Goal: Task Accomplishment & Management: Use online tool/utility

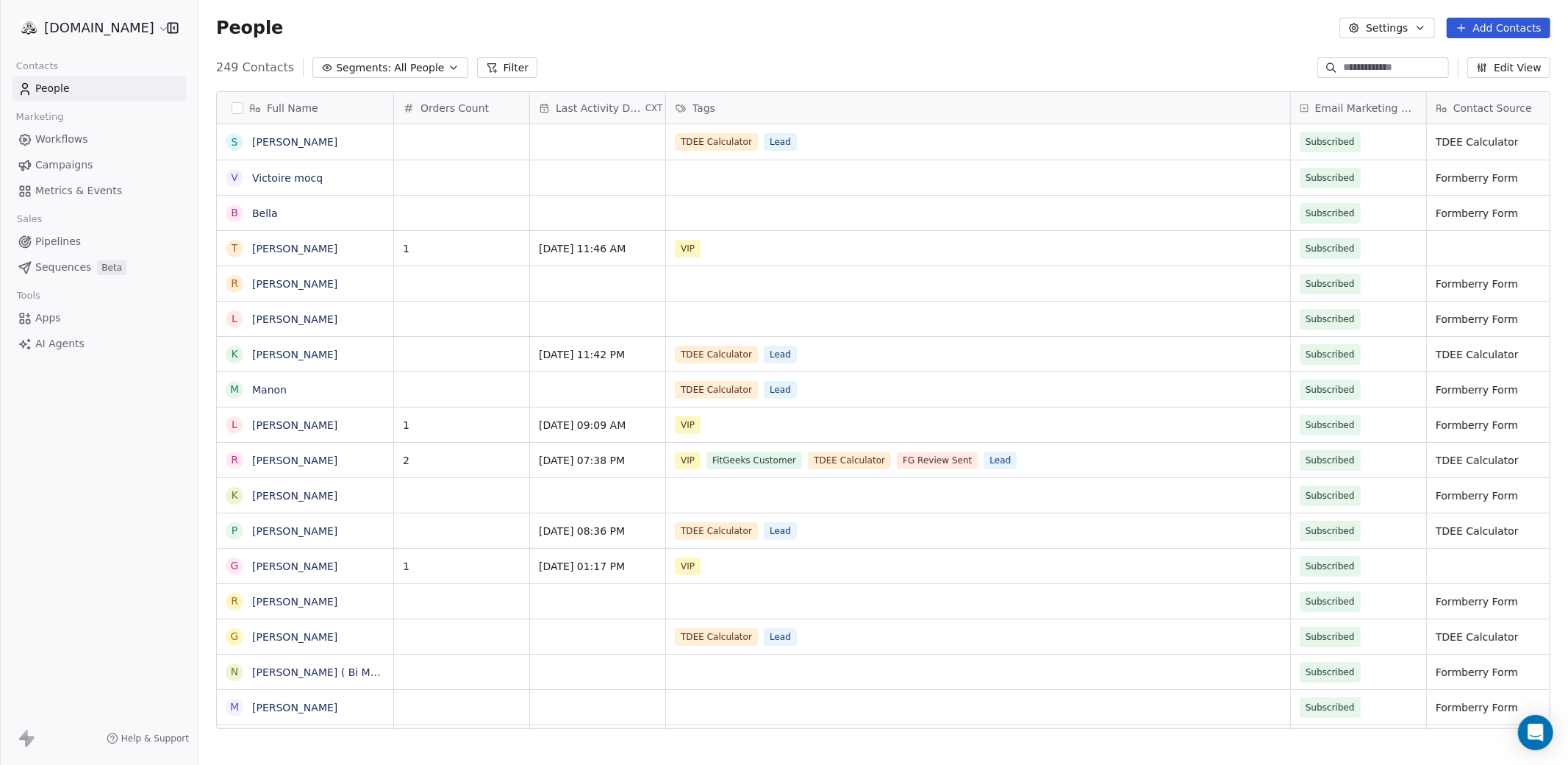
scroll to position [671, 1370]
click at [1536, 732] on icon "Open Intercom Messenger" at bounding box center [1535, 731] width 17 height 19
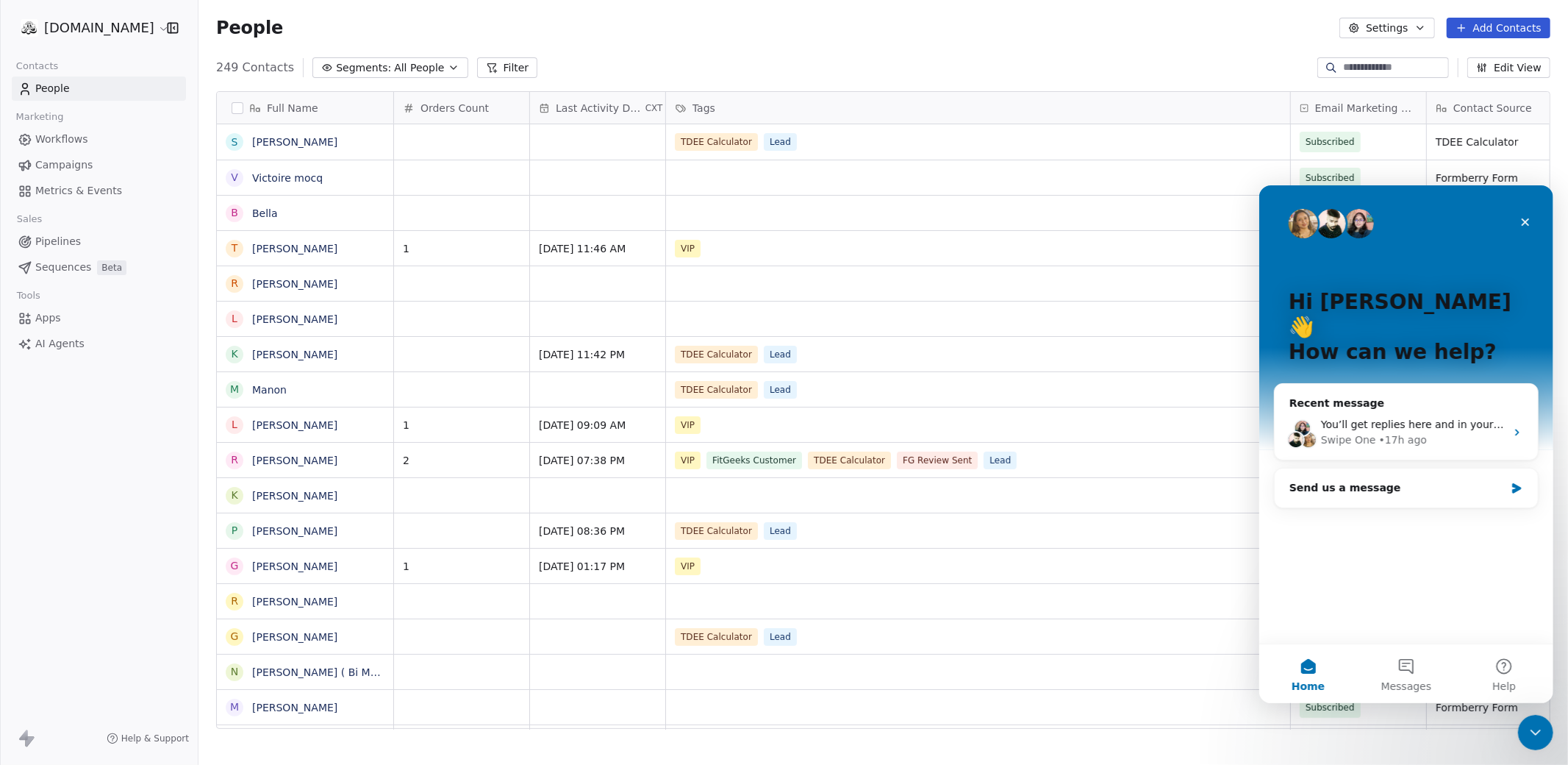
scroll to position [0, 0]
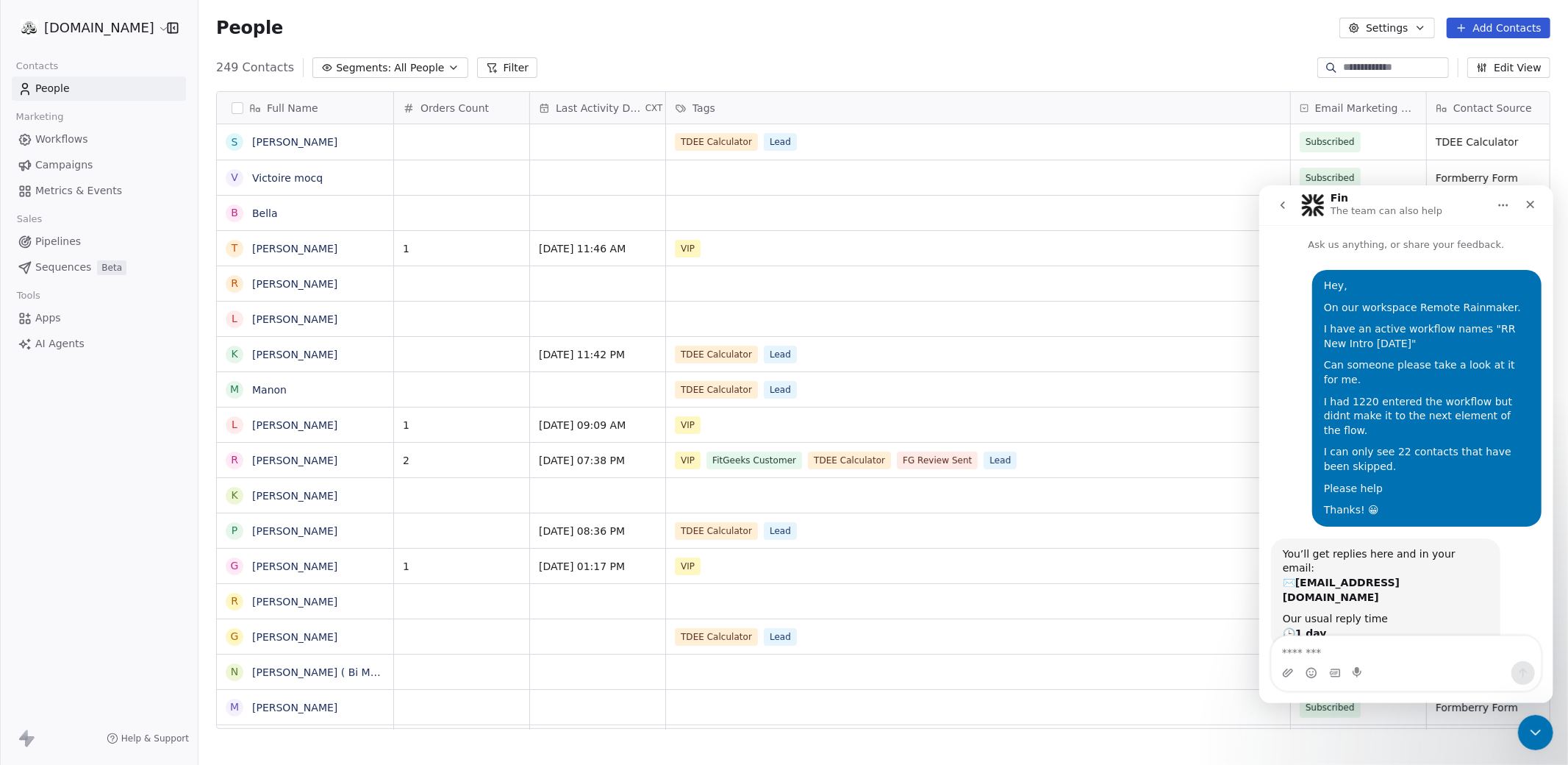
scroll to position [33, 0]
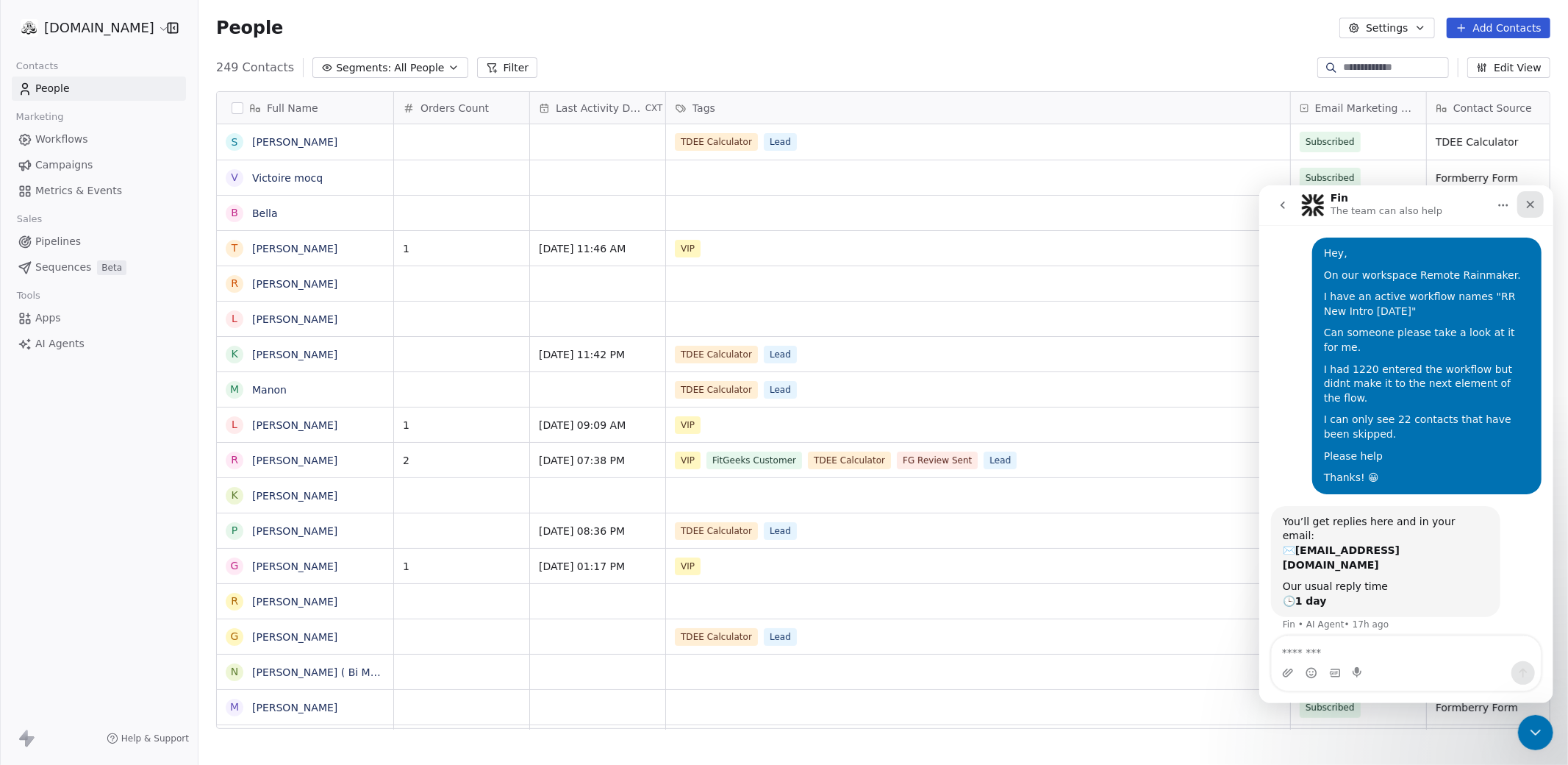
click at [1536, 205] on div "Close" at bounding box center [1530, 203] width 27 height 27
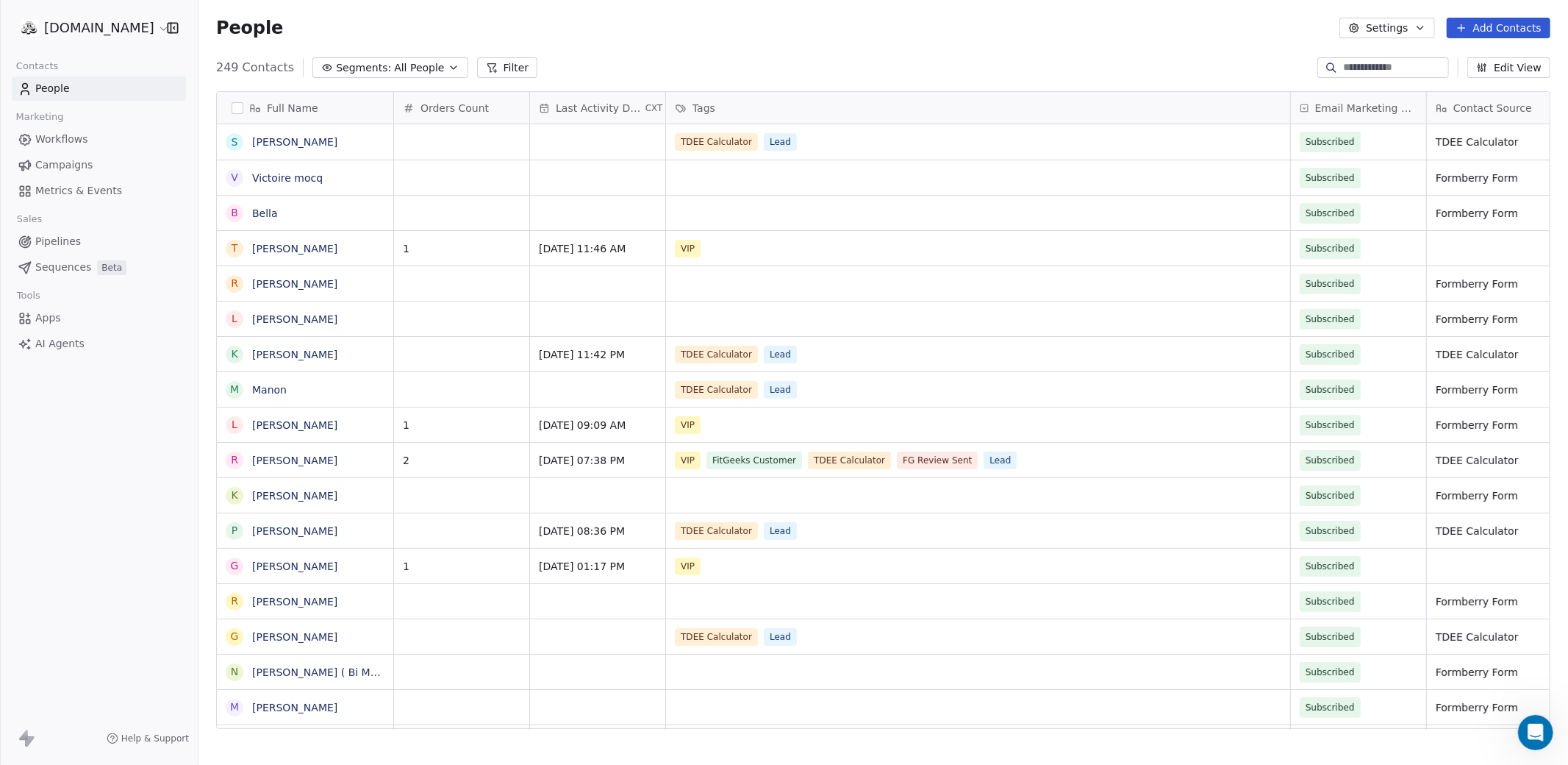
click at [114, 28] on html "fitgeeks.co Contacts People Marketing Workflows Campaigns Metrics & Events Sale…" at bounding box center [784, 437] width 1568 height 874
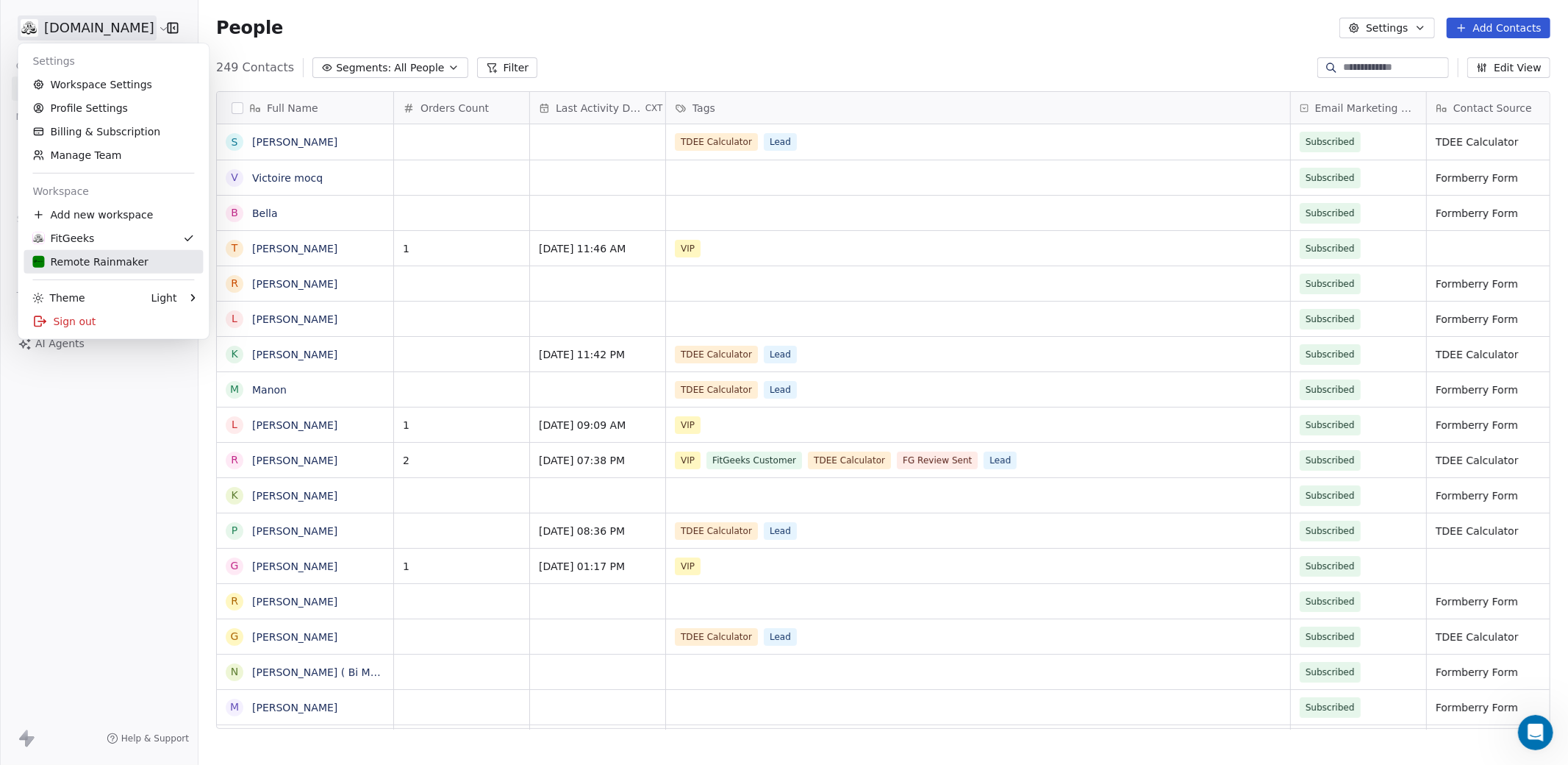
drag, startPoint x: 89, startPoint y: 260, endPoint x: 108, endPoint y: 251, distance: 21.0
click at [89, 260] on div "Remote Rainmaker" at bounding box center [91, 262] width 115 height 15
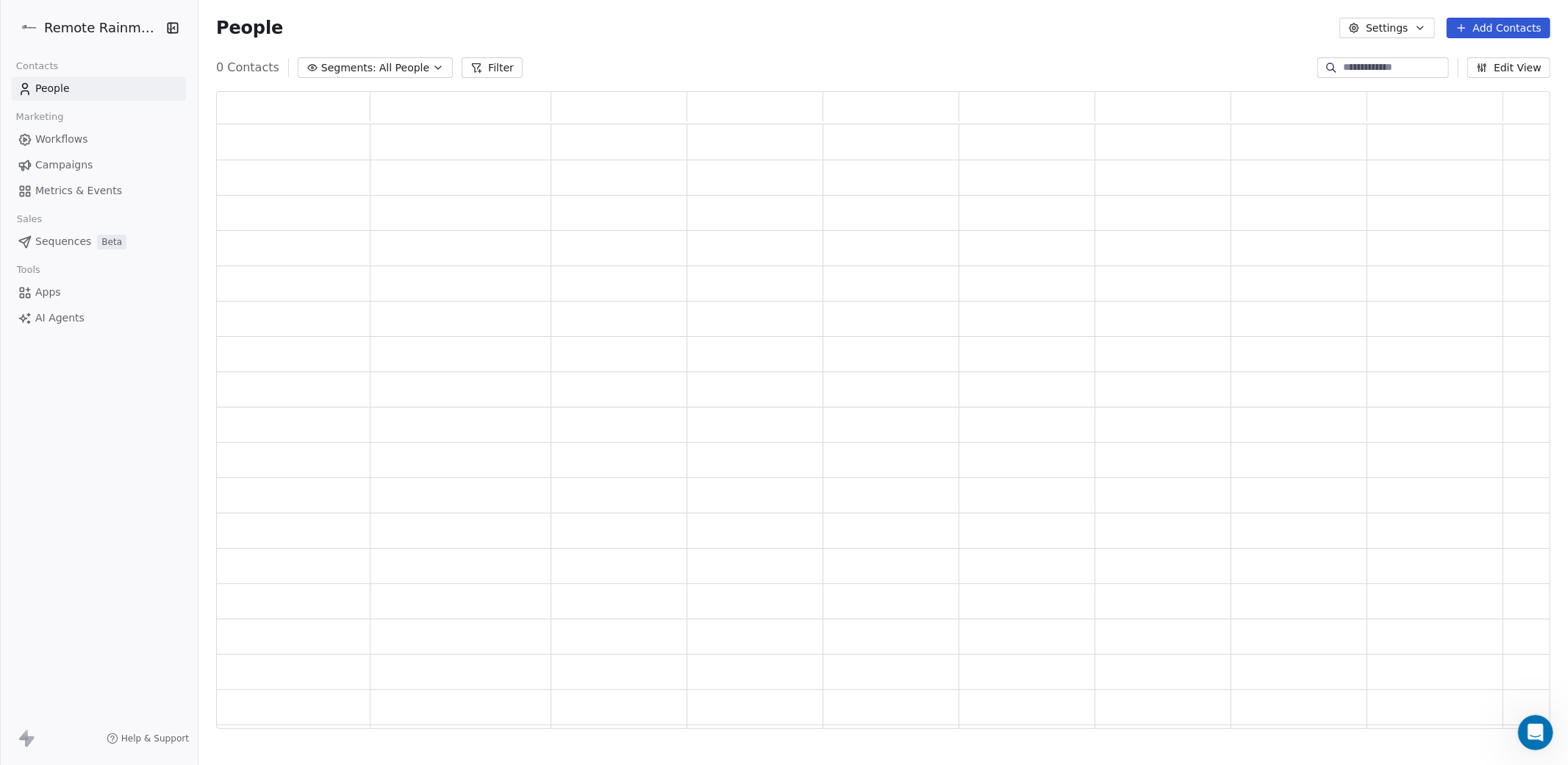
scroll to position [638, 1334]
click at [74, 140] on span "Workflows" at bounding box center [61, 139] width 53 height 16
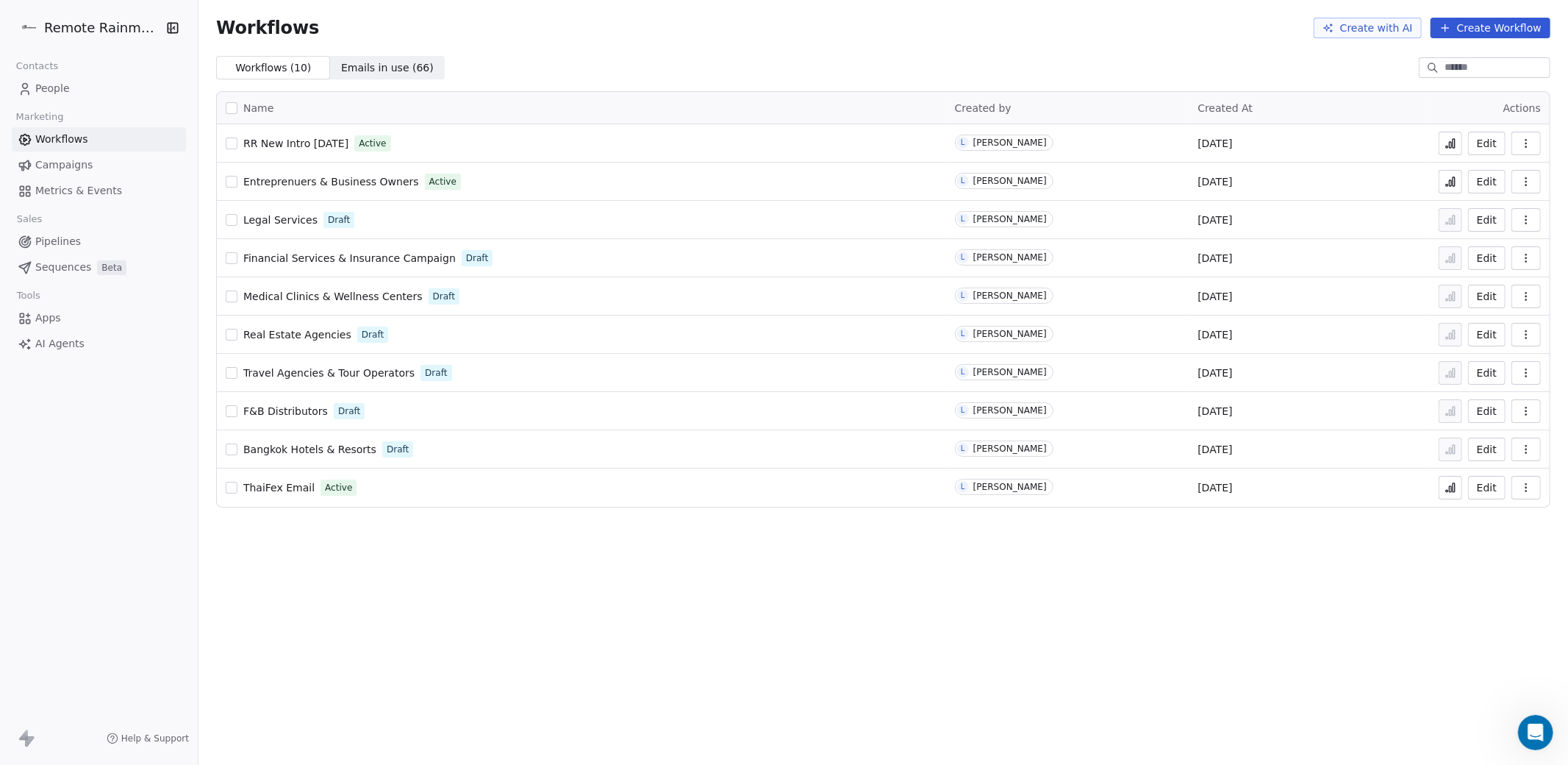
click at [303, 142] on span "RR New Intro [DATE]" at bounding box center [296, 143] width 105 height 12
click at [53, 88] on span "People" at bounding box center [52, 89] width 35 height 16
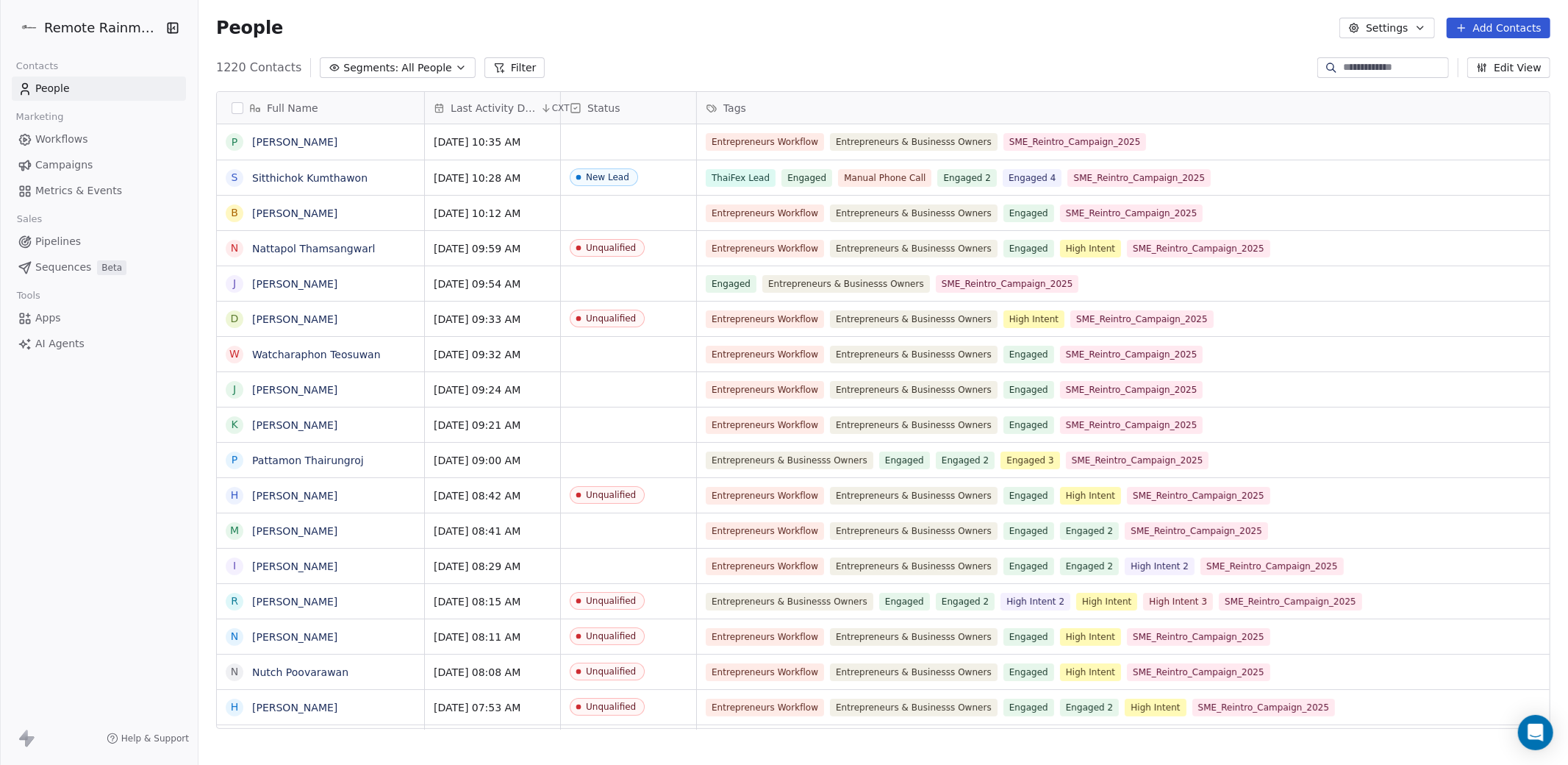
scroll to position [671, 1370]
click at [239, 106] on button "button" at bounding box center [238, 108] width 12 height 12
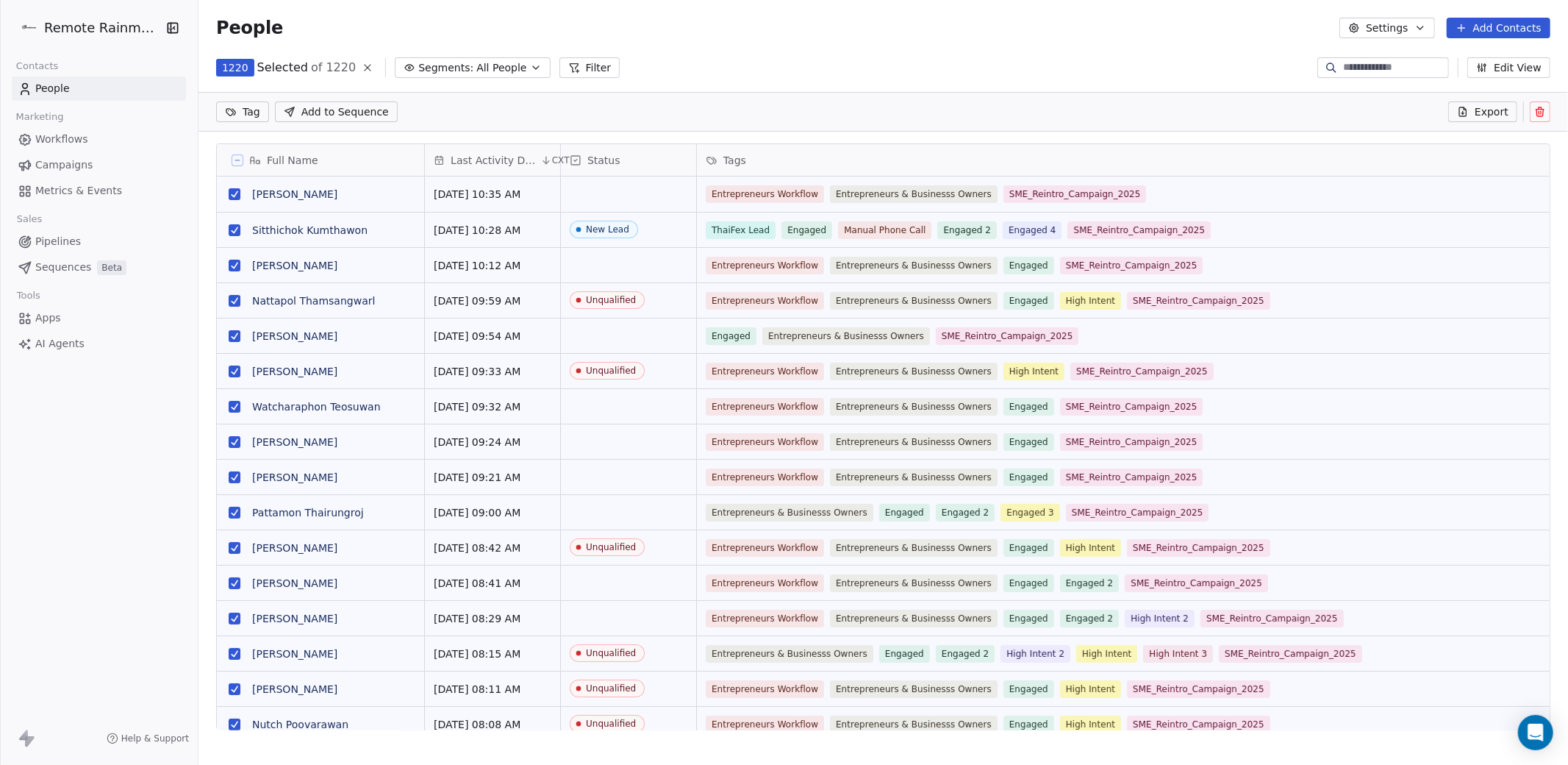
scroll to position [621, 1370]
click at [248, 112] on html "Remote Rainmaker Contacts People Marketing Workflows Campaigns Metrics & Events…" at bounding box center [784, 437] width 1568 height 874
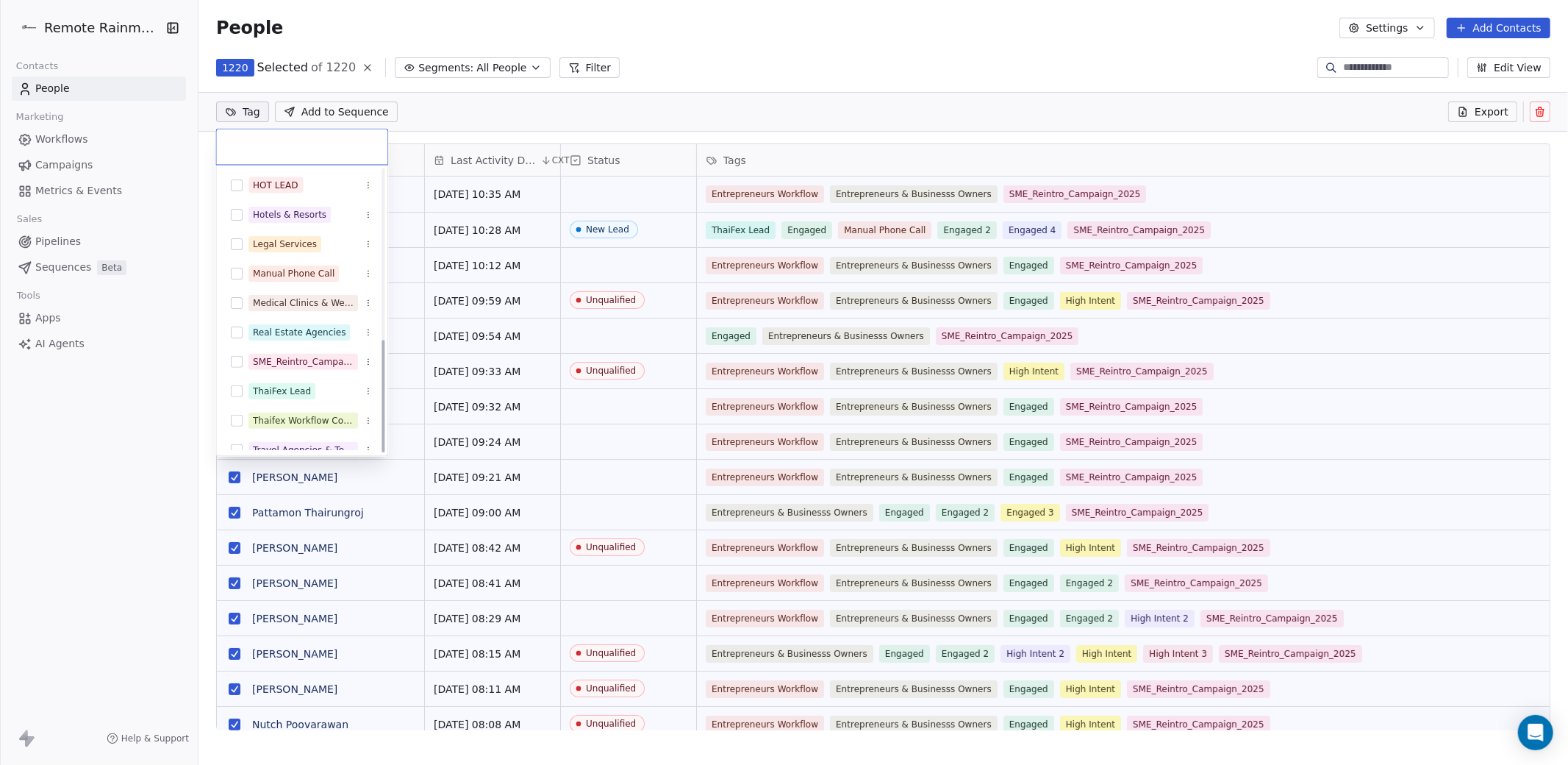
scroll to position [427, 0]
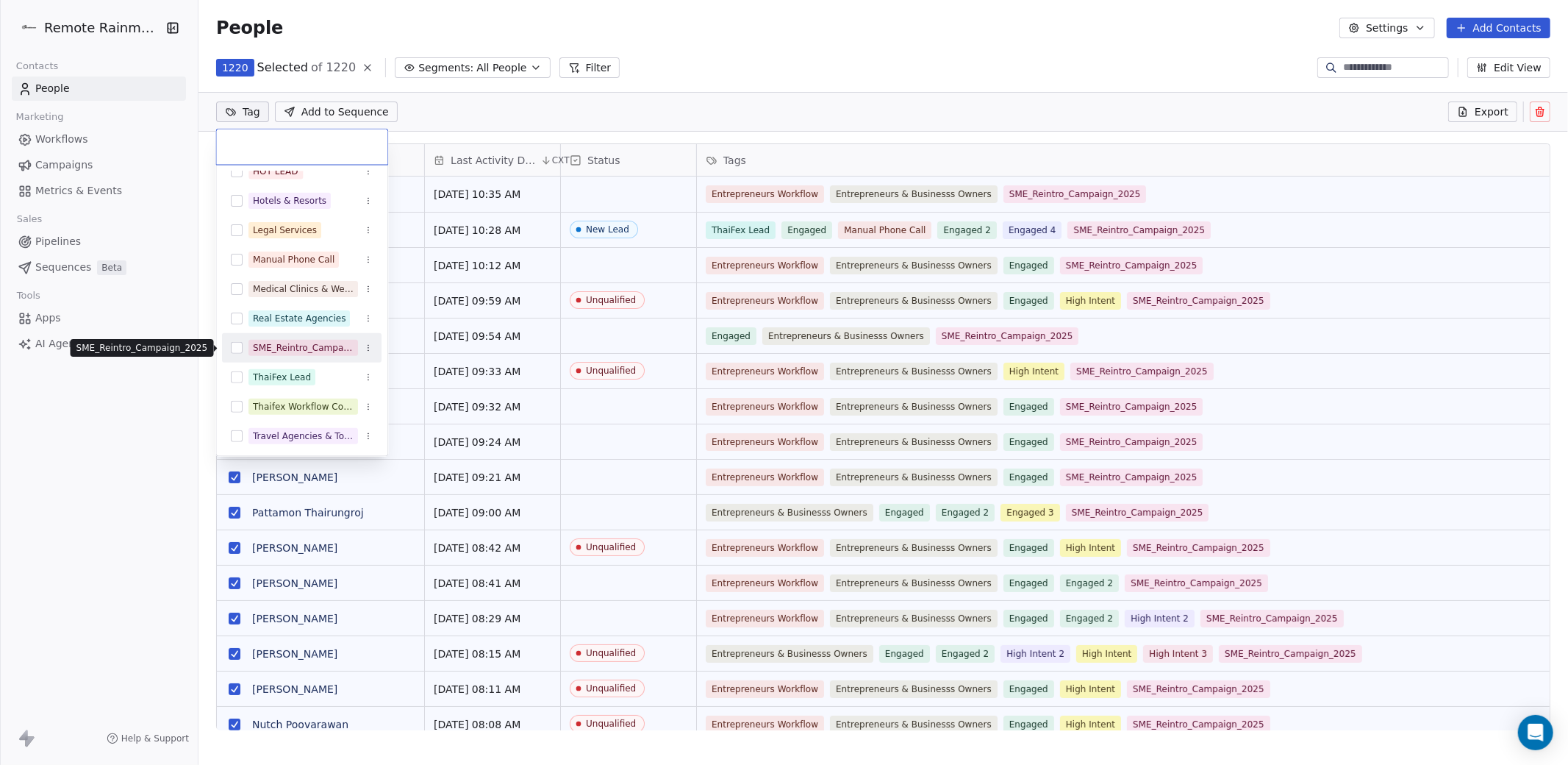
click at [296, 341] on div "SME_Reintro_Campaign_2025" at bounding box center [302, 347] width 100 height 13
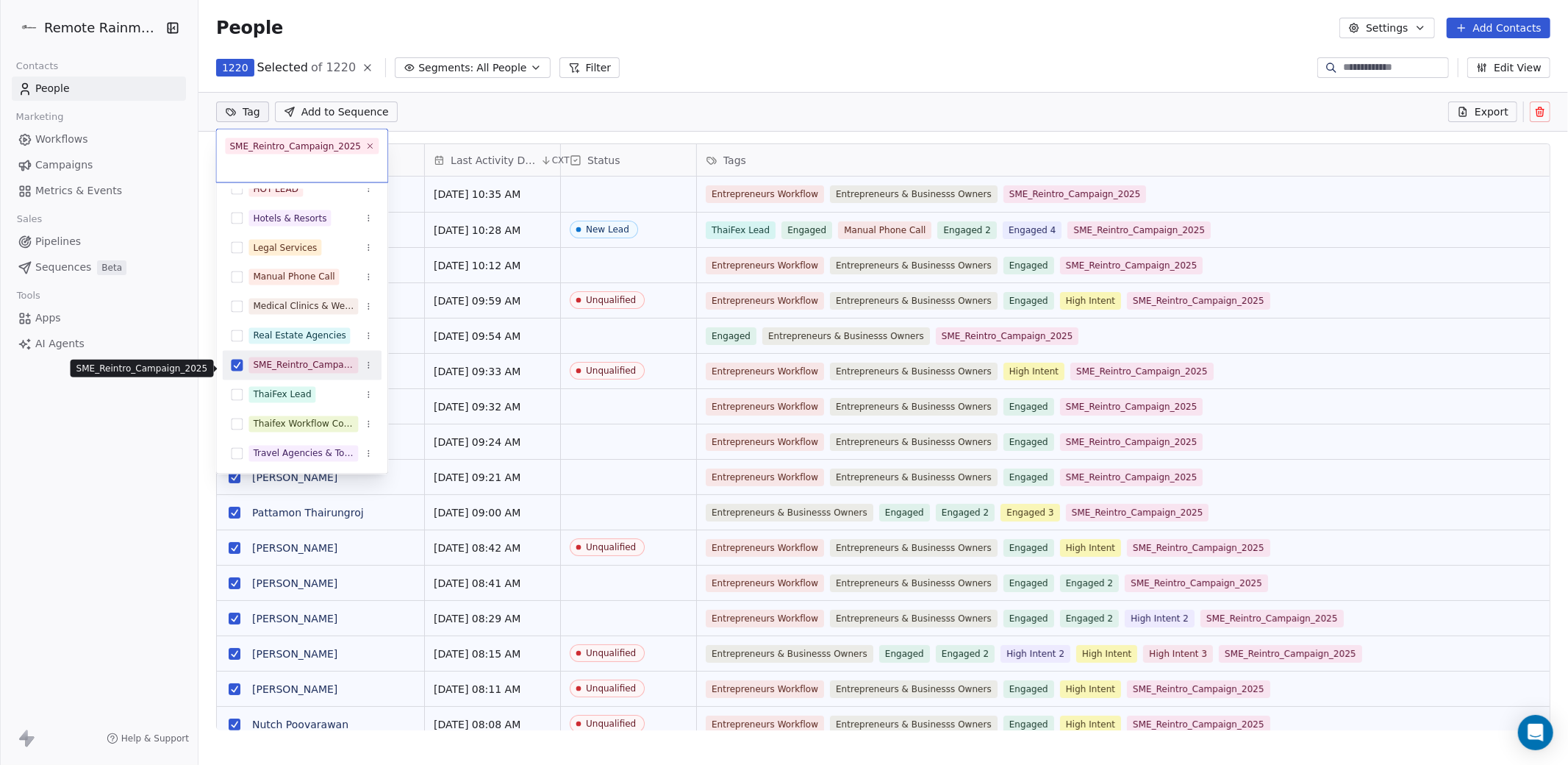
click at [277, 371] on div "SME_Reintro_Campaign_2025" at bounding box center [302, 365] width 100 height 13
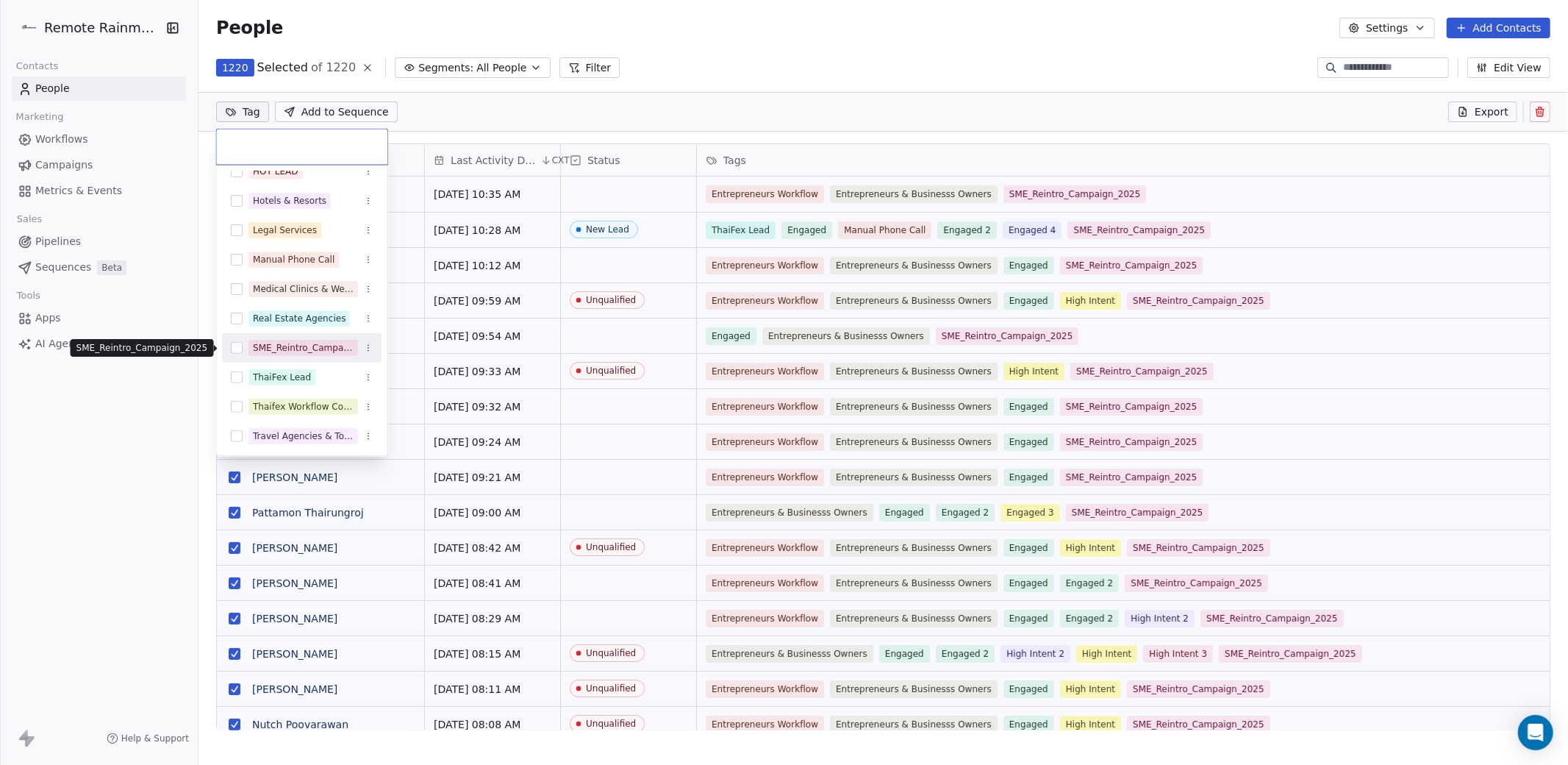
click at [313, 348] on div "SME_Reintro_Campaign_2025" at bounding box center [302, 347] width 100 height 13
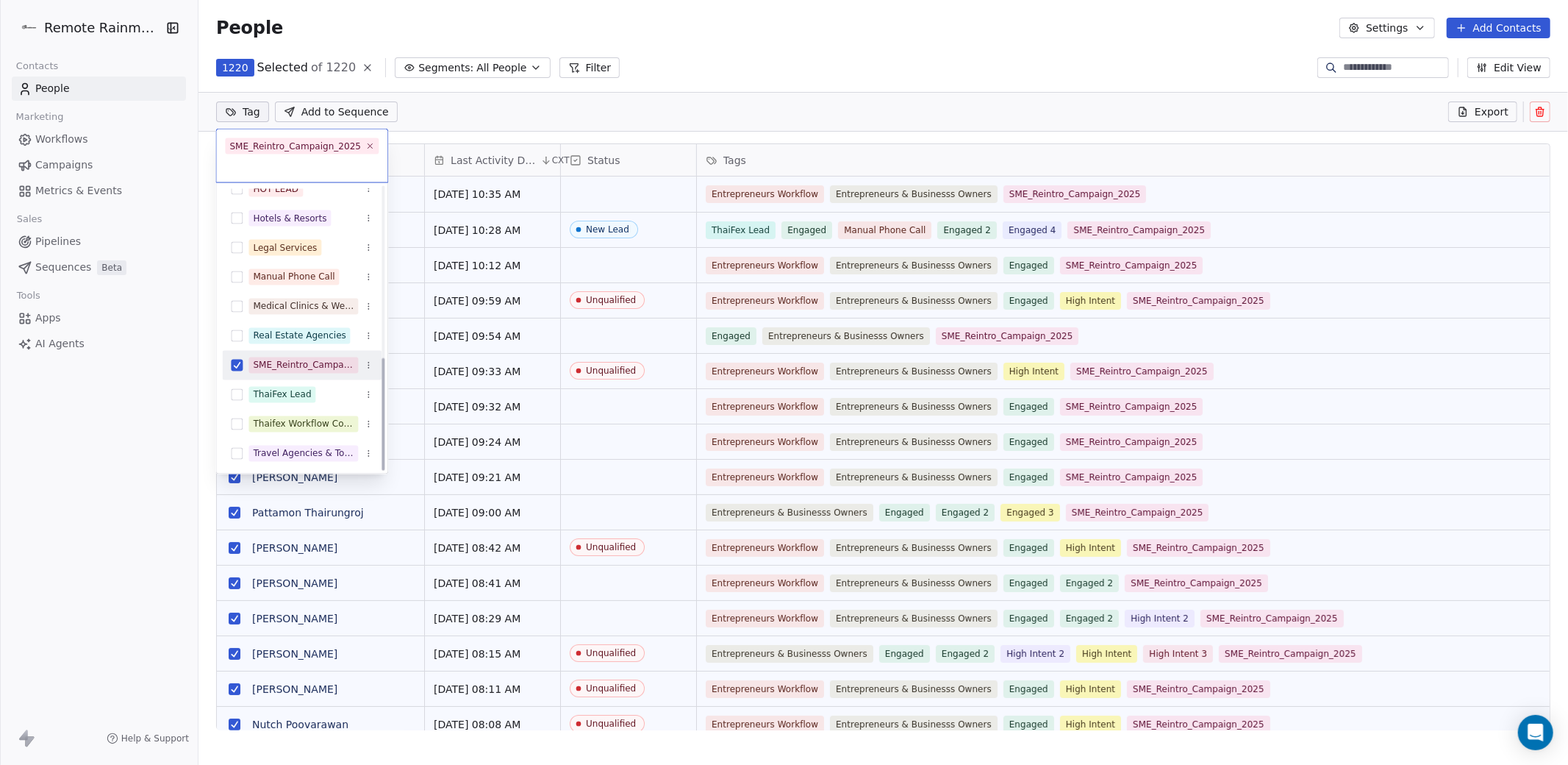
scroll to position [427, 0]
click at [367, 367] on icon "Suggestions" at bounding box center [368, 364] width 9 height 9
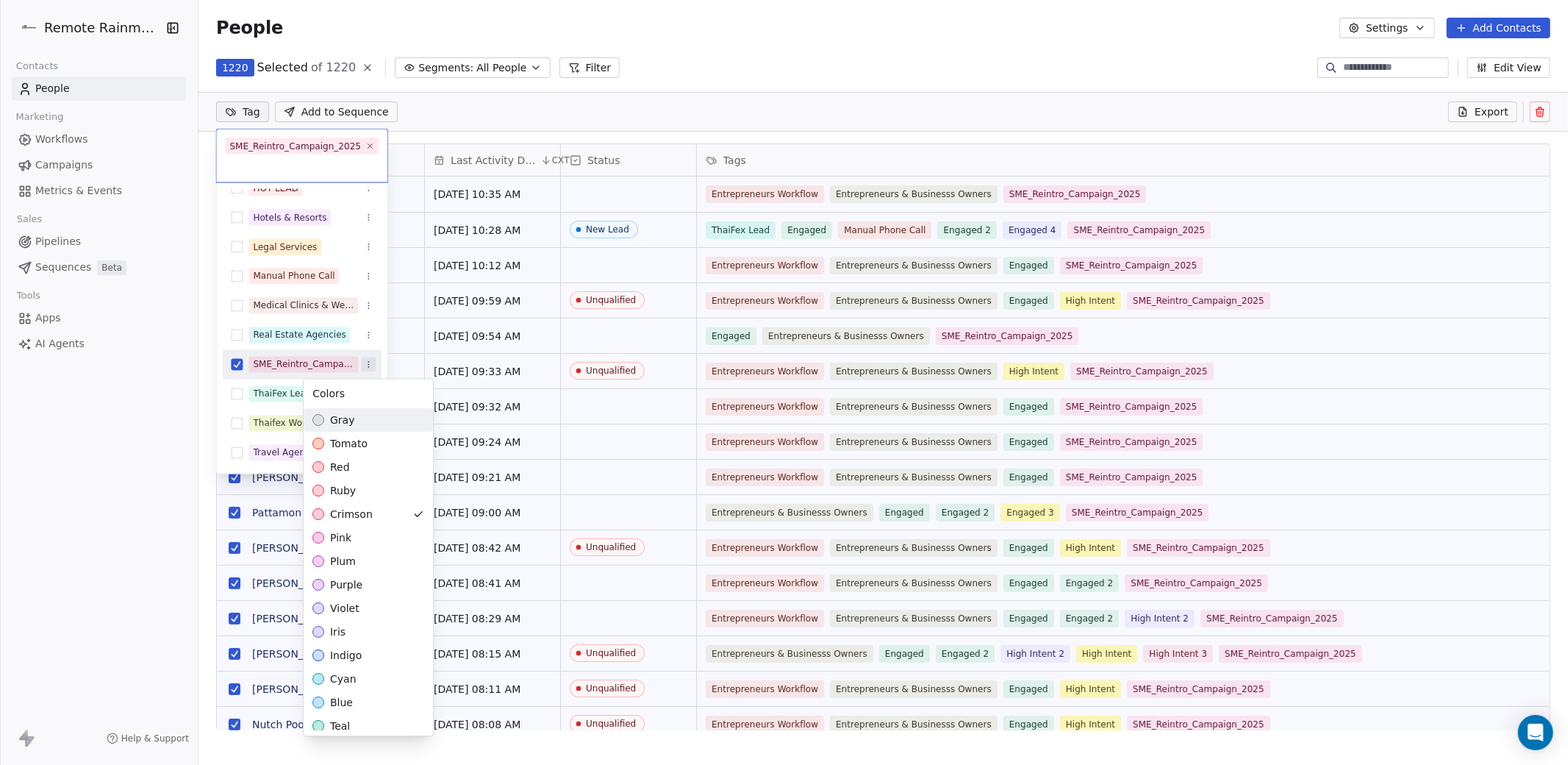
click at [367, 367] on html "Remote Rainmaker Contacts People Marketing Workflows Campaigns Metrics & Events…" at bounding box center [784, 437] width 1568 height 874
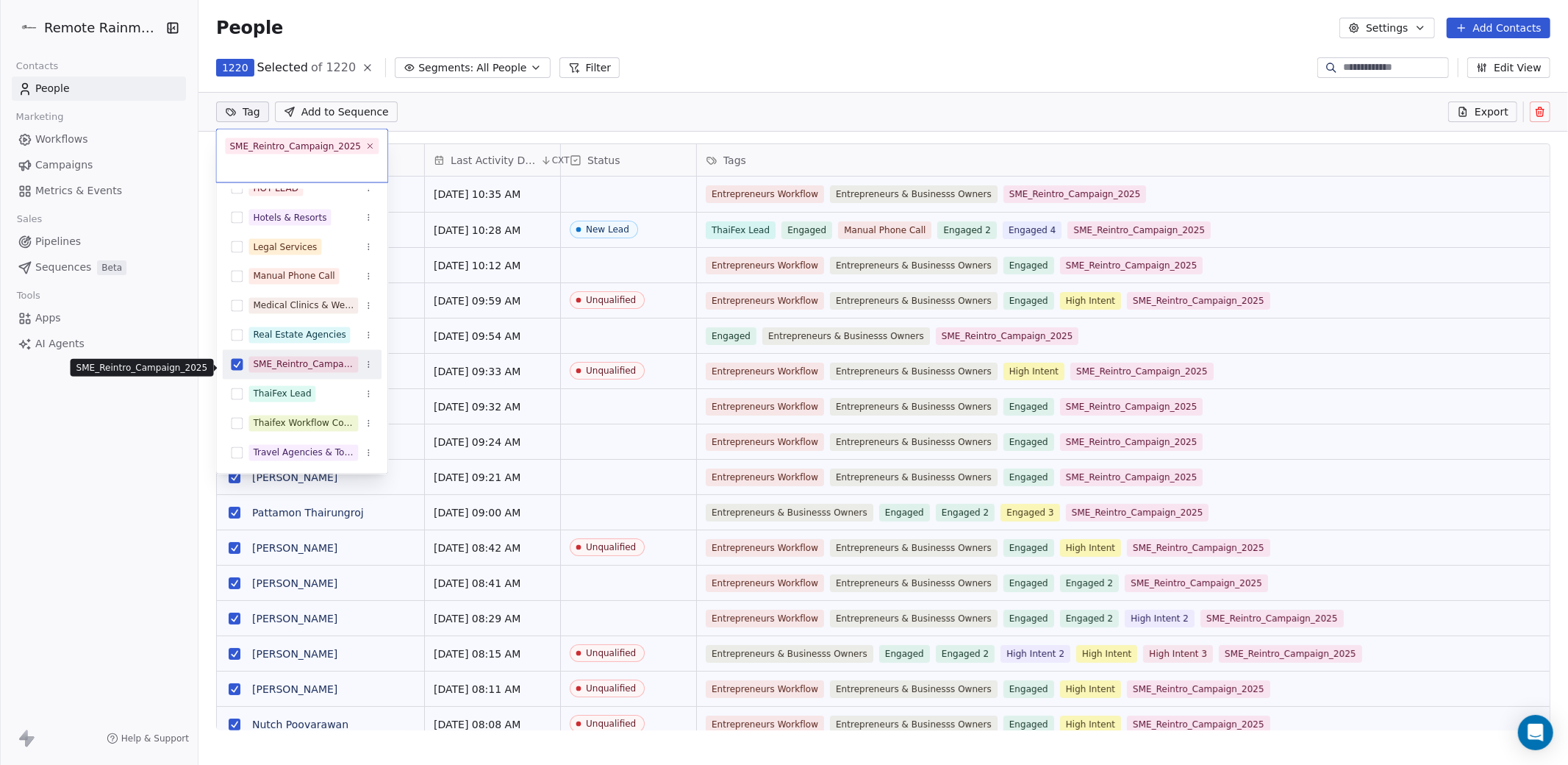
click at [282, 367] on div "SME_Reintro_Campaign_2025" at bounding box center [302, 364] width 100 height 13
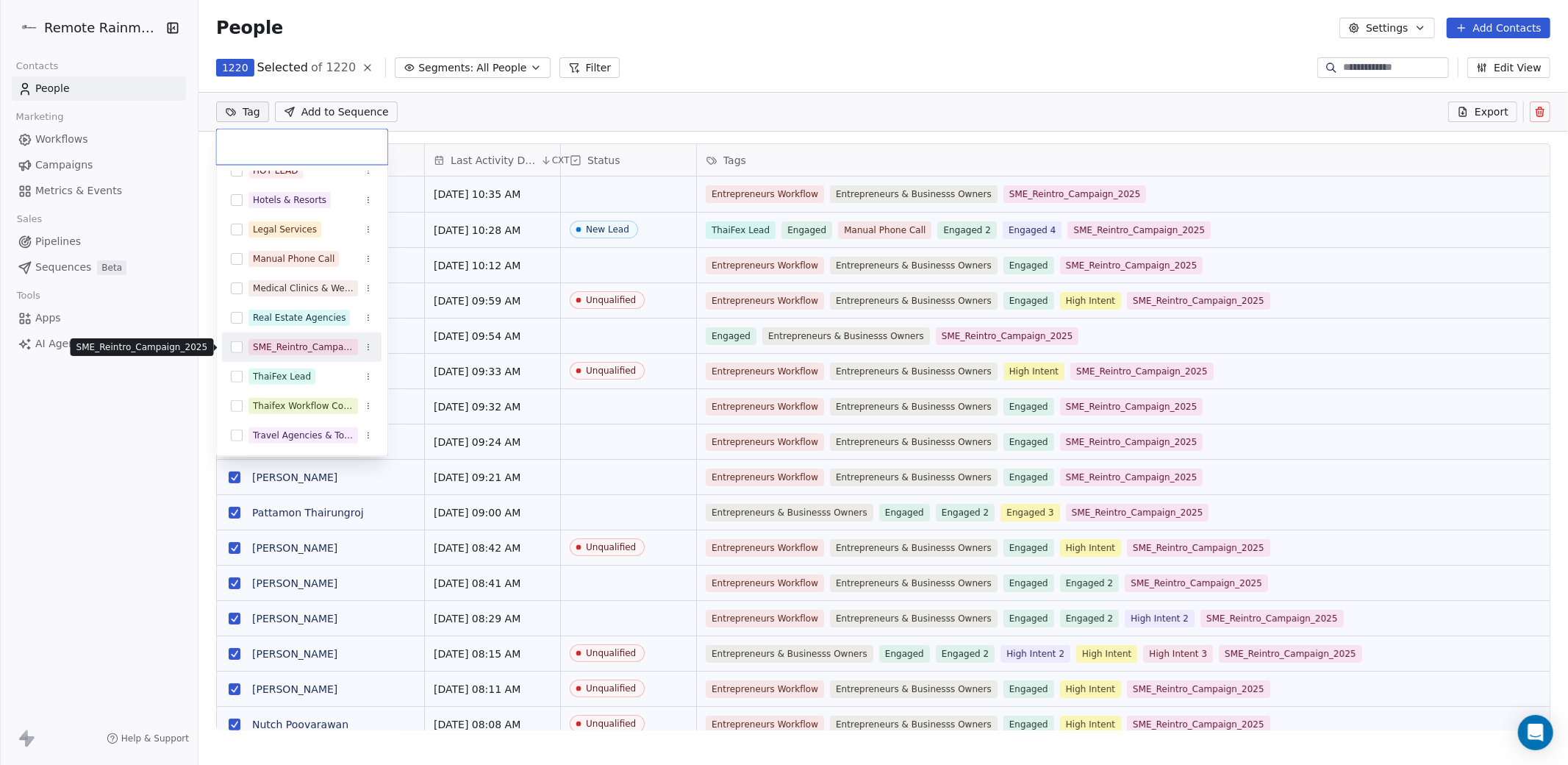
click at [292, 348] on div "SME_Reintro_Campaign_2025" at bounding box center [302, 346] width 100 height 13
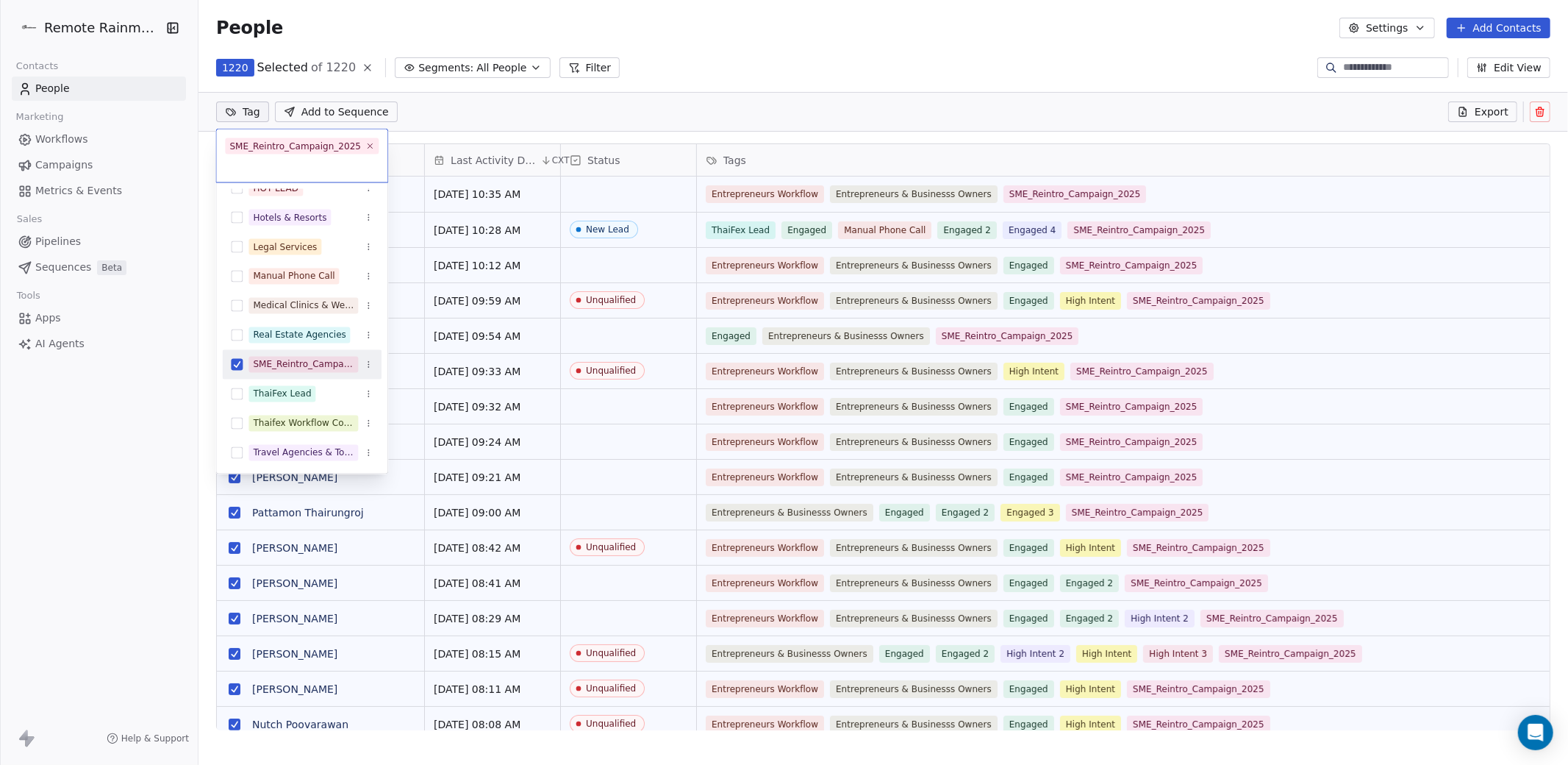
click at [294, 368] on div "SME_Reintro_Campaign_2025" at bounding box center [302, 364] width 100 height 13
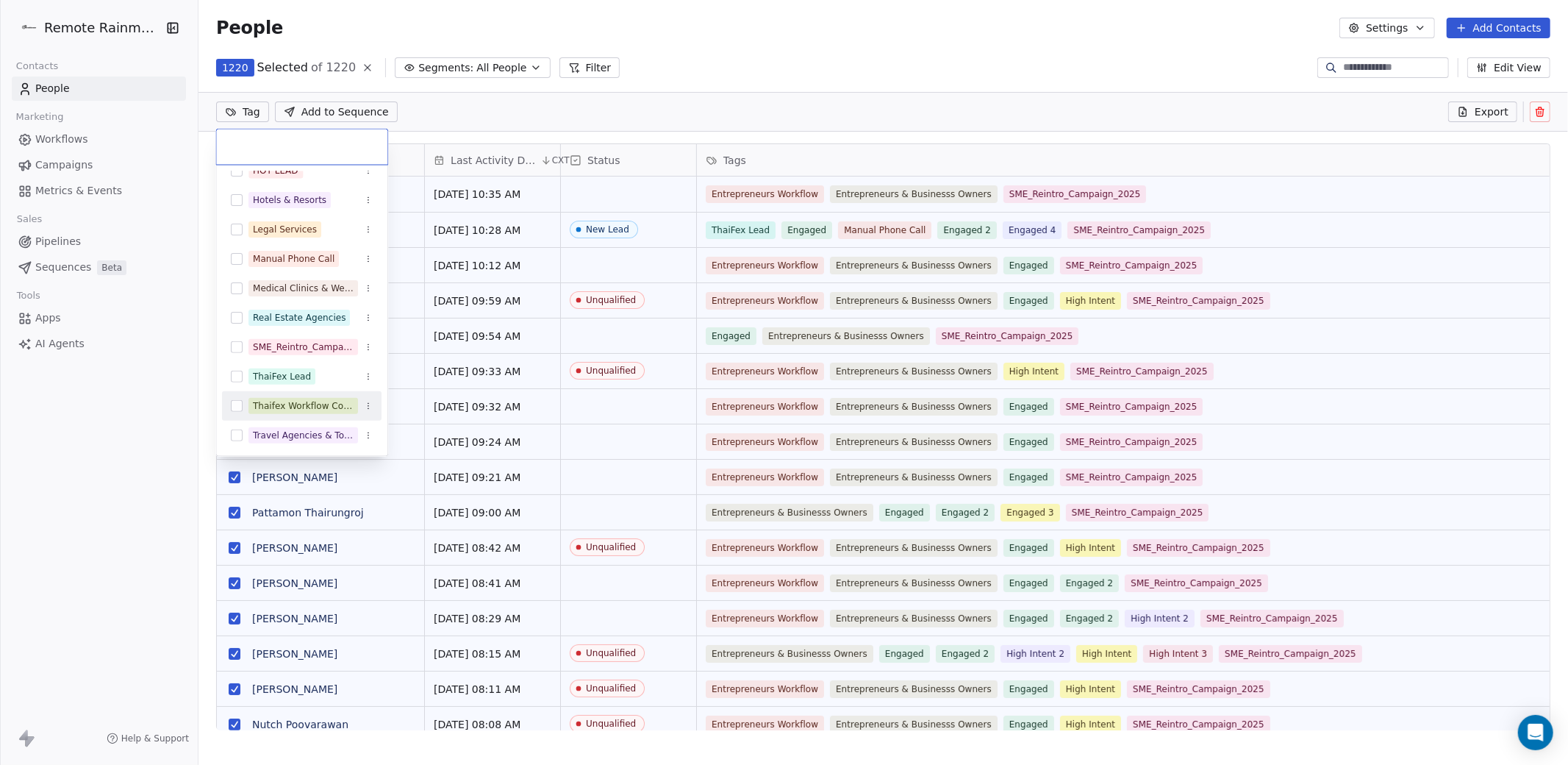
drag, startPoint x: 123, startPoint y: 414, endPoint x: 674, endPoint y: 353, distance: 554.4
click at [123, 414] on html "Remote Rainmaker Contacts People Marketing Workflows Campaigns Metrics & Events…" at bounding box center [784, 437] width 1568 height 874
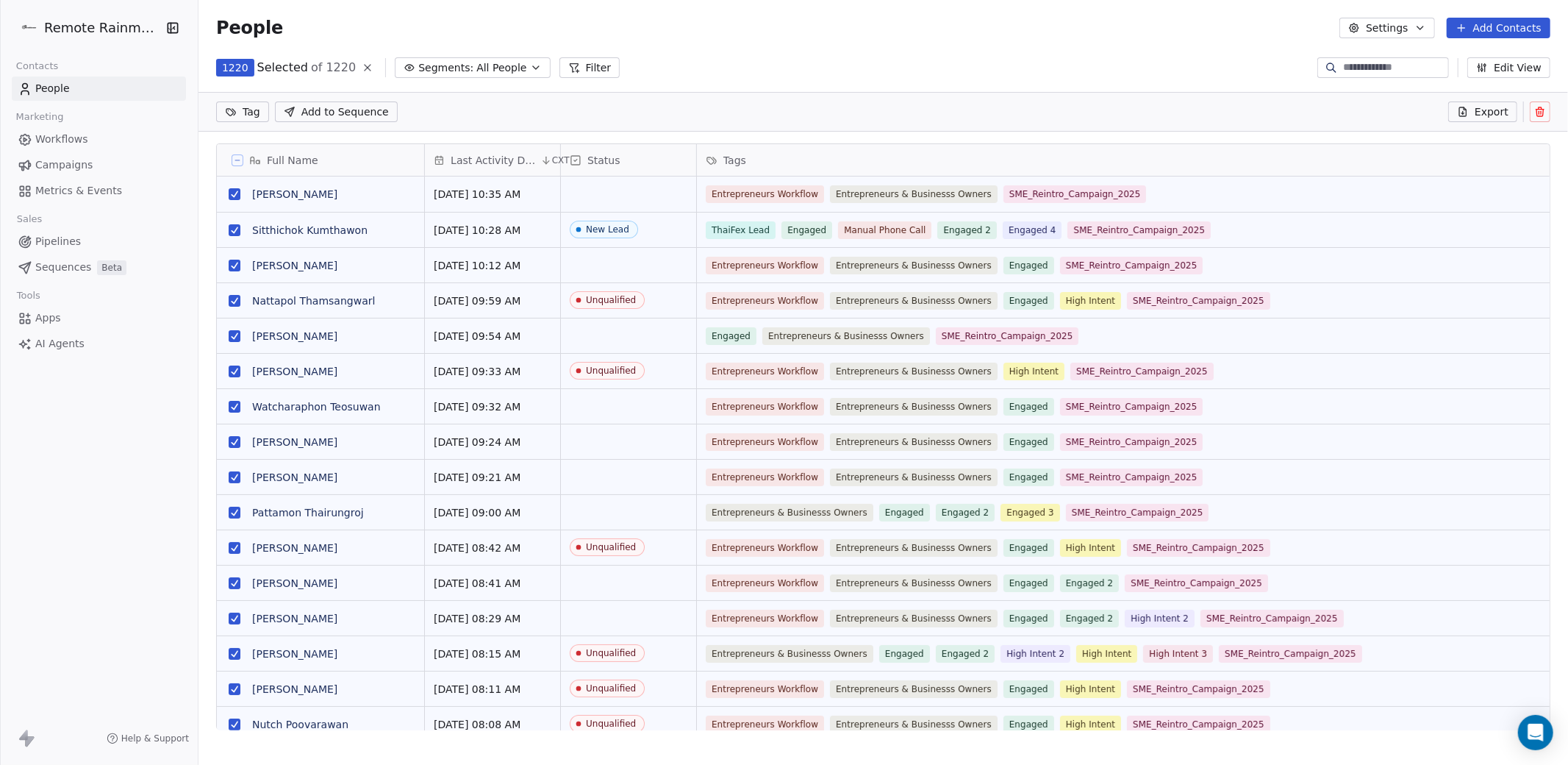
click at [241, 161] on icon at bounding box center [237, 159] width 7 height 7
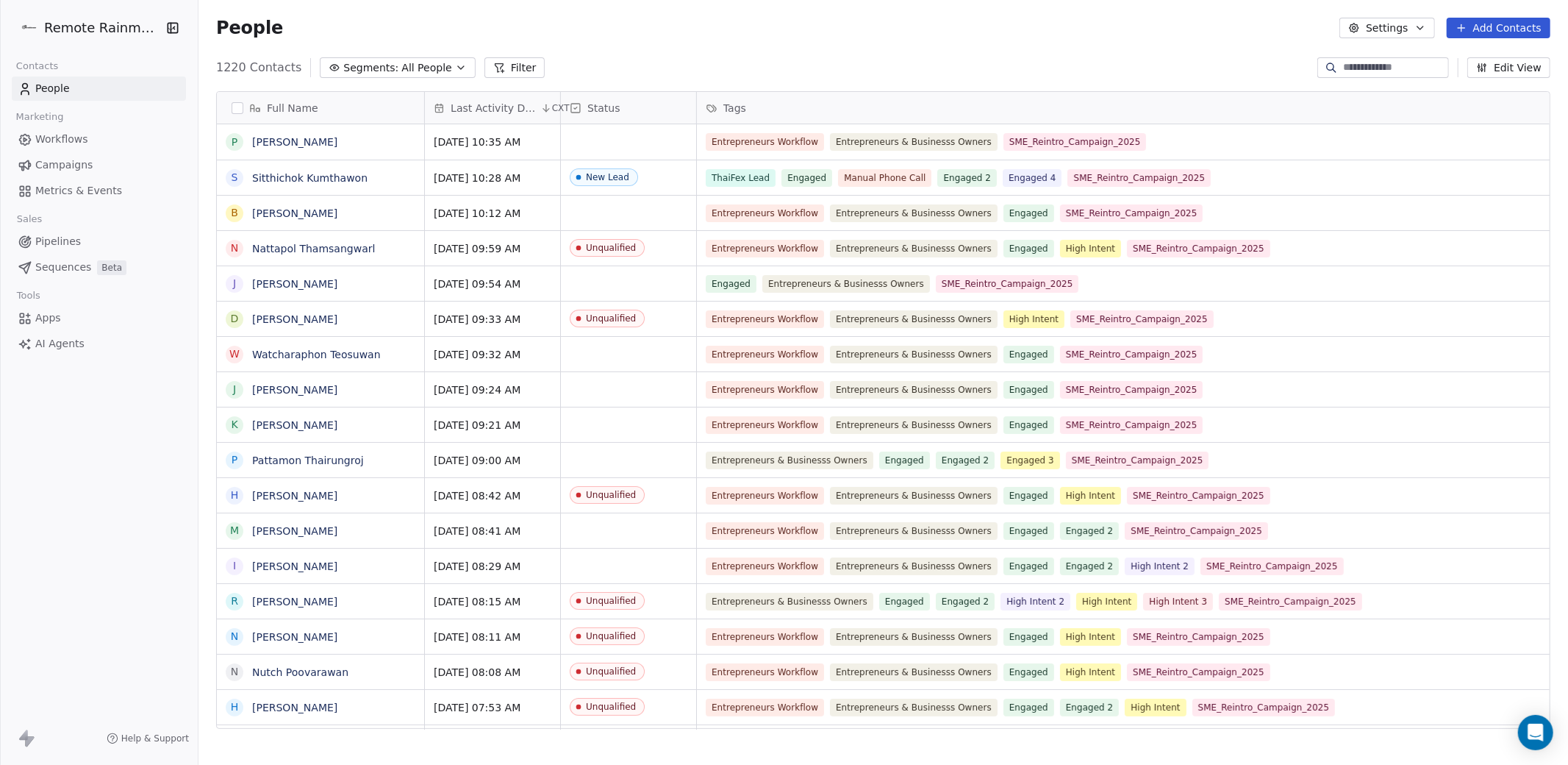
scroll to position [671, 1370]
click at [739, 107] on span "Tags" at bounding box center [734, 107] width 23 height 15
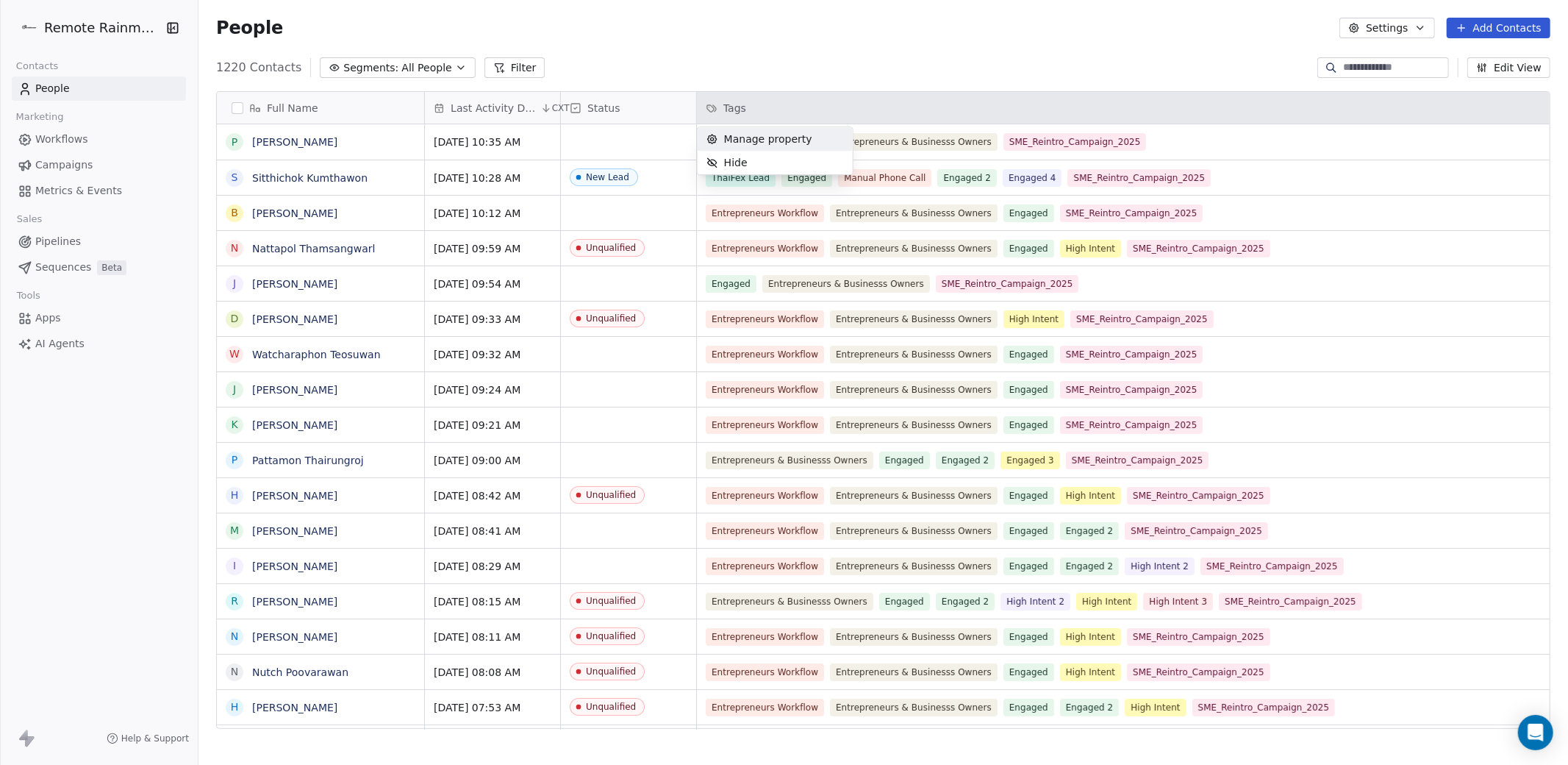
click at [752, 137] on span "Manage property" at bounding box center [768, 138] width 89 height 15
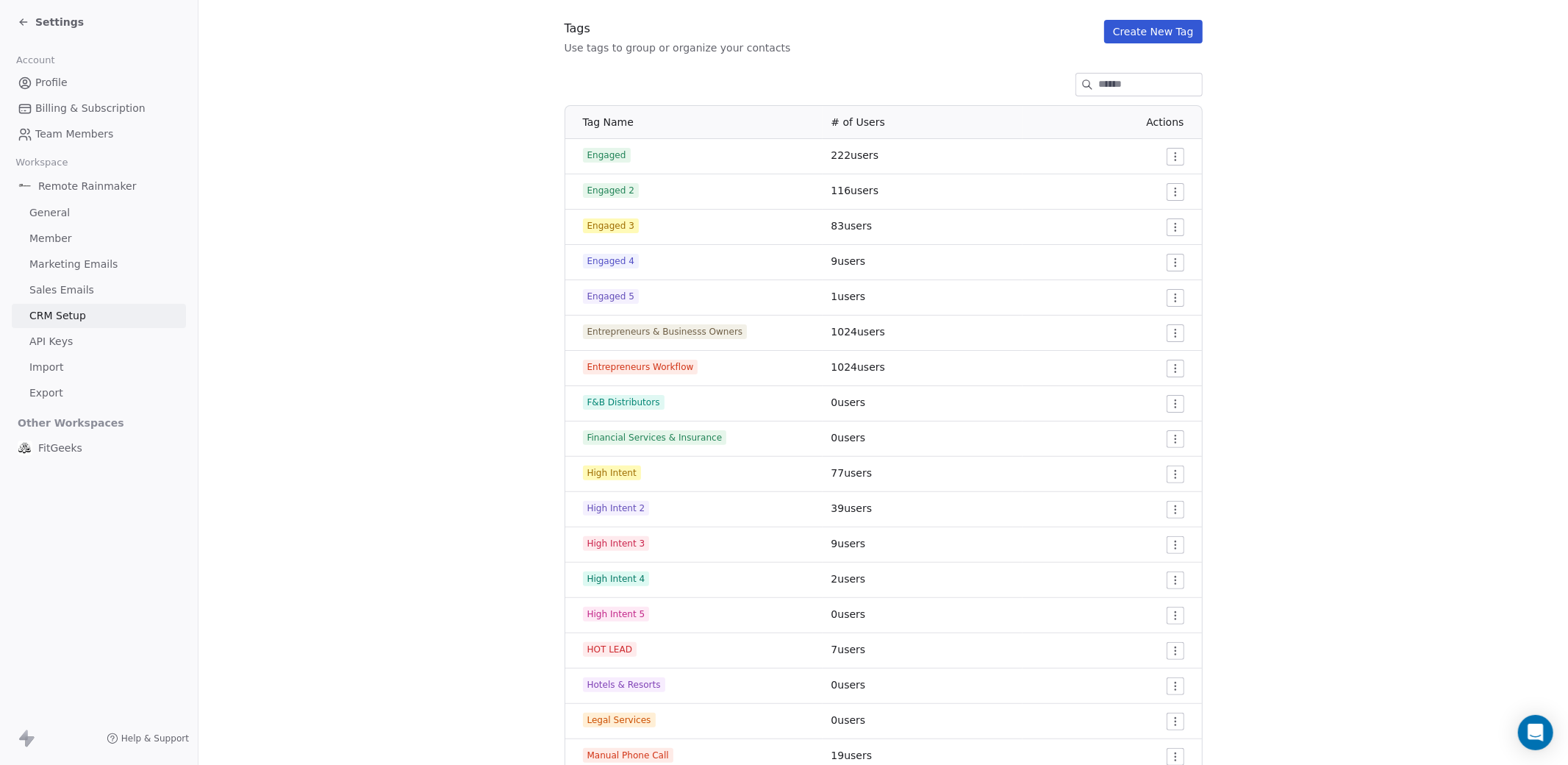
scroll to position [350, 0]
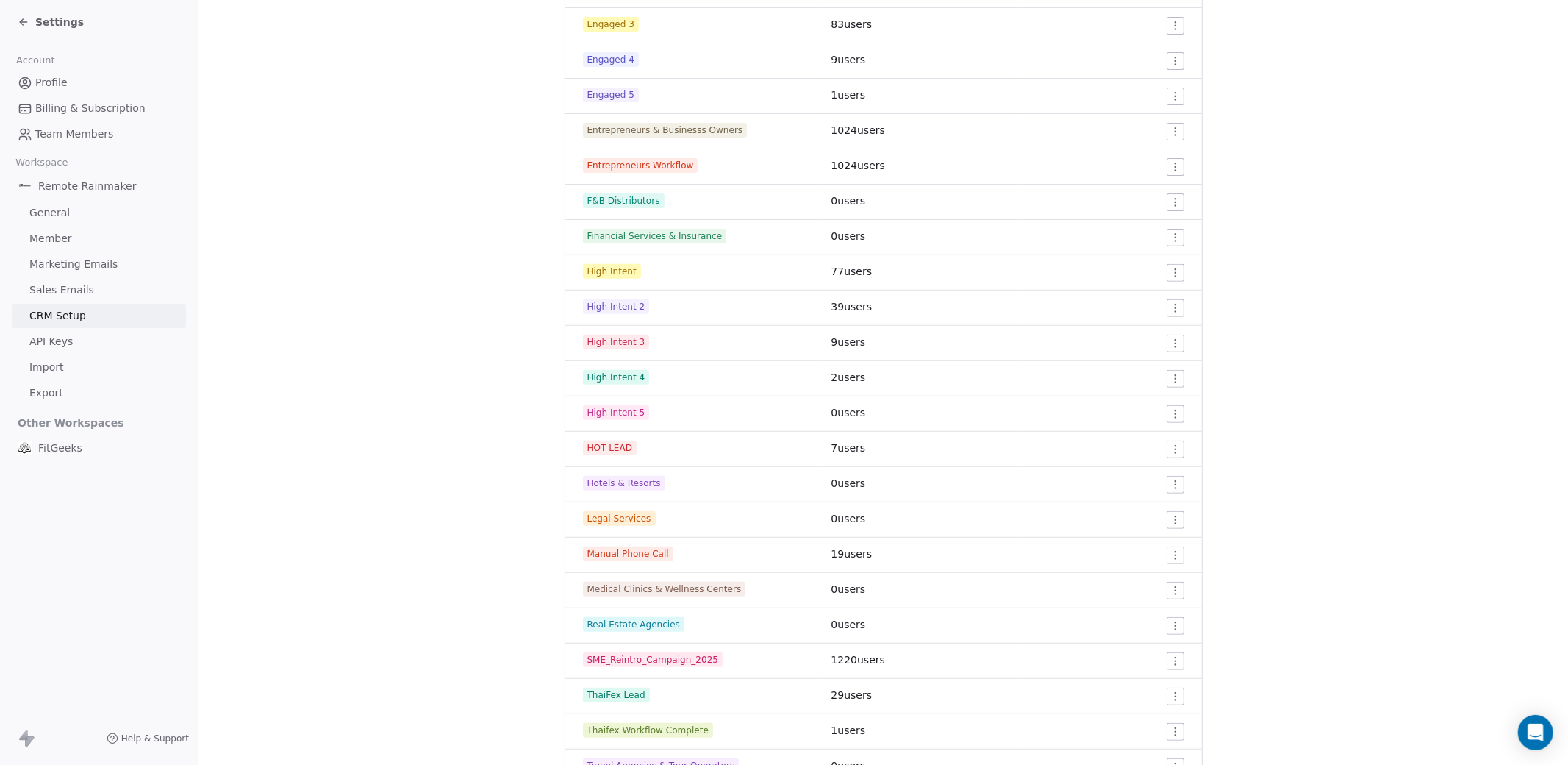
click at [1177, 664] on html "Settings Account Profile Billing & Subscription Team Members Workspace Remote R…" at bounding box center [784, 437] width 1568 height 874
click at [1156, 694] on div "Edit" at bounding box center [1144, 691] width 69 height 24
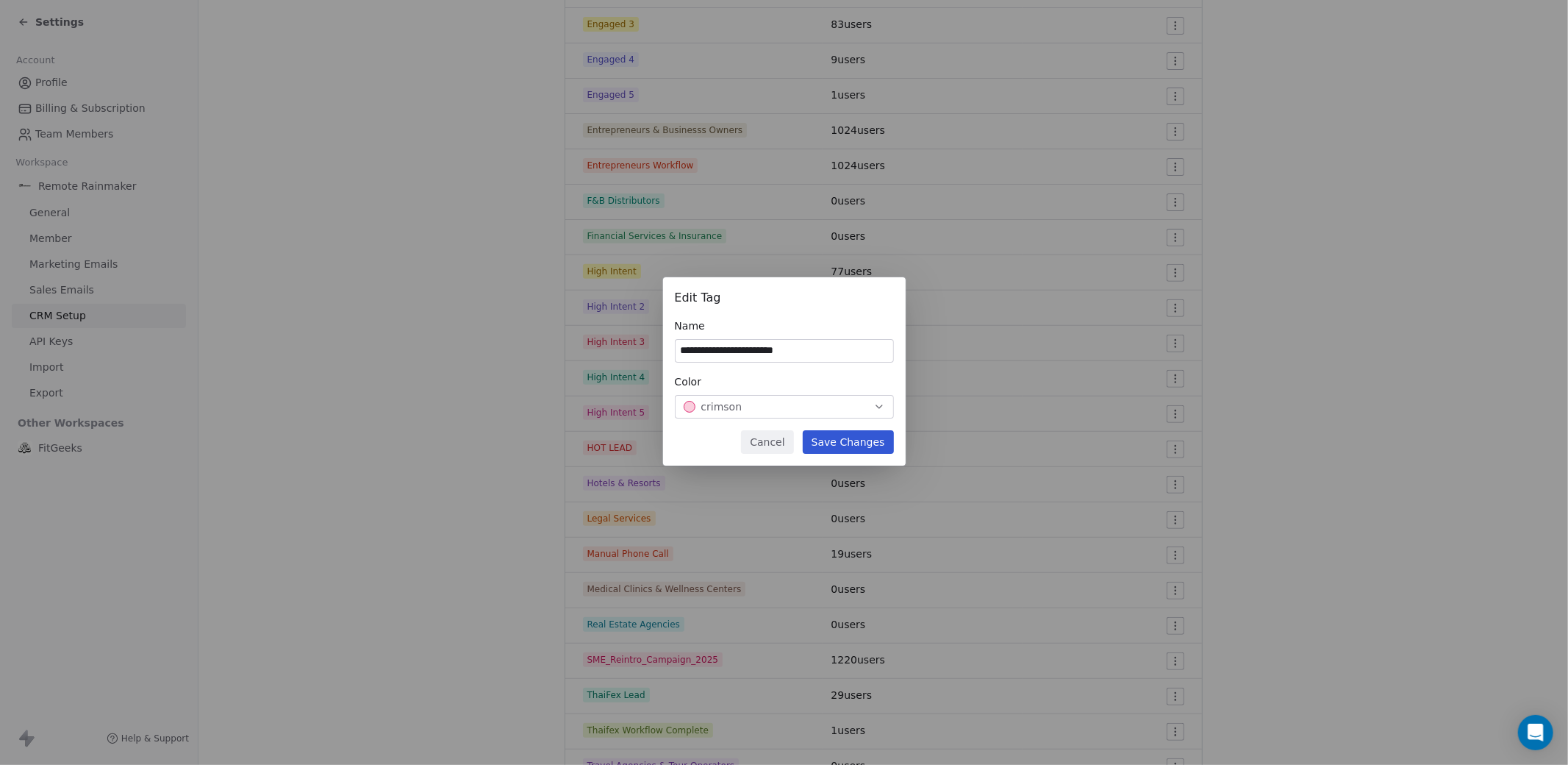
click at [769, 450] on button "Cancel" at bounding box center [767, 442] width 52 height 24
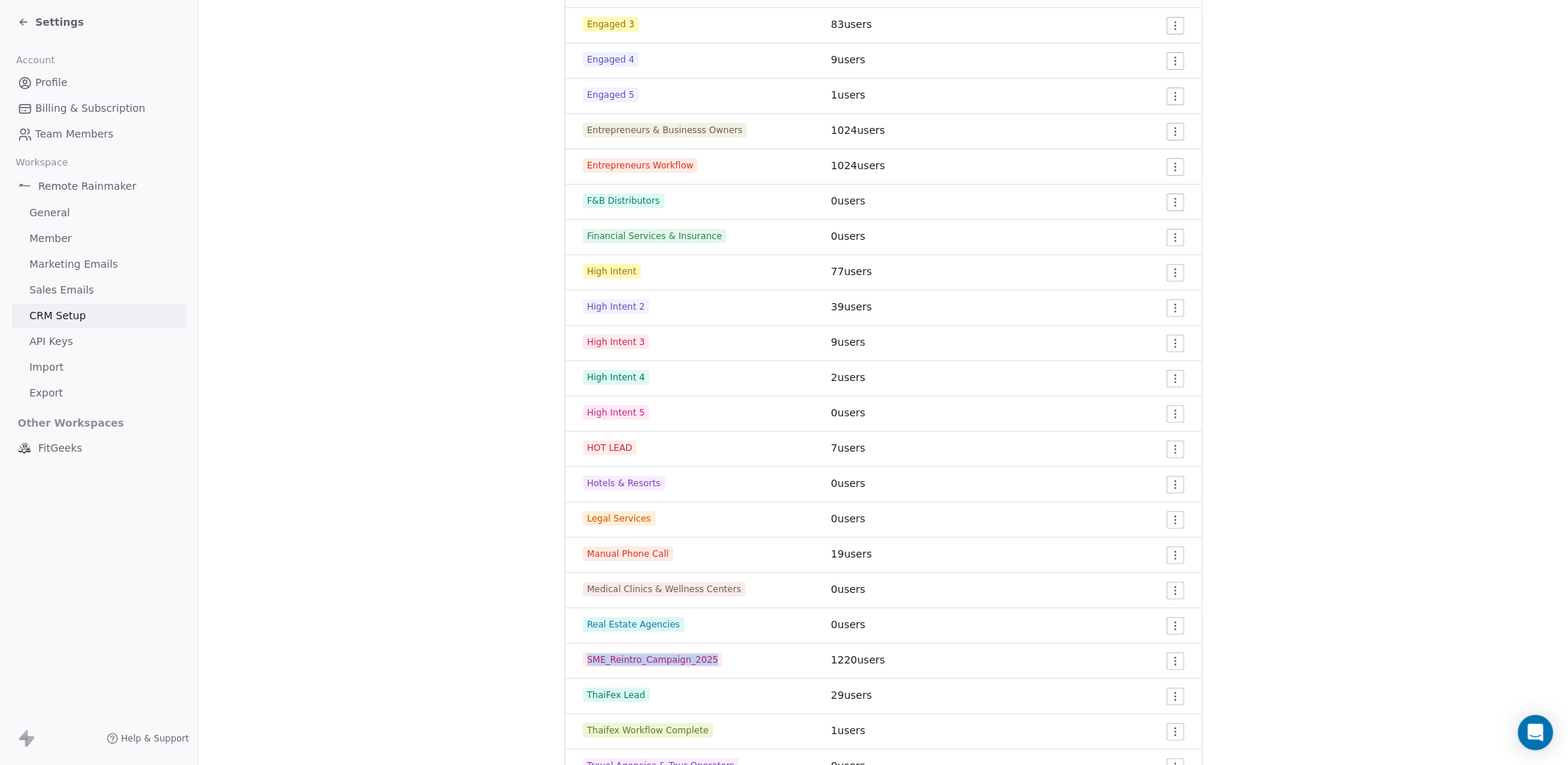
drag, startPoint x: 754, startPoint y: 659, endPoint x: 681, endPoint y: 652, distance: 73.3
click at [573, 658] on td "SME_Reintro_Campaign_2025" at bounding box center [693, 661] width 258 height 35
copy span "SME_Reintro_Campaign_2025"
click at [1179, 664] on html "Settings Account Profile Billing & Subscription Team Members Workspace Remote R…" at bounding box center [784, 437] width 1568 height 874
click at [1154, 717] on span "Delete" at bounding box center [1153, 714] width 34 height 15
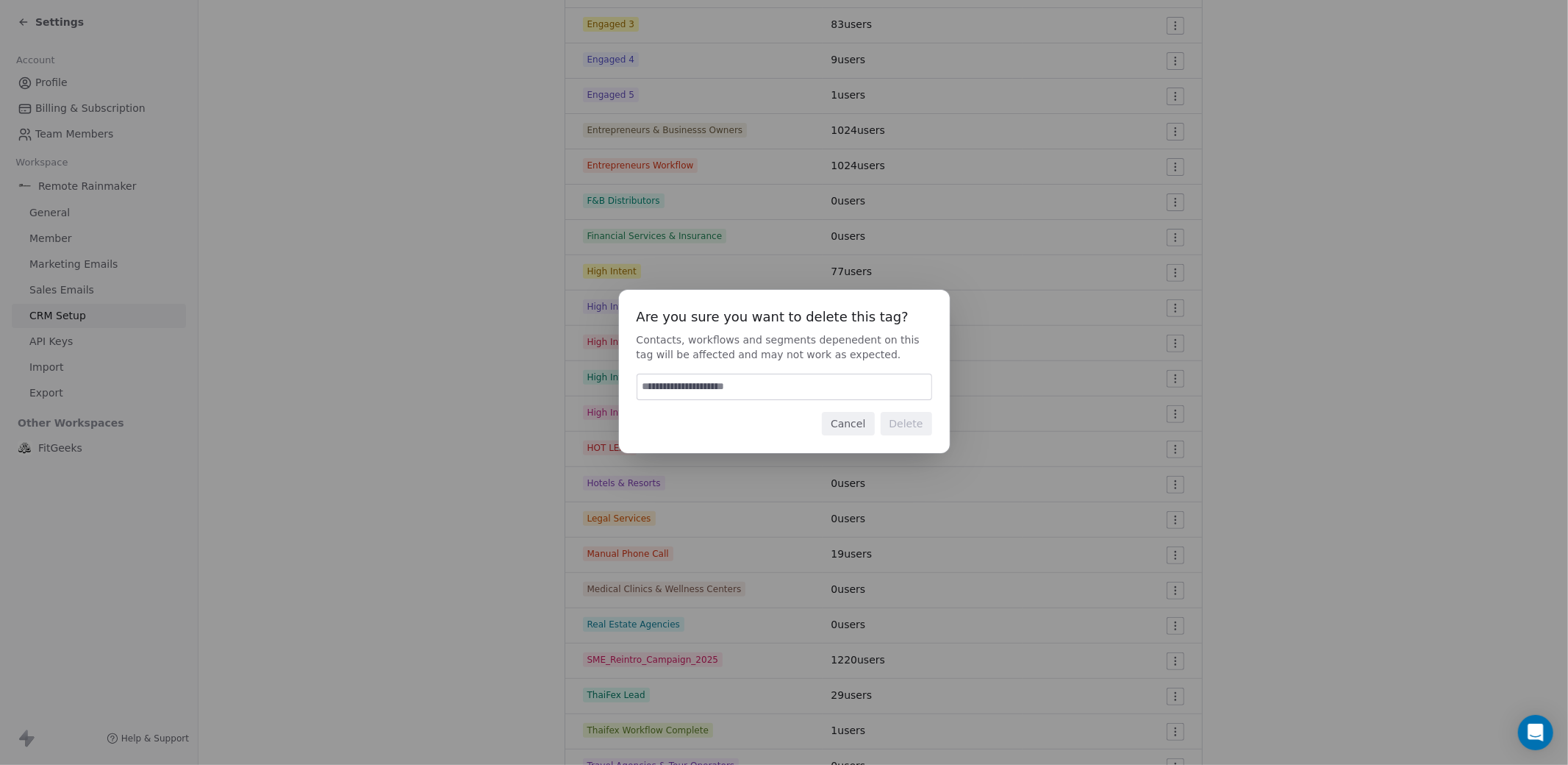
click at [725, 385] on input at bounding box center [785, 386] width 294 height 25
type input "******"
click at [900, 423] on button "Delete" at bounding box center [906, 424] width 52 height 24
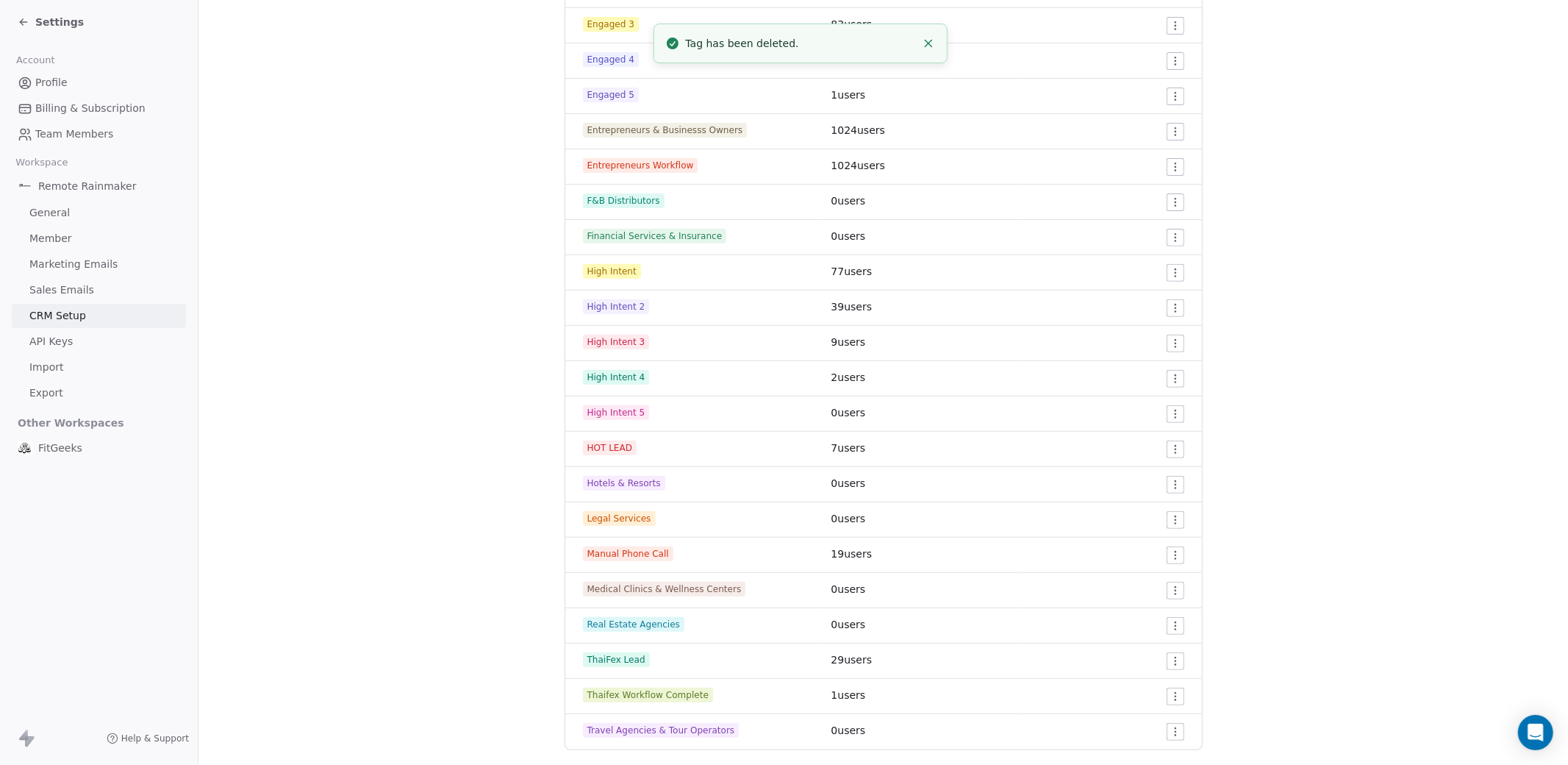
scroll to position [0, 0]
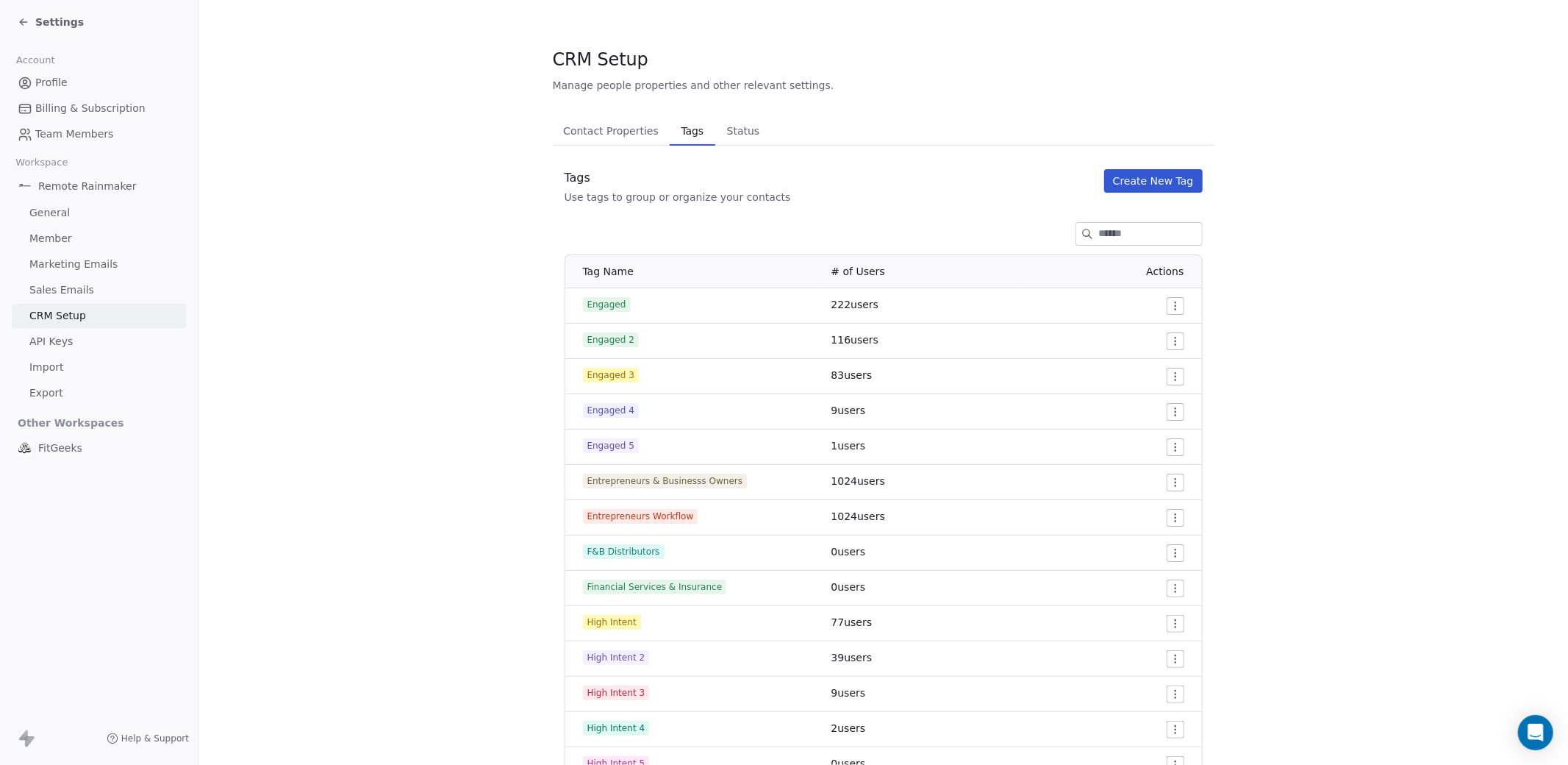
click at [35, 1] on div "Settings" at bounding box center [98, 22] width 198 height 44
click at [28, 22] on icon at bounding box center [24, 22] width 12 height 12
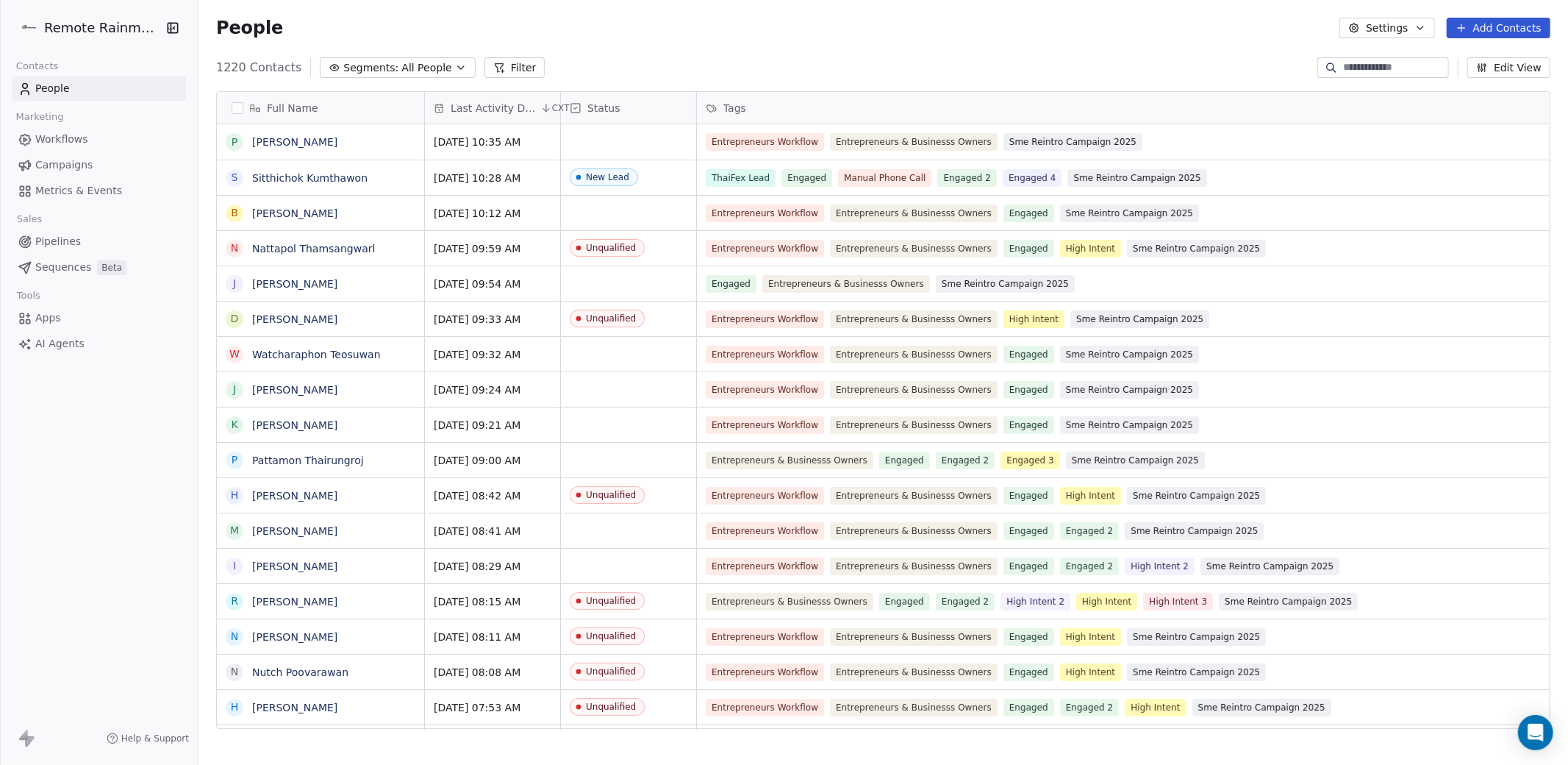
scroll to position [671, 1370]
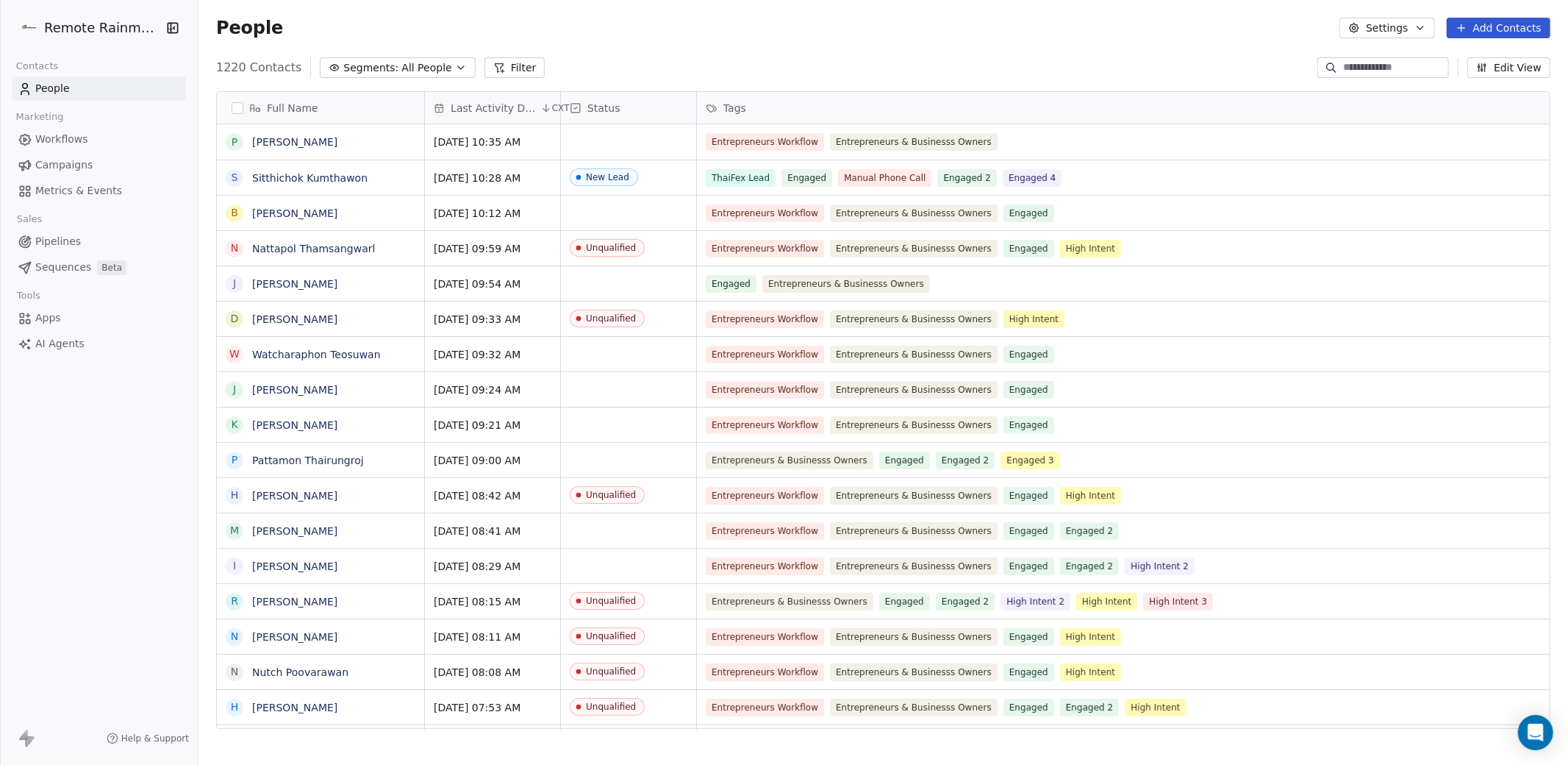
click at [76, 130] on link "Workflows" at bounding box center [98, 139] width 174 height 24
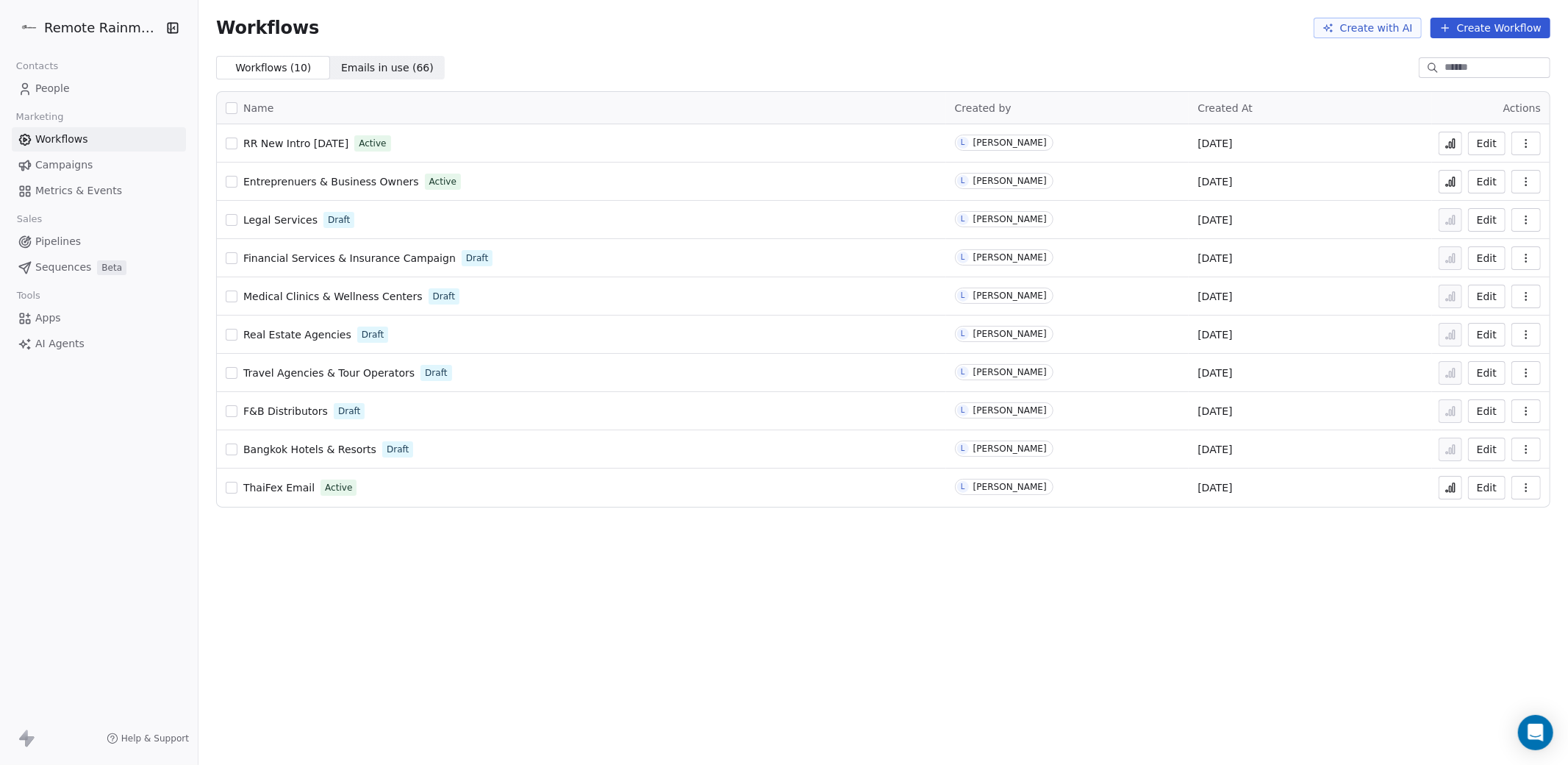
click at [333, 147] on span "RR New Intro Sep 2025" at bounding box center [296, 143] width 105 height 12
click at [52, 90] on span "People" at bounding box center [52, 89] width 35 height 16
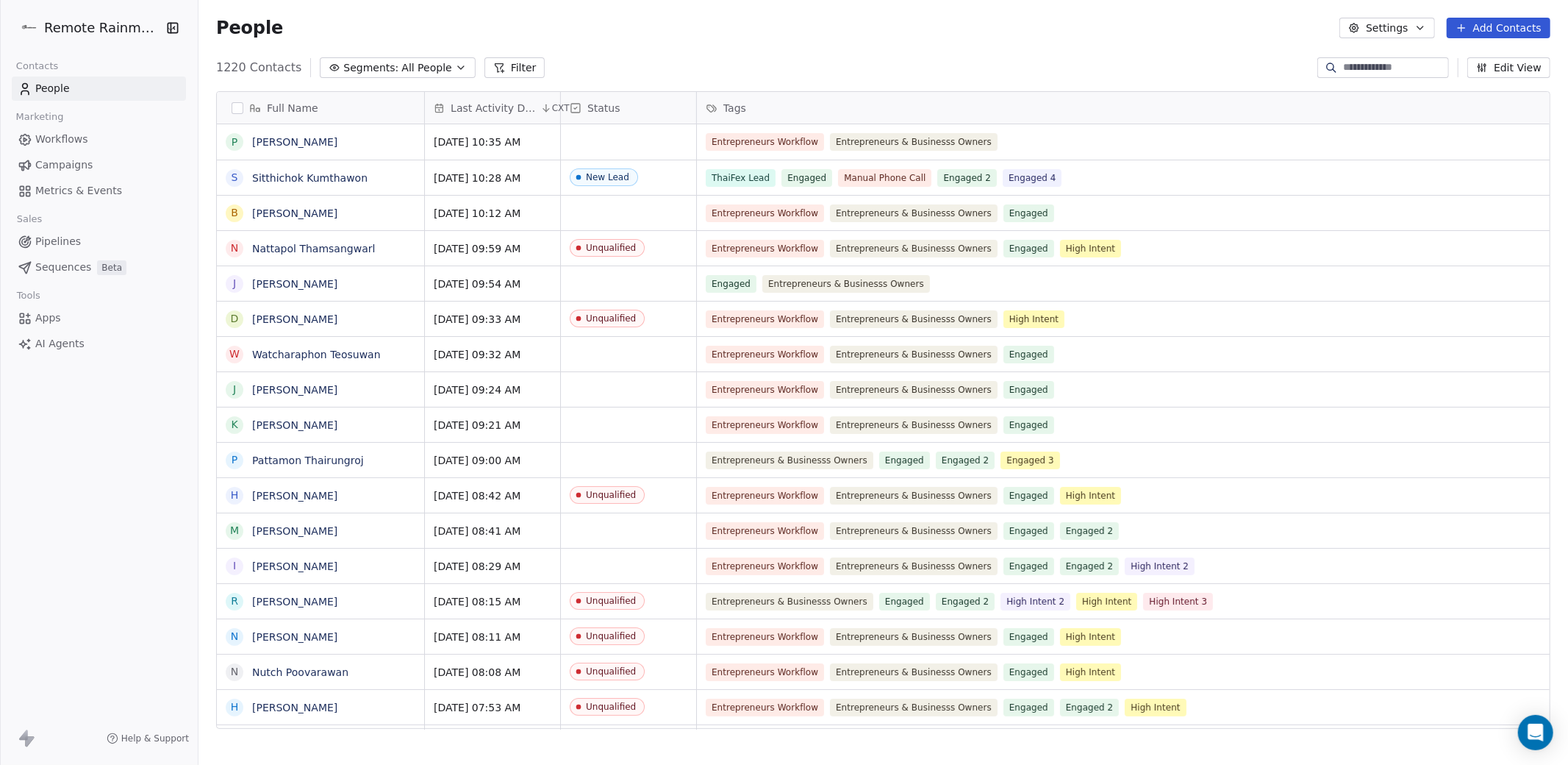
scroll to position [671, 1370]
drag, startPoint x: 715, startPoint y: 108, endPoint x: 732, endPoint y: 107, distance: 17.0
click at [721, 108] on div "Tags" at bounding box center [1121, 107] width 833 height 15
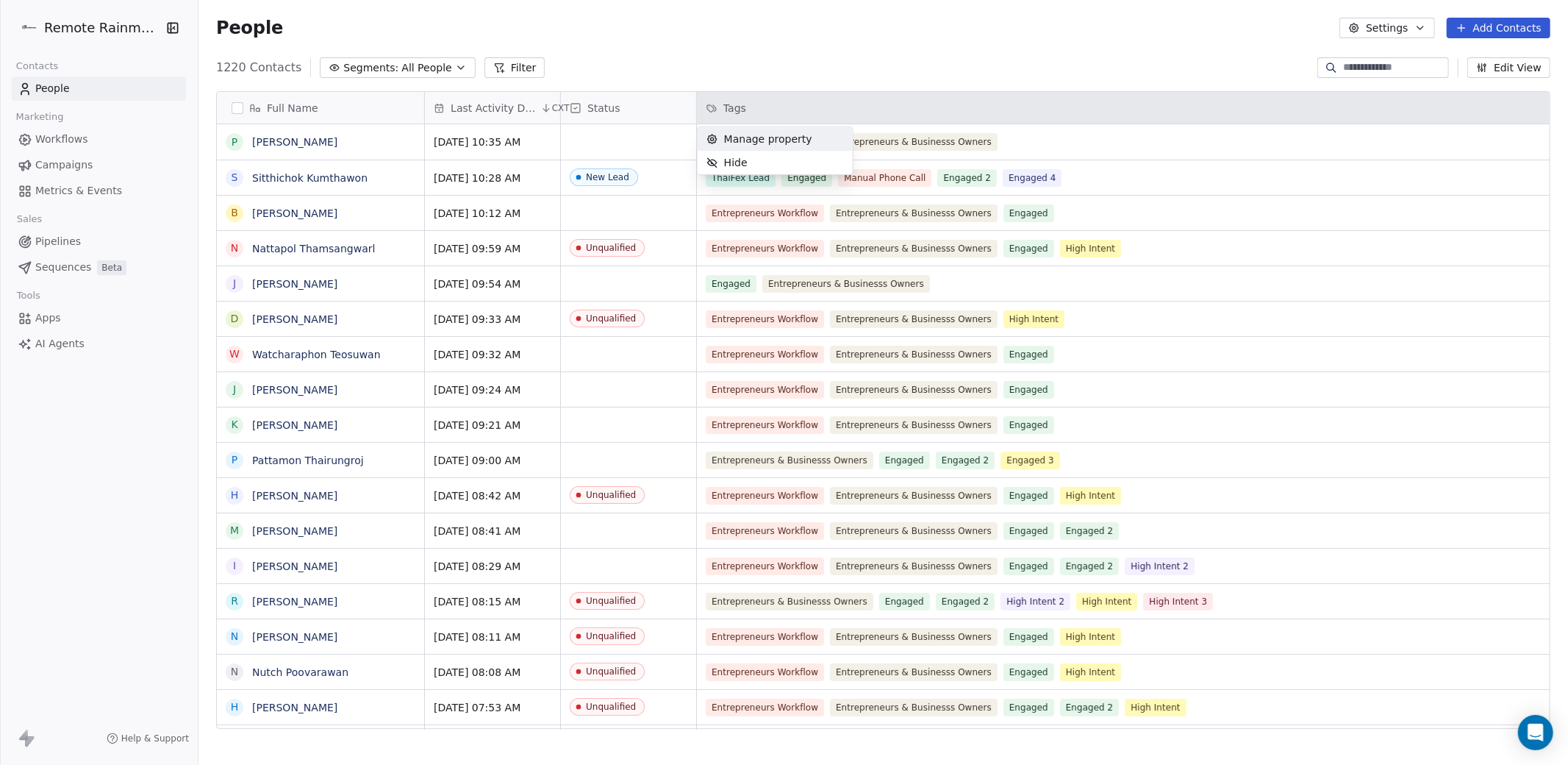
click at [779, 142] on span "Manage property" at bounding box center [768, 138] width 89 height 15
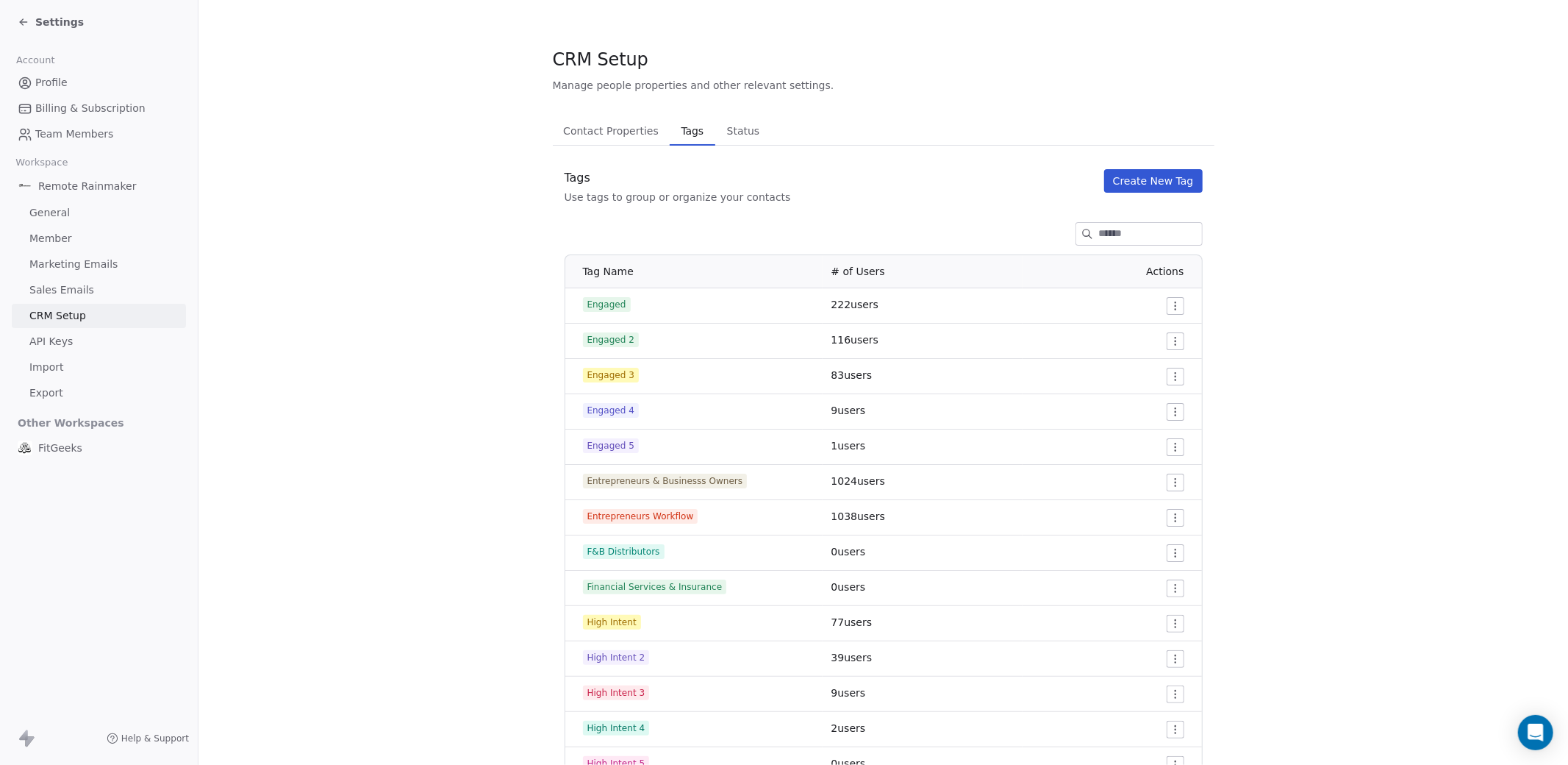
click at [1182, 185] on button "Create New Tag" at bounding box center [1153, 181] width 98 height 24
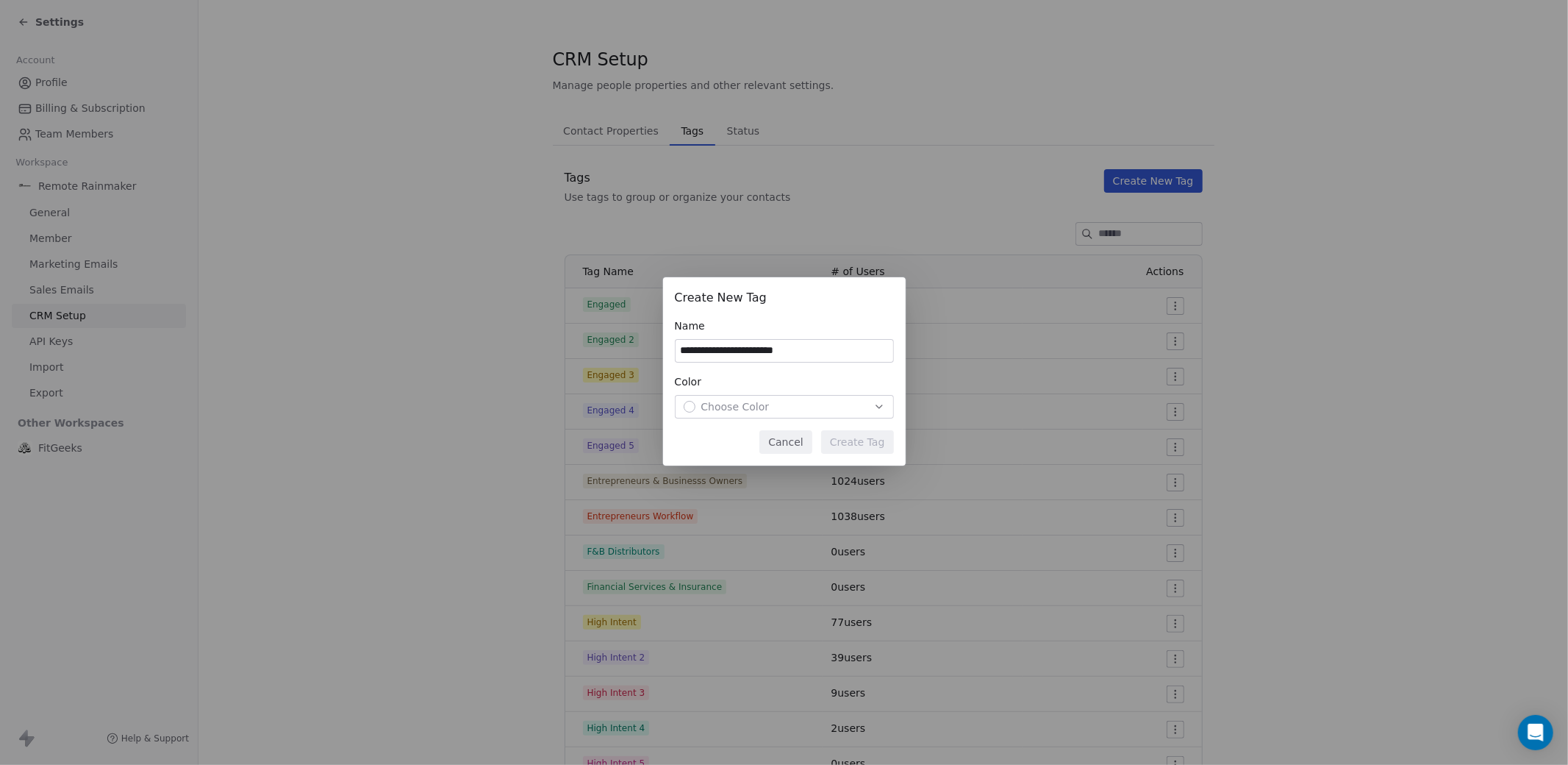
type input "**********"
click at [780, 406] on div "Choose Color" at bounding box center [784, 406] width 201 height 15
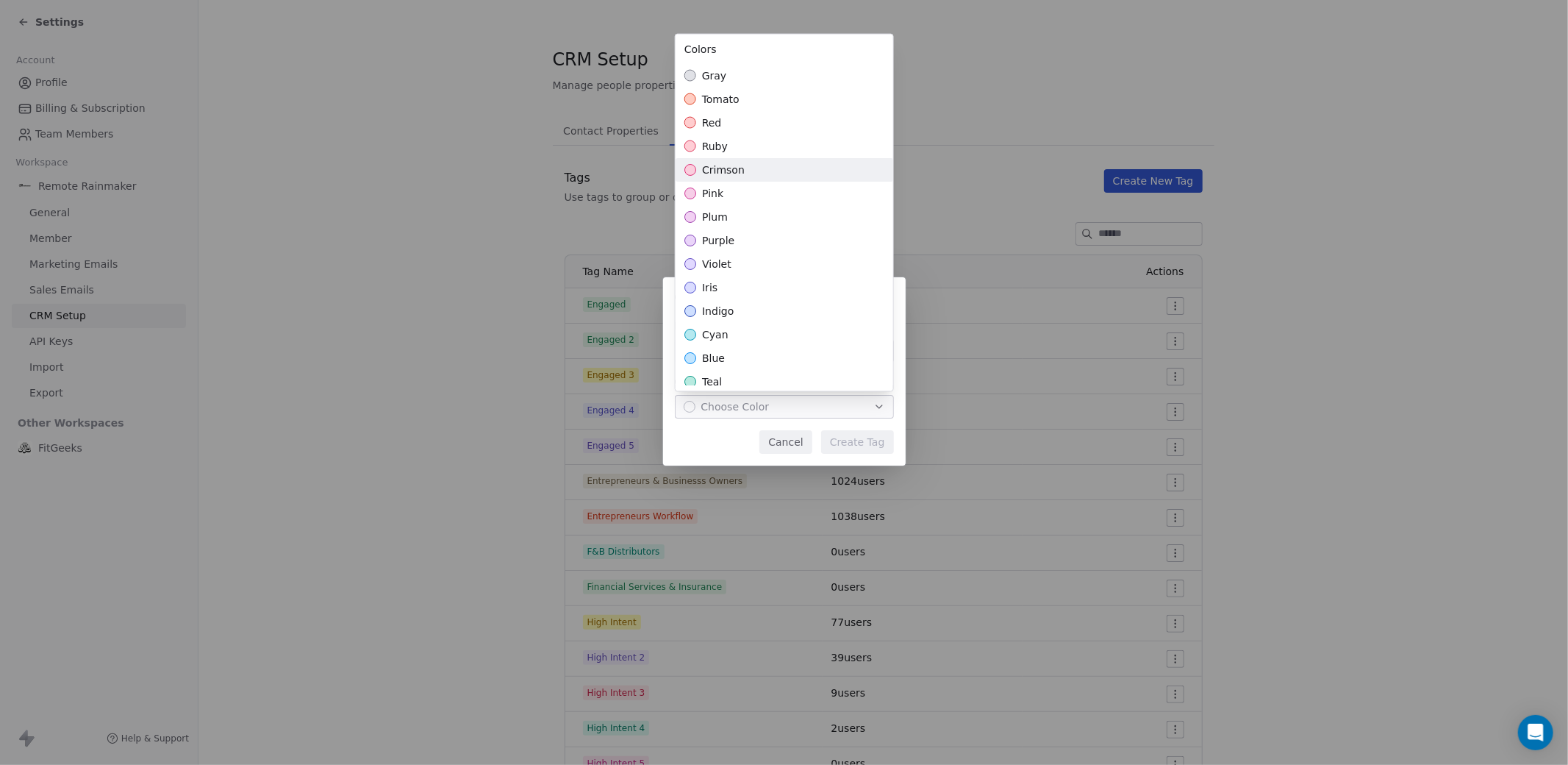
click at [731, 170] on span "crimson" at bounding box center [723, 169] width 43 height 15
click at [722, 314] on span "indigo" at bounding box center [718, 310] width 32 height 15
click at [863, 441] on div "**********" at bounding box center [784, 382] width 1568 height 258
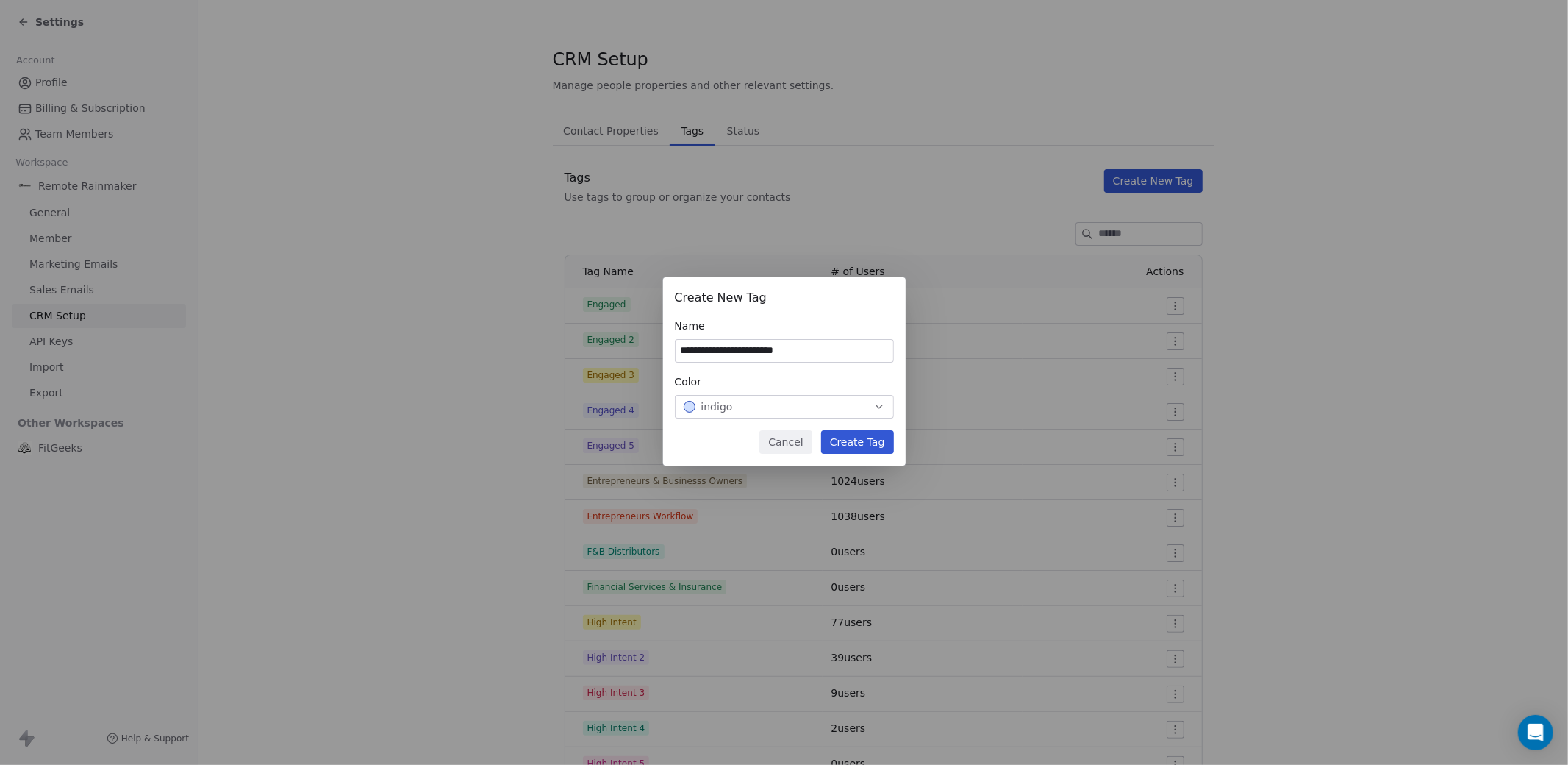
click at [863, 441] on button "Create Tag" at bounding box center [857, 442] width 73 height 24
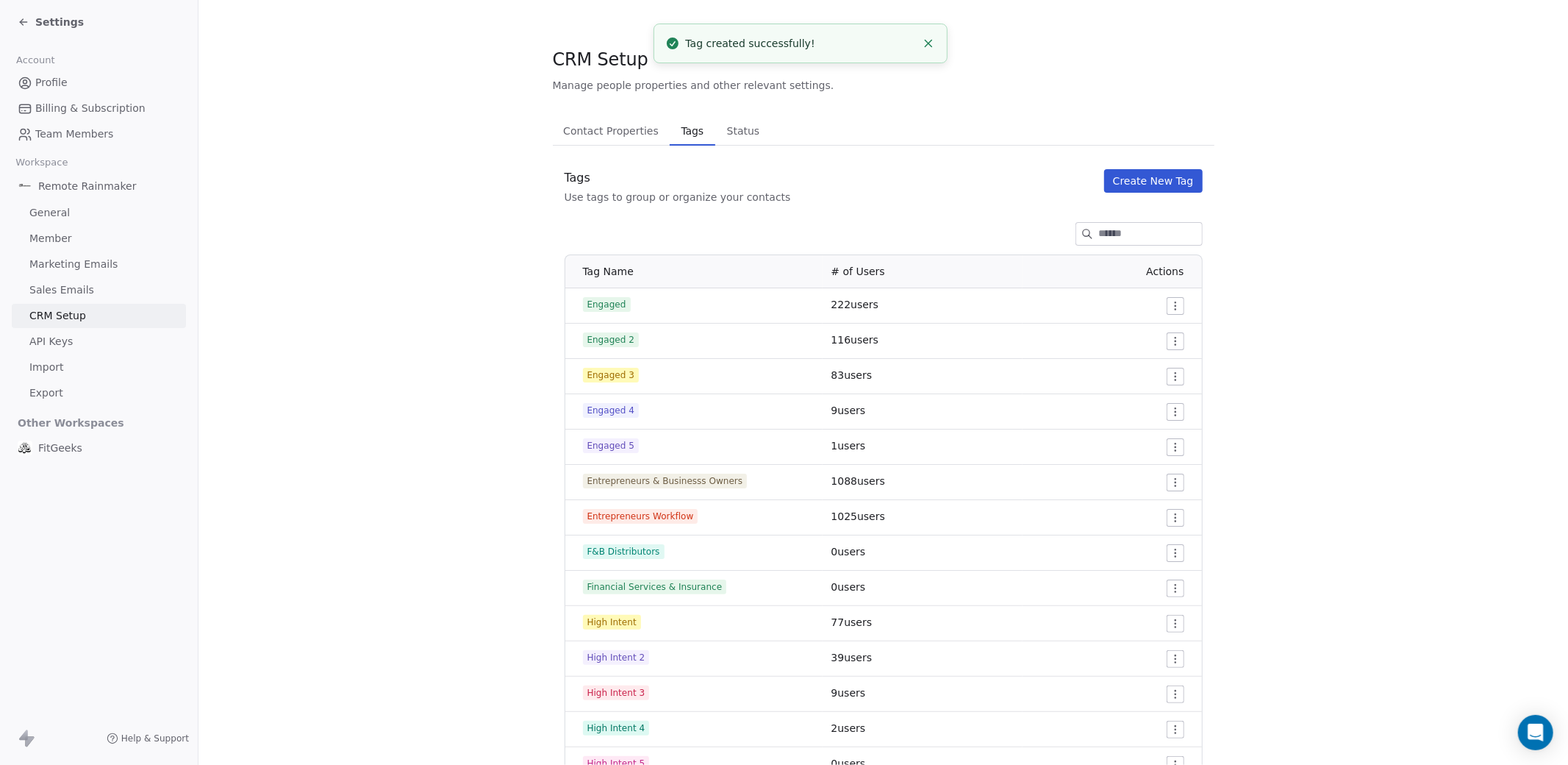
click at [47, 25] on span "Settings" at bounding box center [59, 22] width 49 height 15
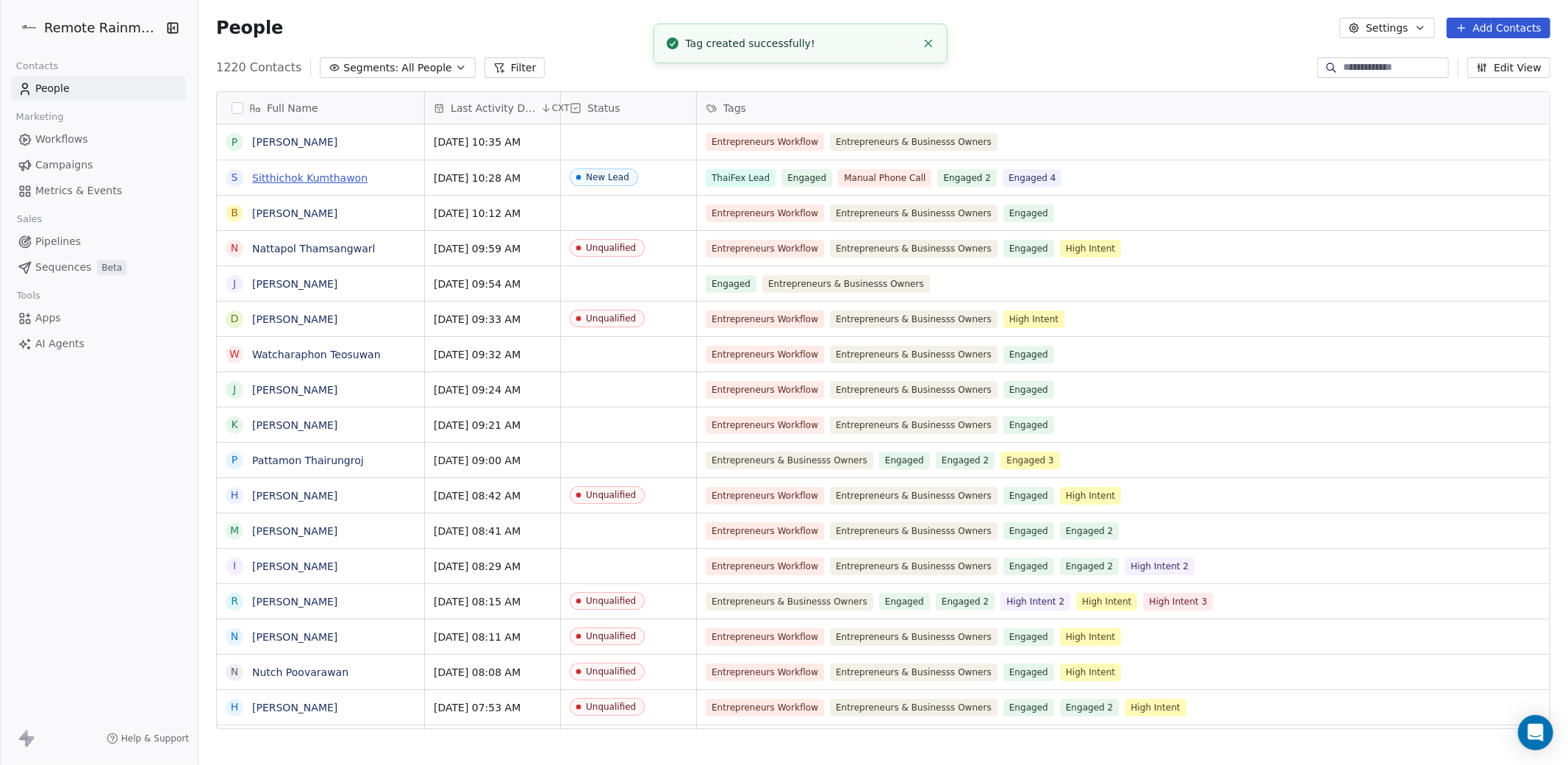
scroll to position [671, 1370]
click at [64, 140] on span "Workflows" at bounding box center [61, 139] width 53 height 16
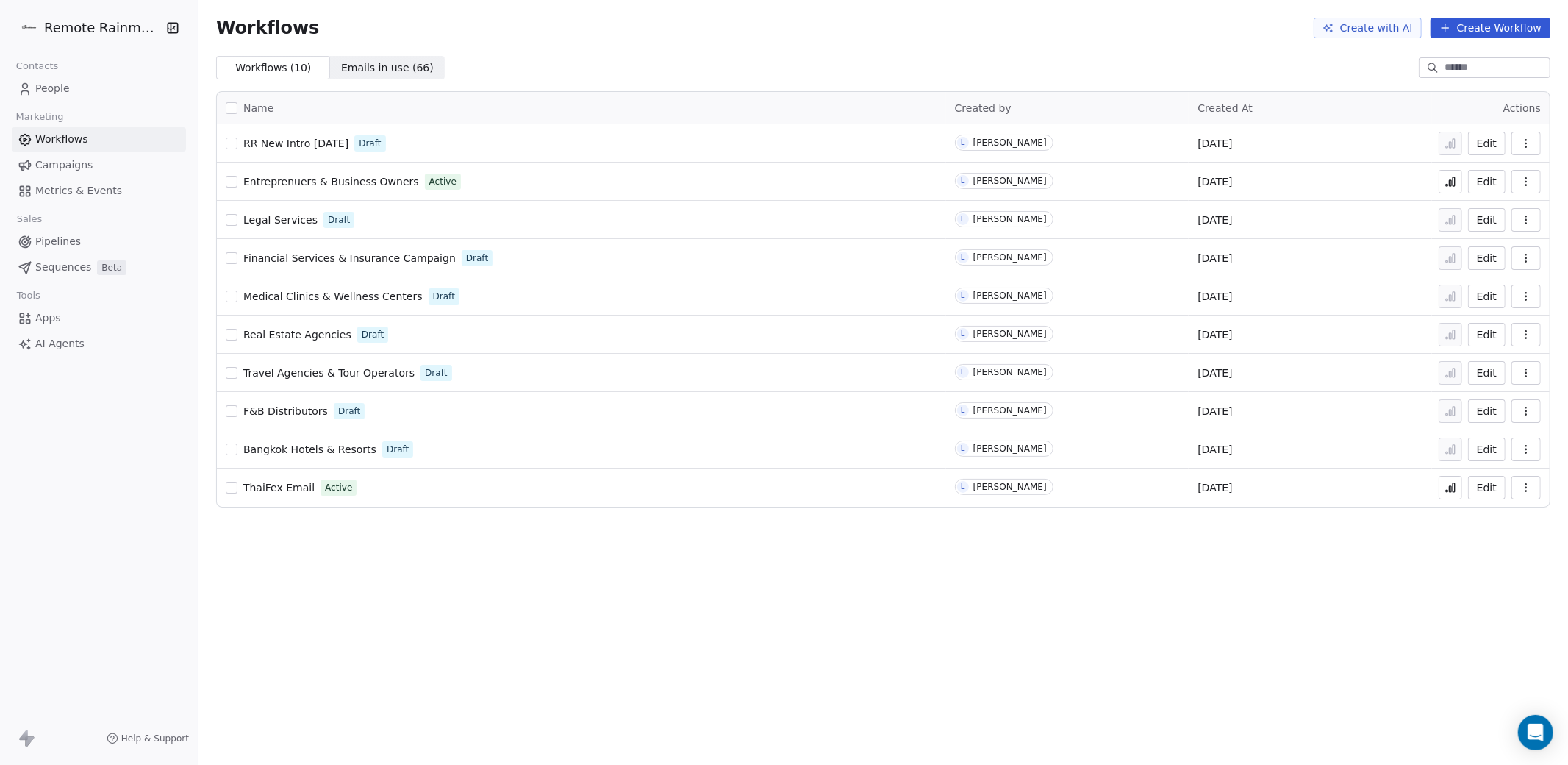
click at [1475, 141] on button "Edit" at bounding box center [1487, 143] width 38 height 24
click at [35, 72] on span "Contacts" at bounding box center [37, 66] width 55 height 22
click at [43, 86] on span "People" at bounding box center [52, 89] width 35 height 16
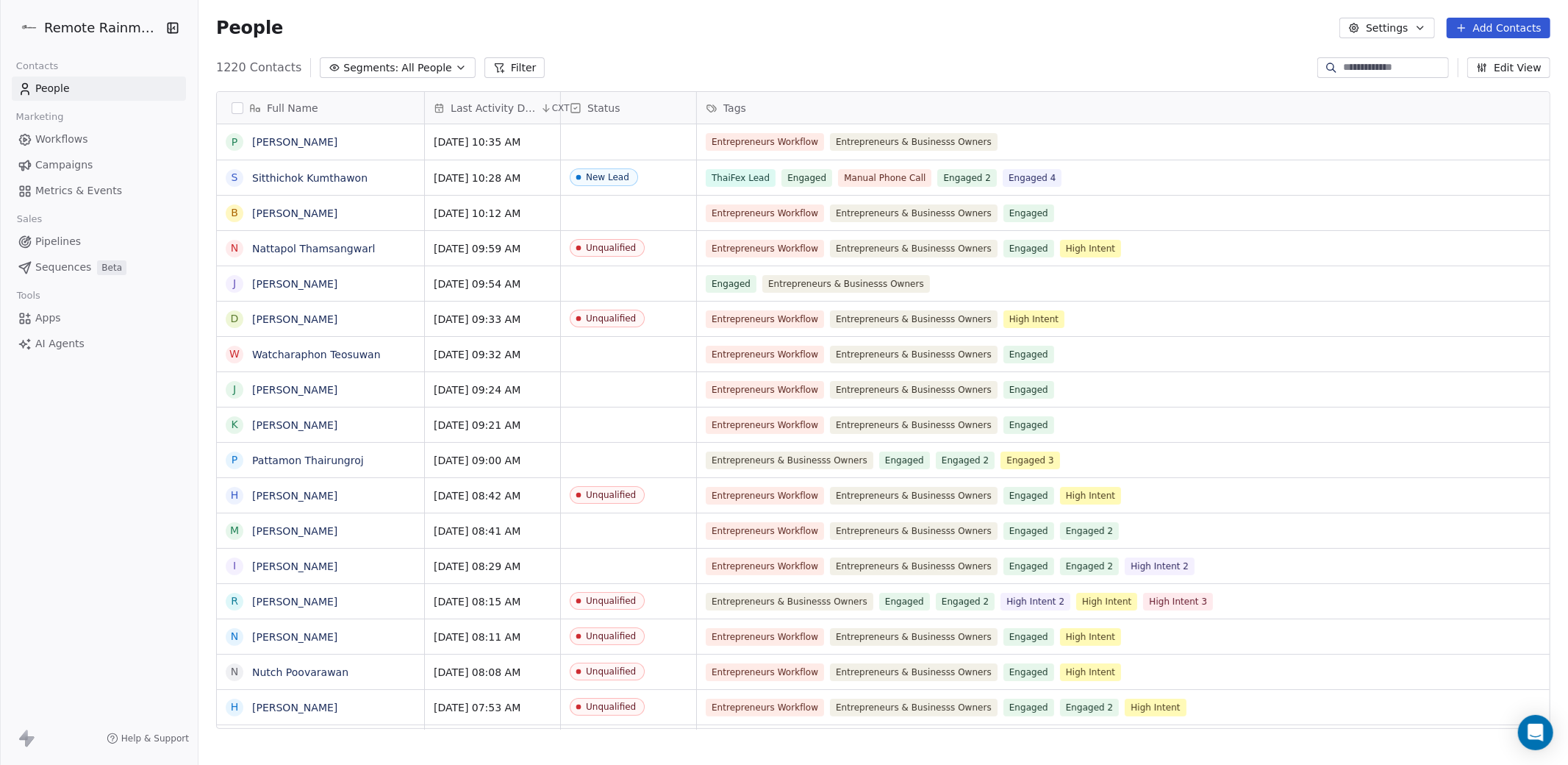
scroll to position [0, 1]
click at [235, 108] on button "button" at bounding box center [238, 108] width 12 height 12
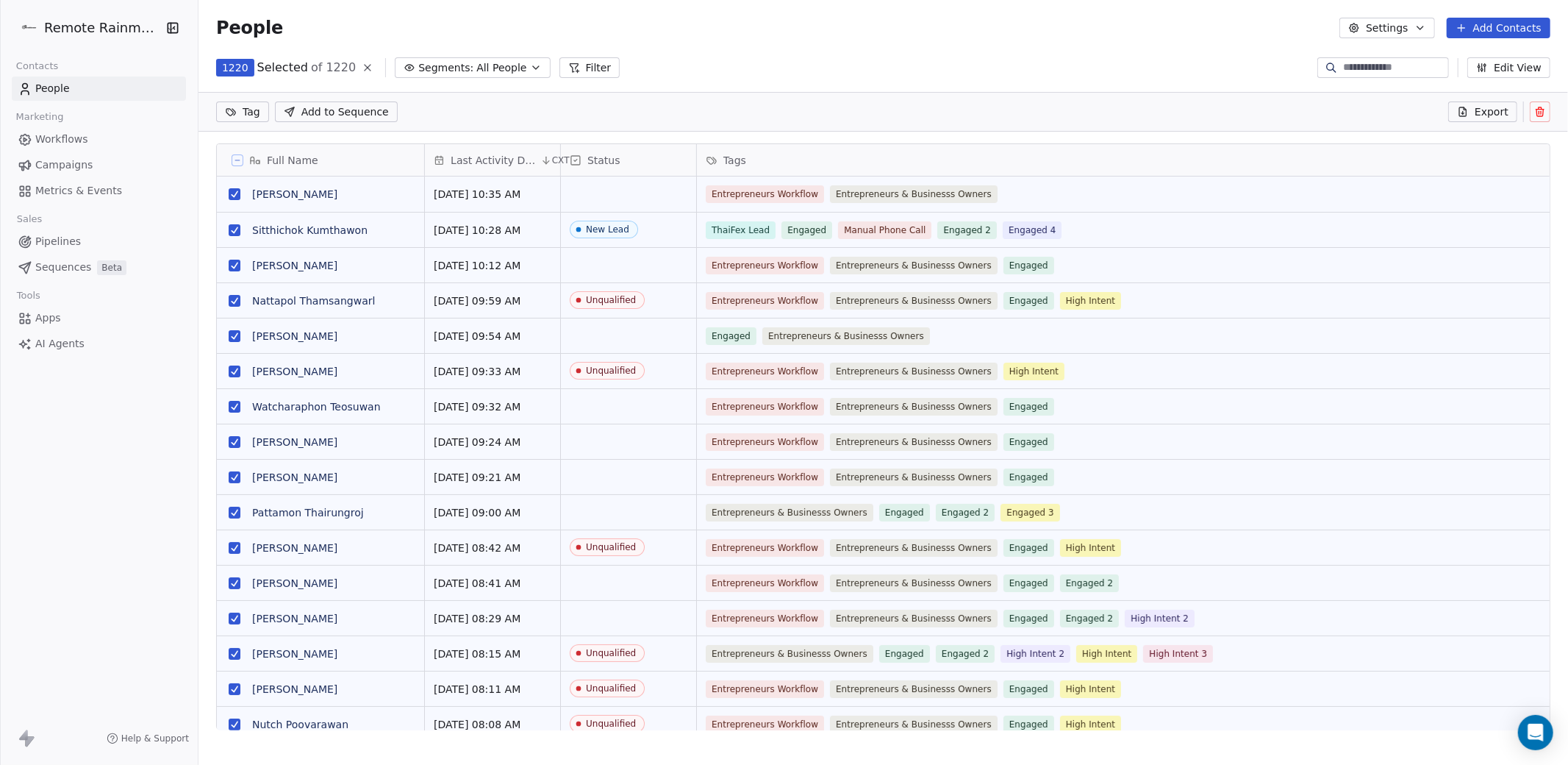
scroll to position [621, 1370]
click at [251, 111] on html "Remote Rainmaker Contacts People Marketing Workflows Campaigns Metrics & Events…" at bounding box center [784, 437] width 1568 height 874
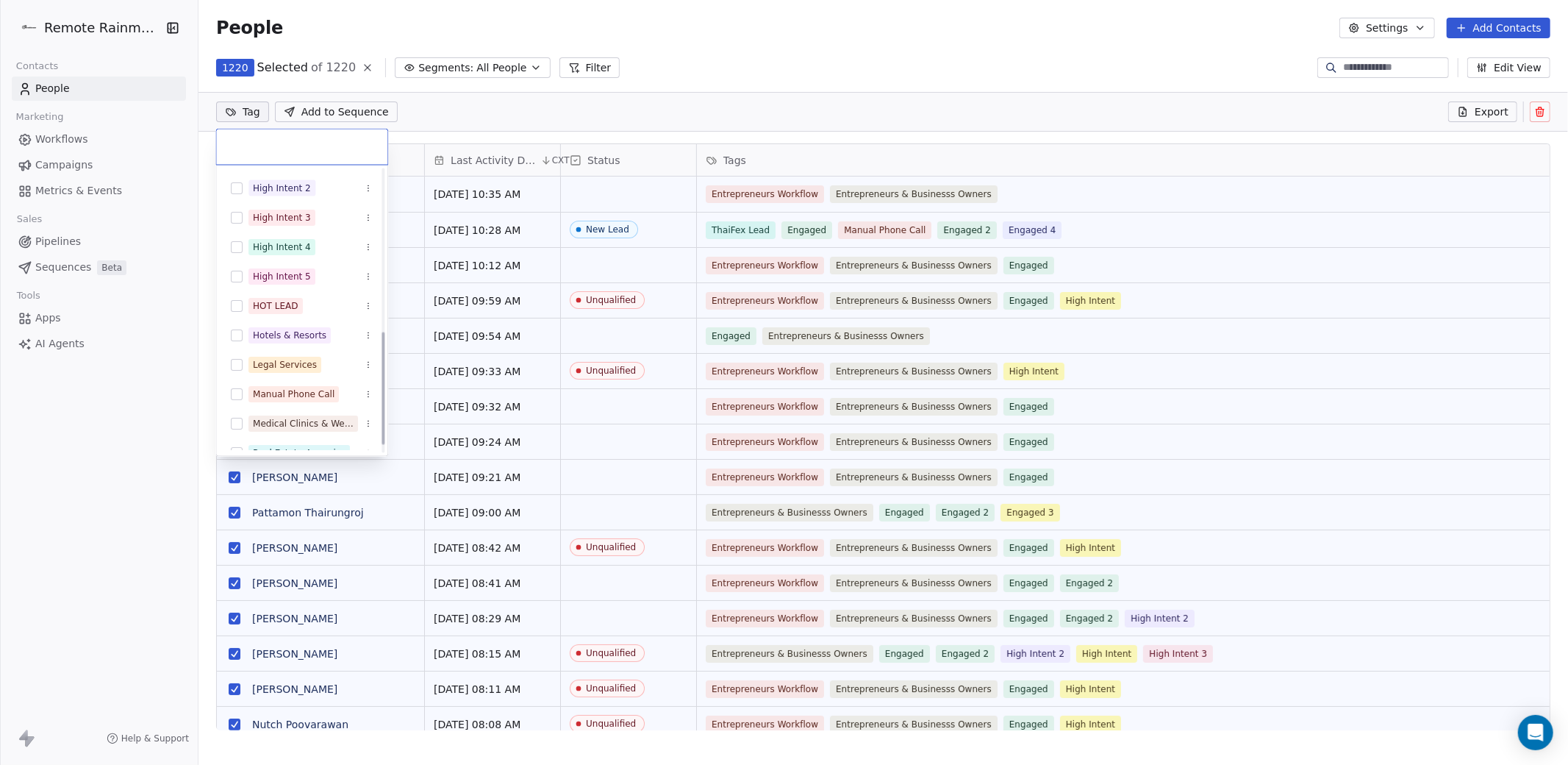
scroll to position [427, 0]
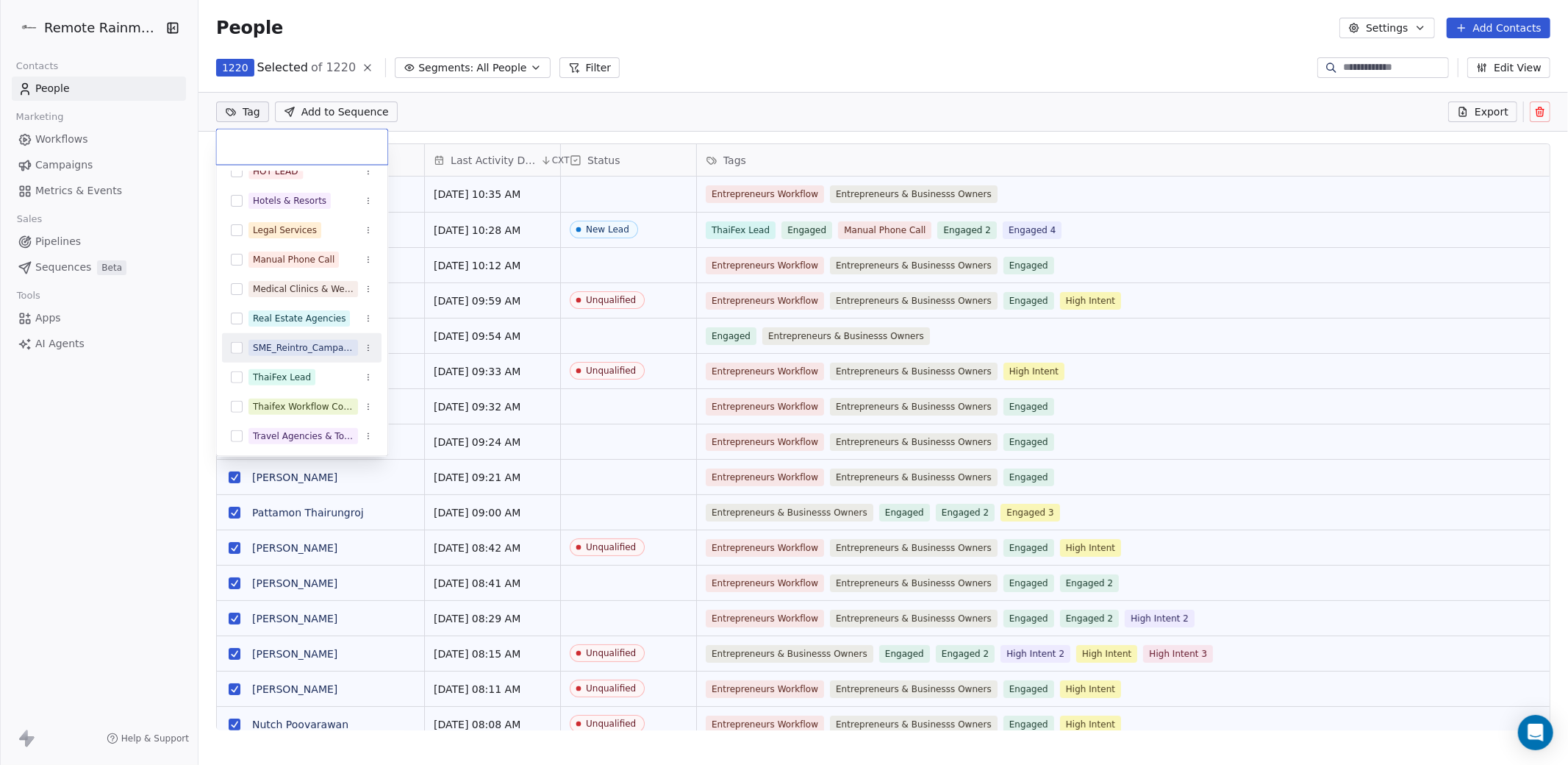
click at [291, 348] on div "SME_Reintro_Campaign_2025" at bounding box center [302, 347] width 100 height 13
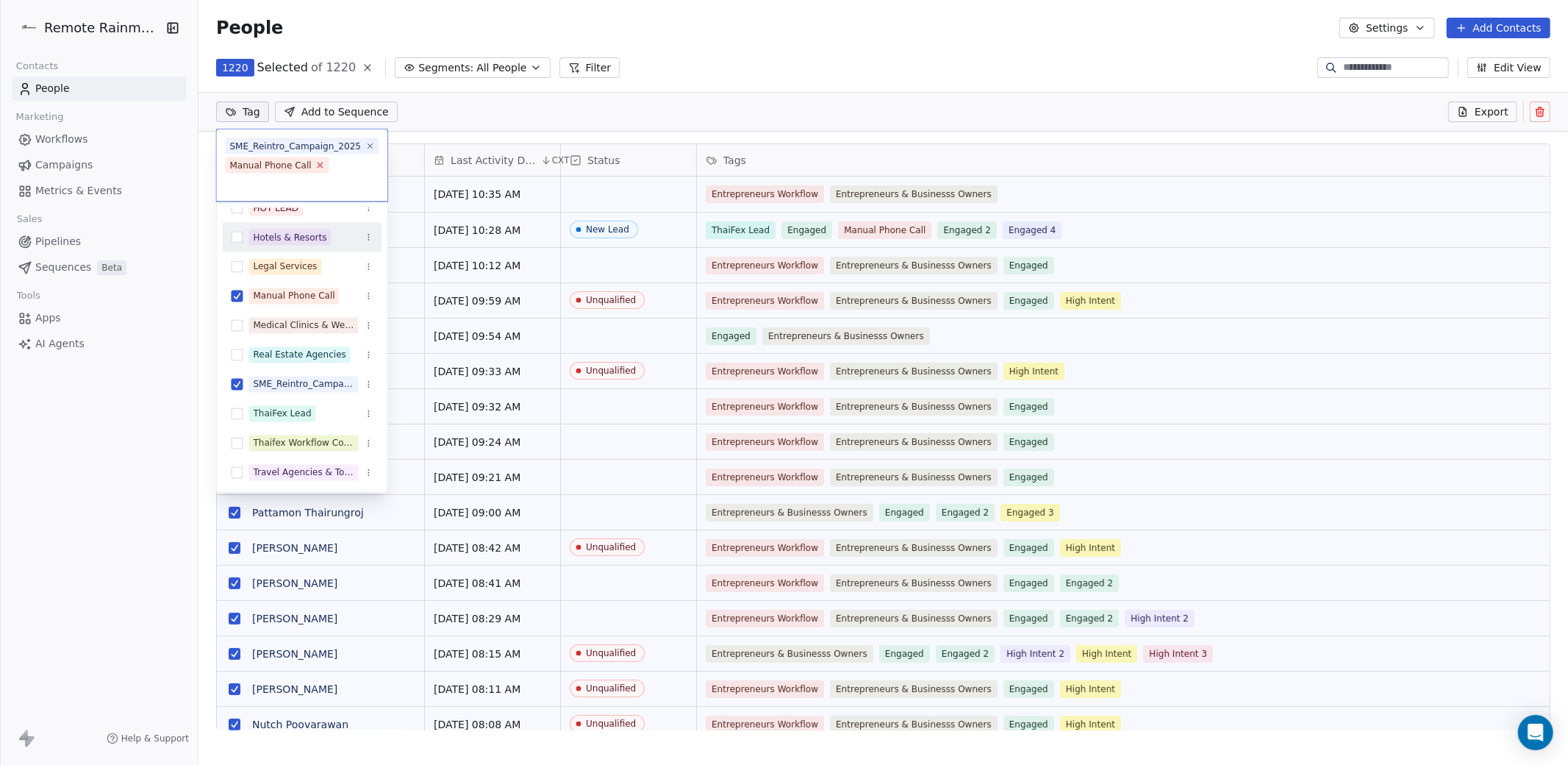
click at [325, 170] on icon at bounding box center [320, 165] width 10 height 10
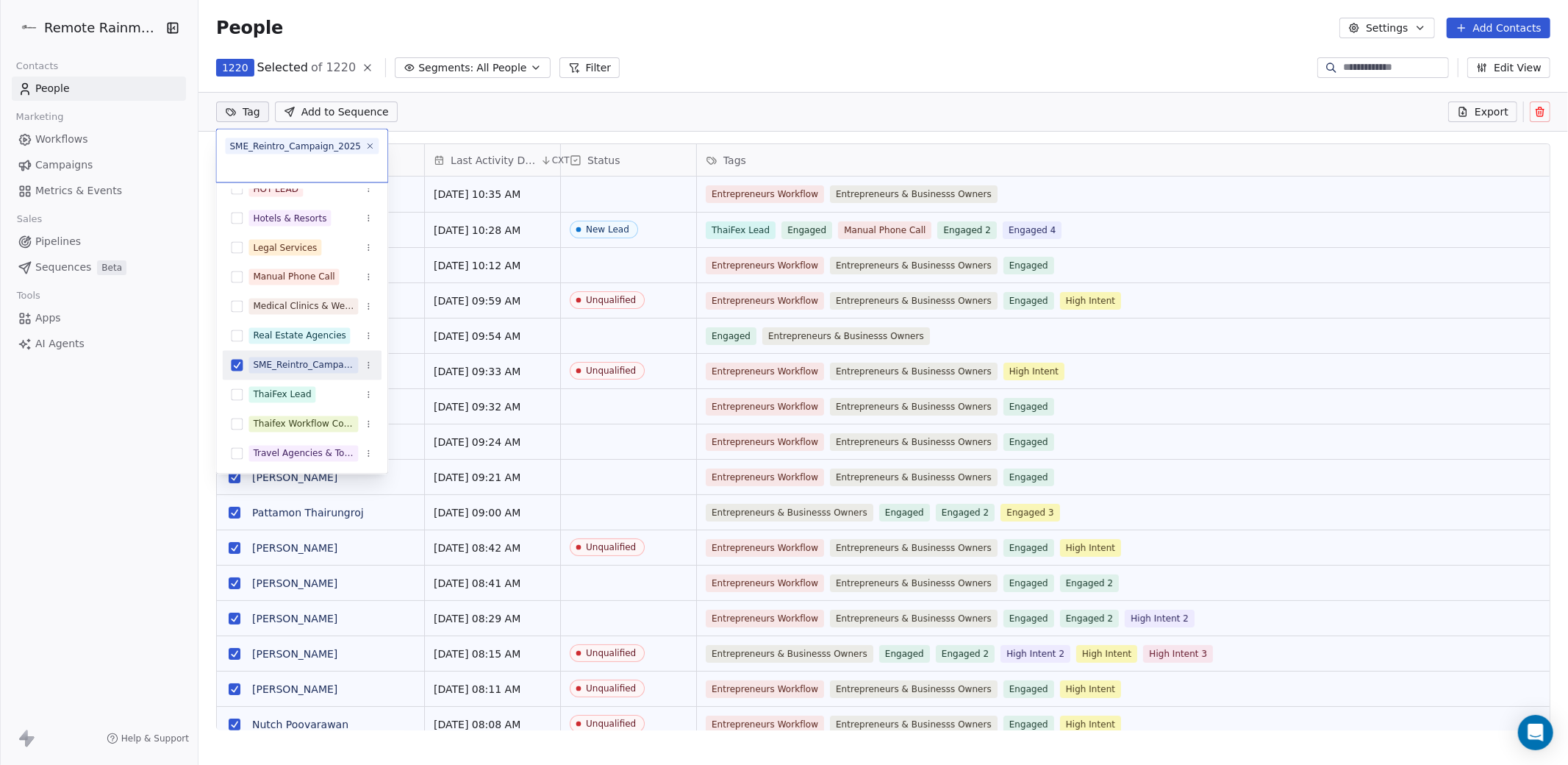
click at [148, 469] on html "Remote Rainmaker Contacts People Marketing Workflows Campaigns Metrics & Events…" at bounding box center [784, 437] width 1568 height 874
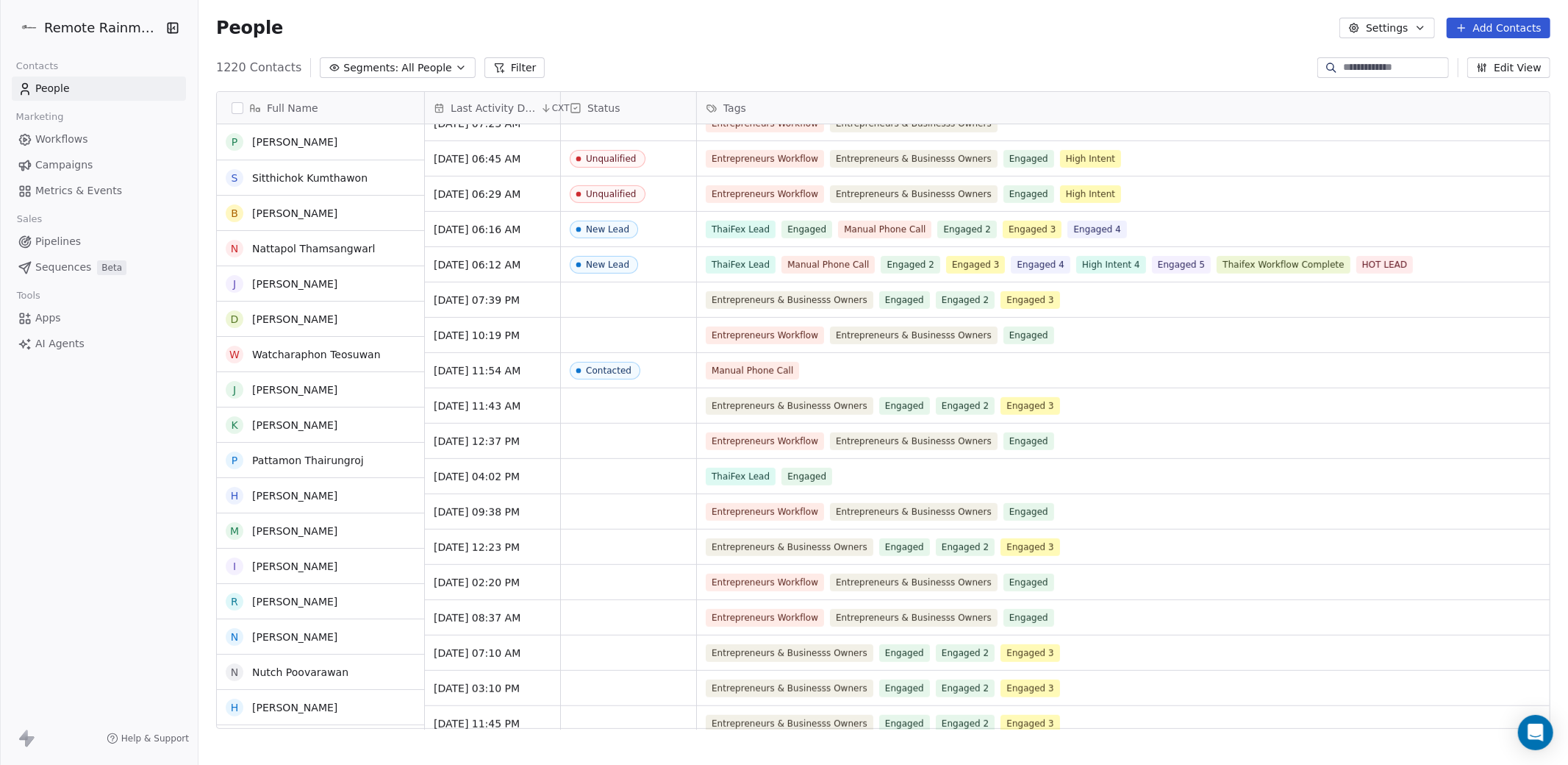
scroll to position [0, 0]
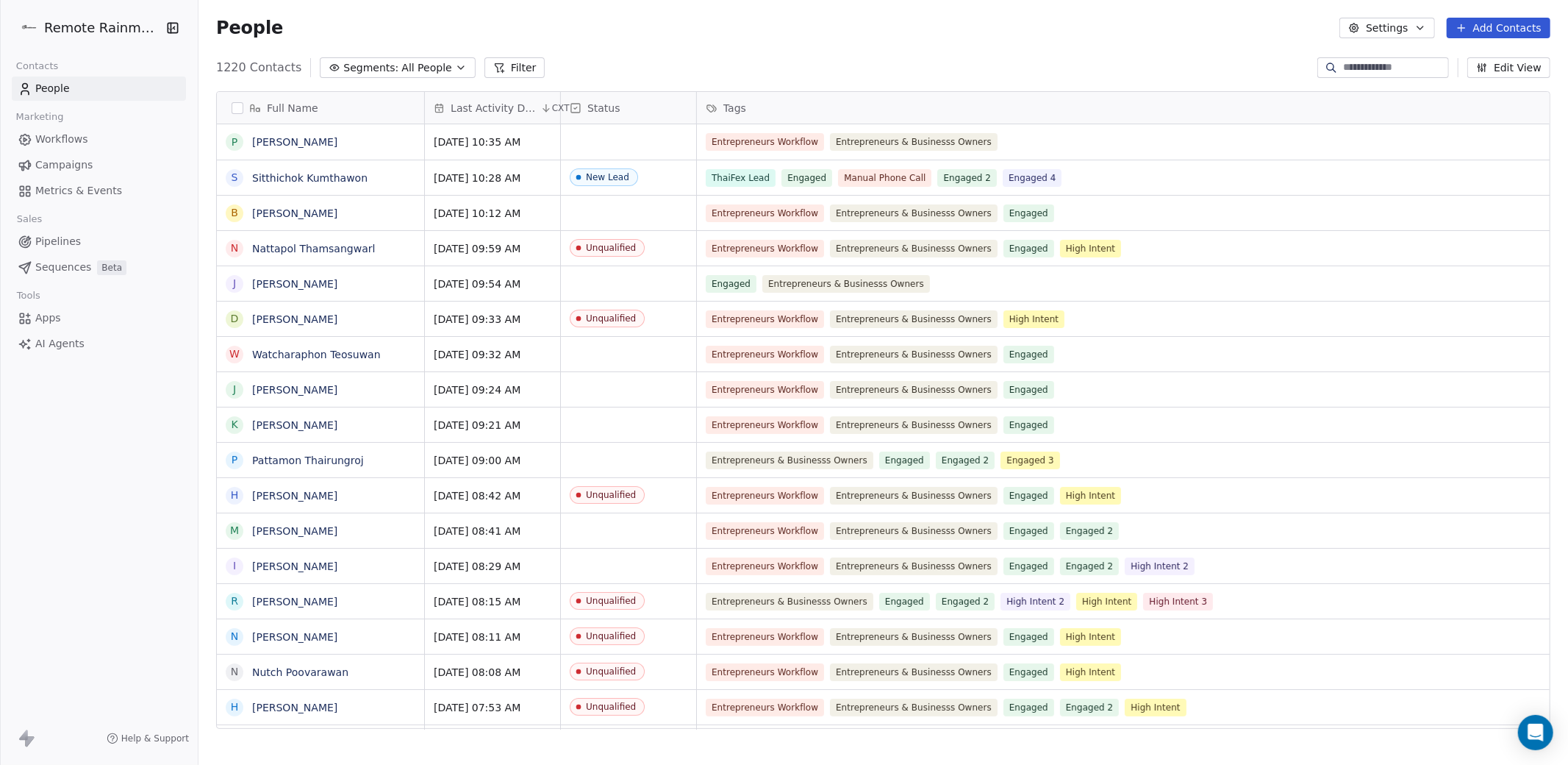
click at [62, 139] on span "Workflows" at bounding box center [61, 139] width 53 height 16
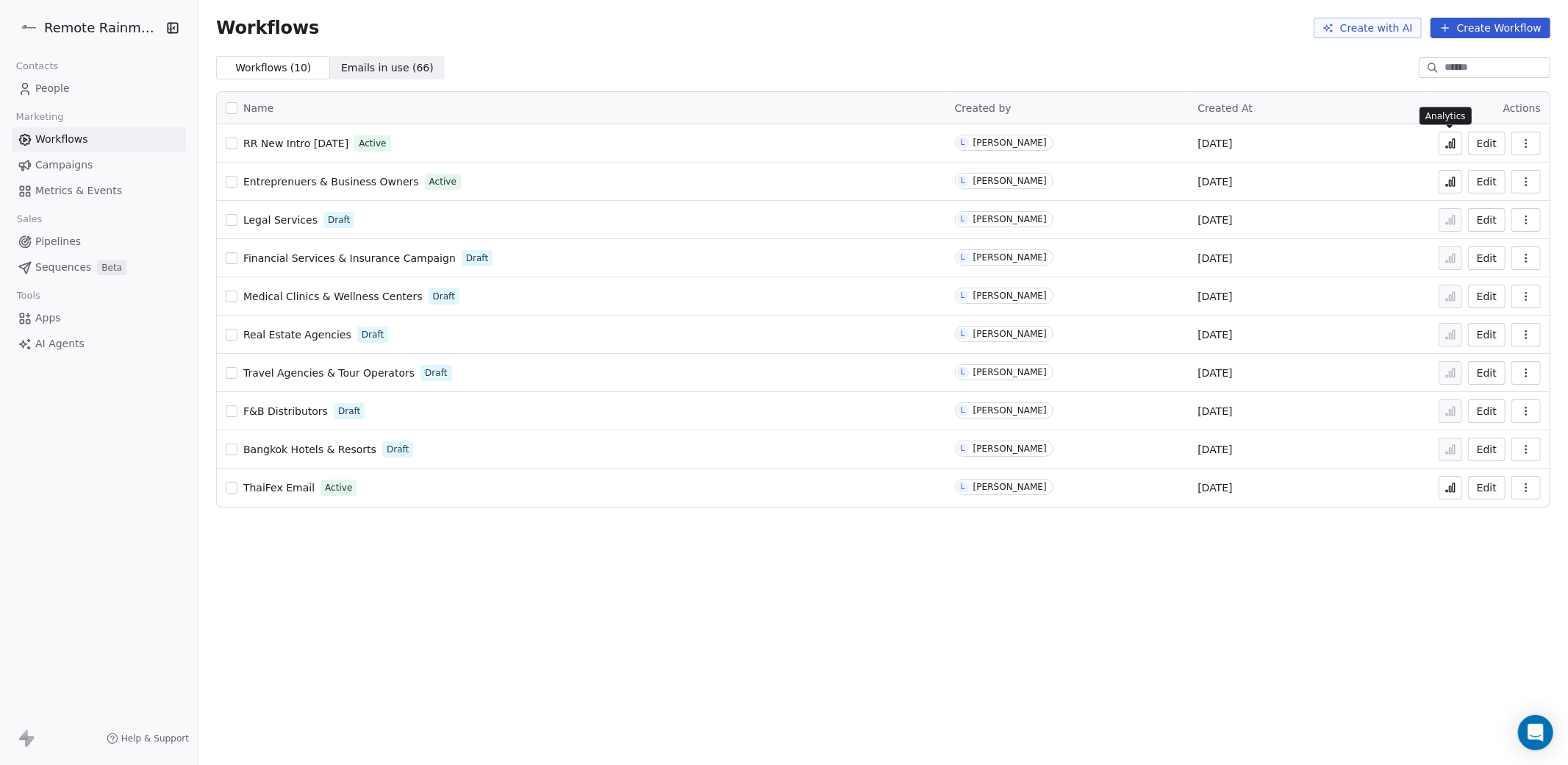
click at [1446, 142] on icon at bounding box center [1451, 143] width 12 height 12
click at [58, 272] on span "Sequences" at bounding box center [63, 268] width 56 height 16
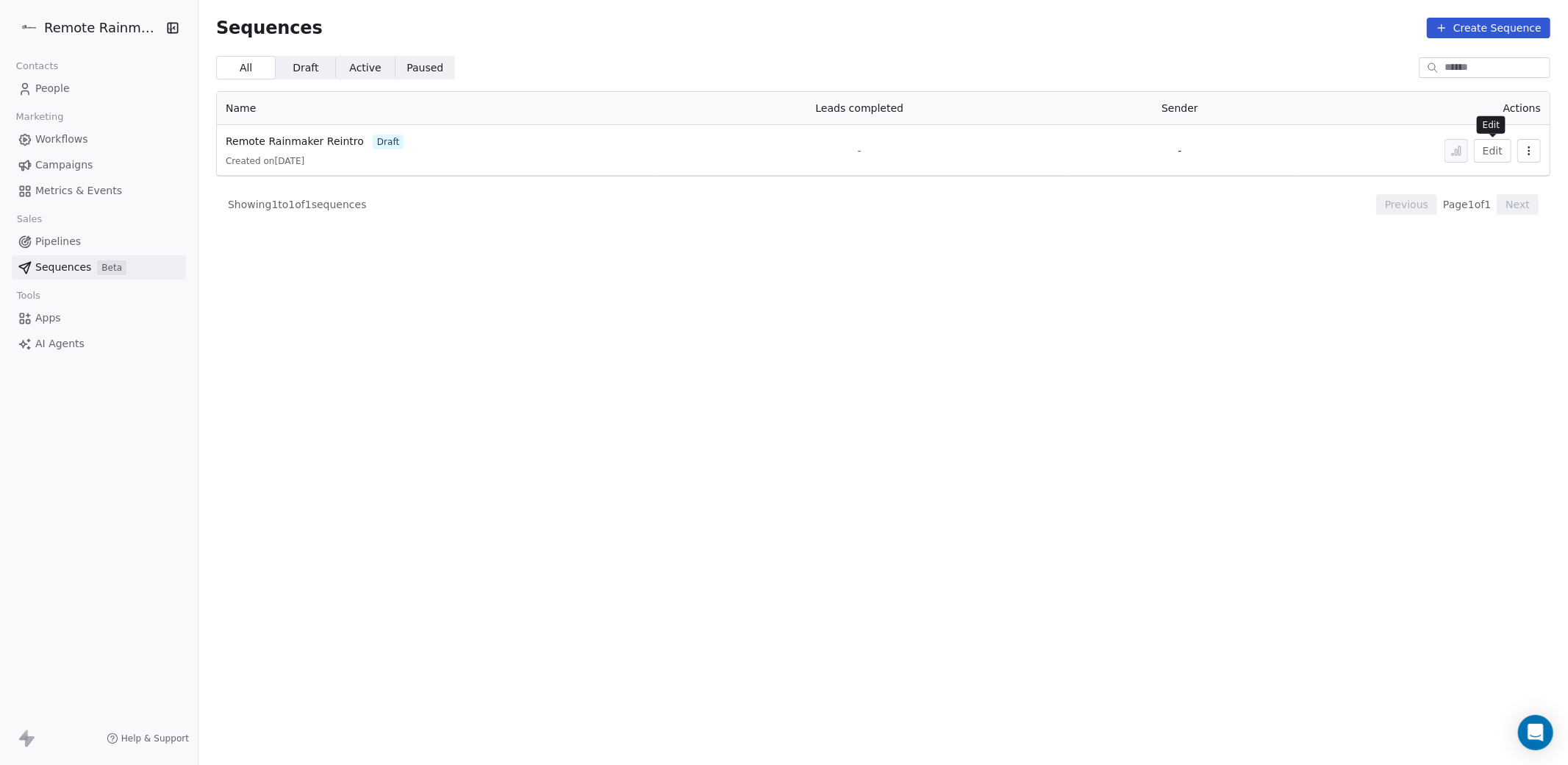
click at [1489, 153] on button "Edit" at bounding box center [1493, 151] width 38 height 24
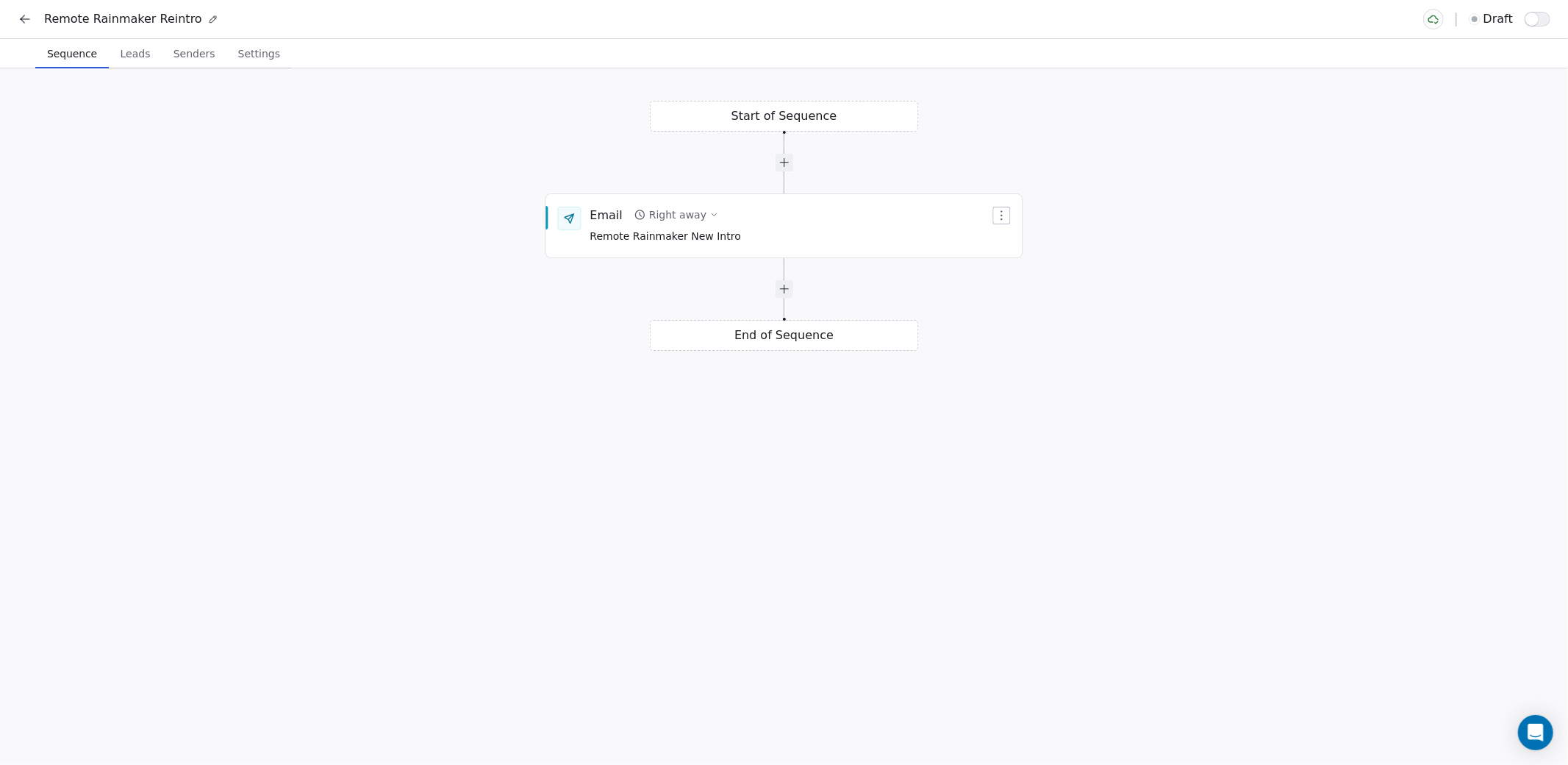
click at [137, 58] on span "Leads" at bounding box center [135, 54] width 42 height 21
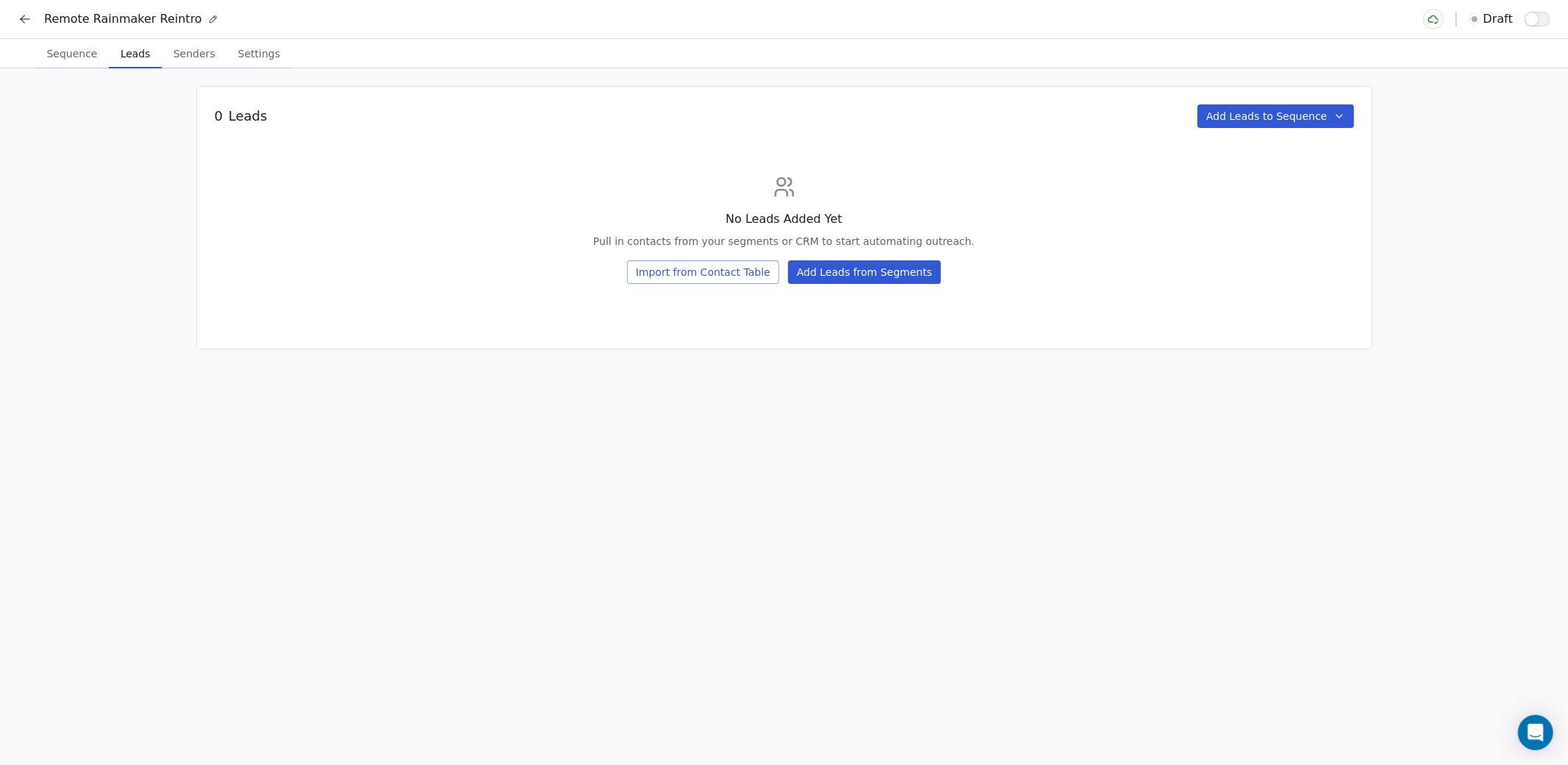
click at [185, 57] on span "Senders" at bounding box center [194, 54] width 54 height 21
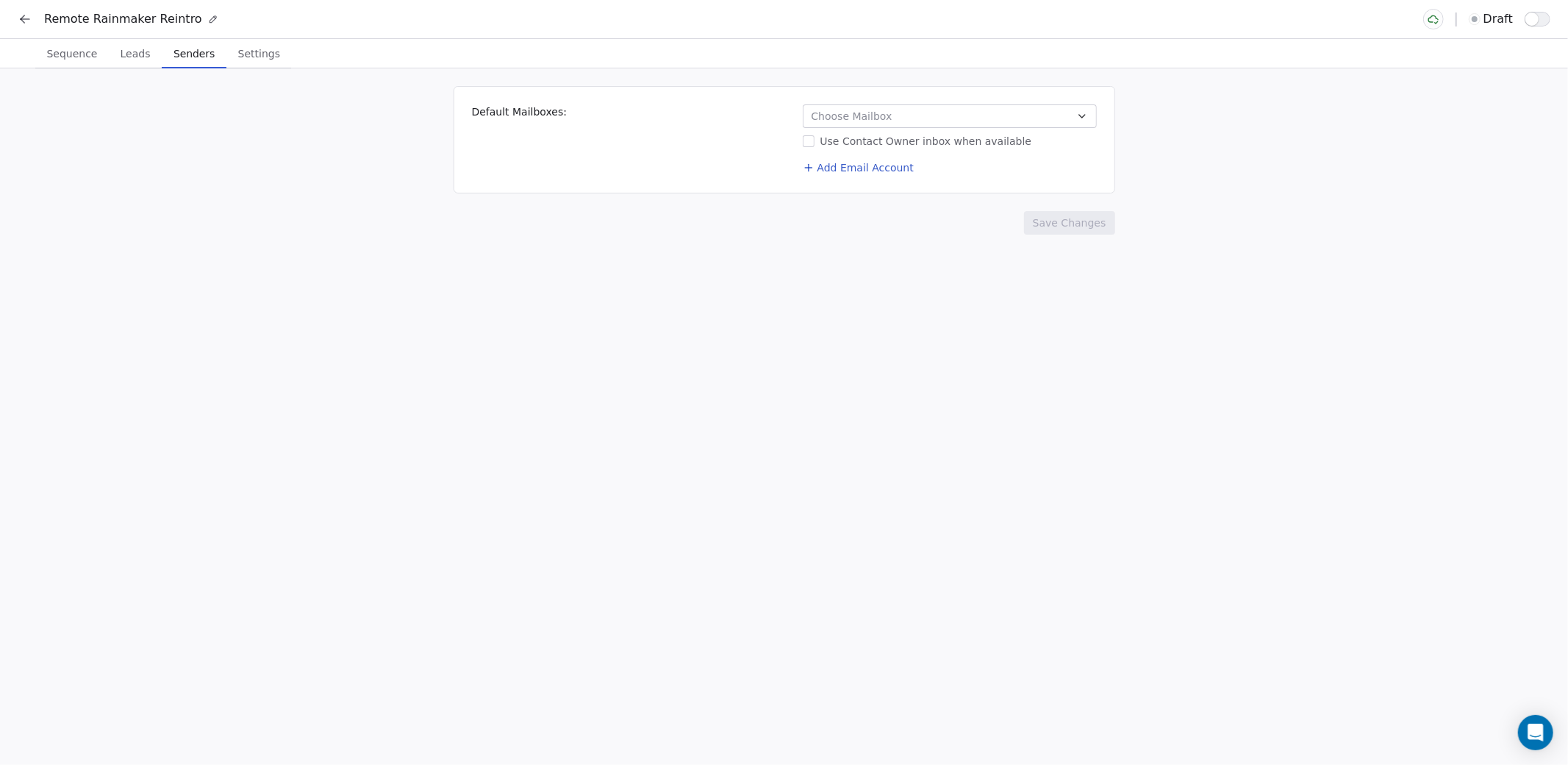
click at [274, 56] on span "Settings" at bounding box center [260, 54] width 54 height 21
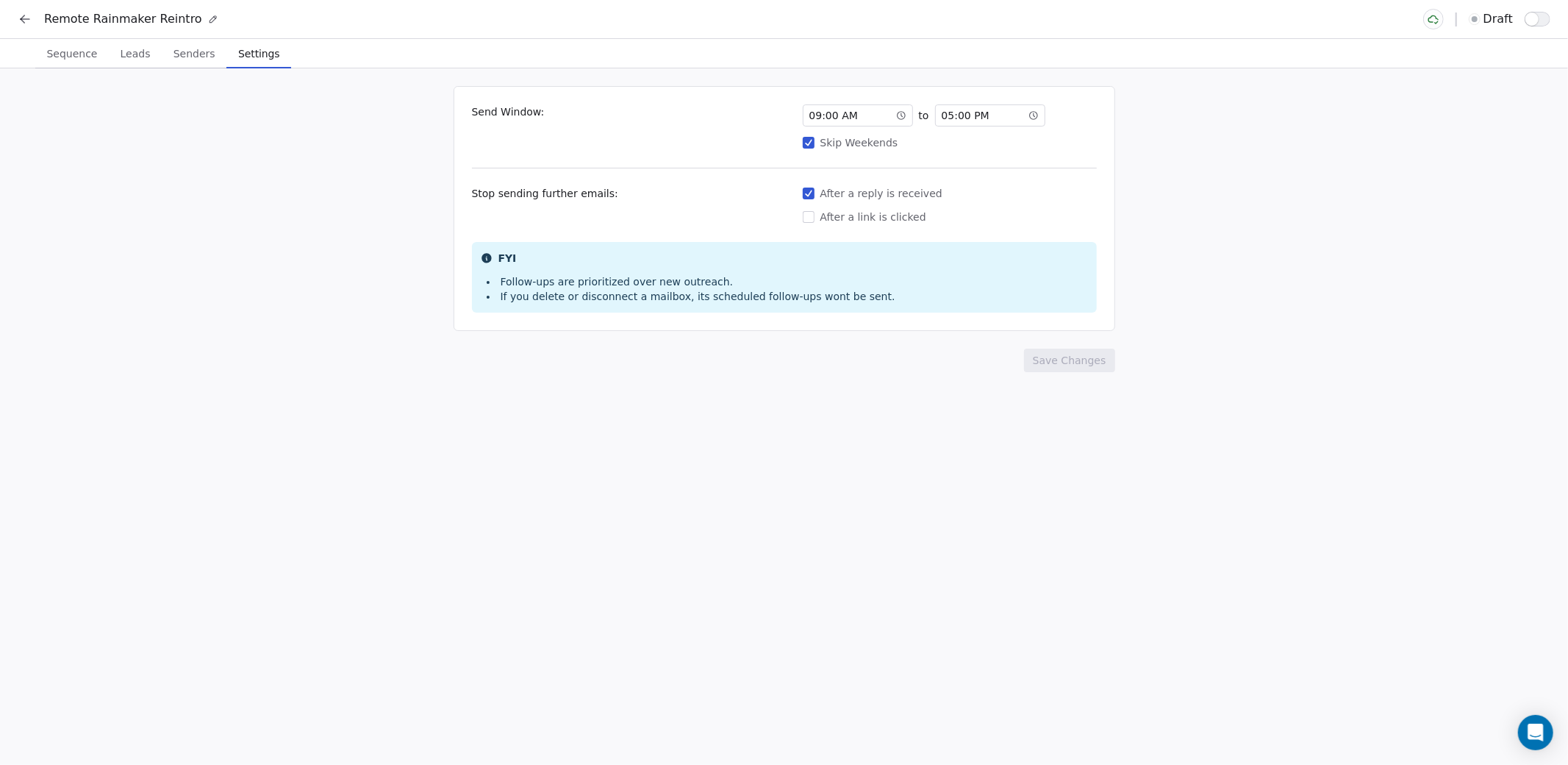
click at [78, 58] on span "Sequence" at bounding box center [72, 54] width 63 height 21
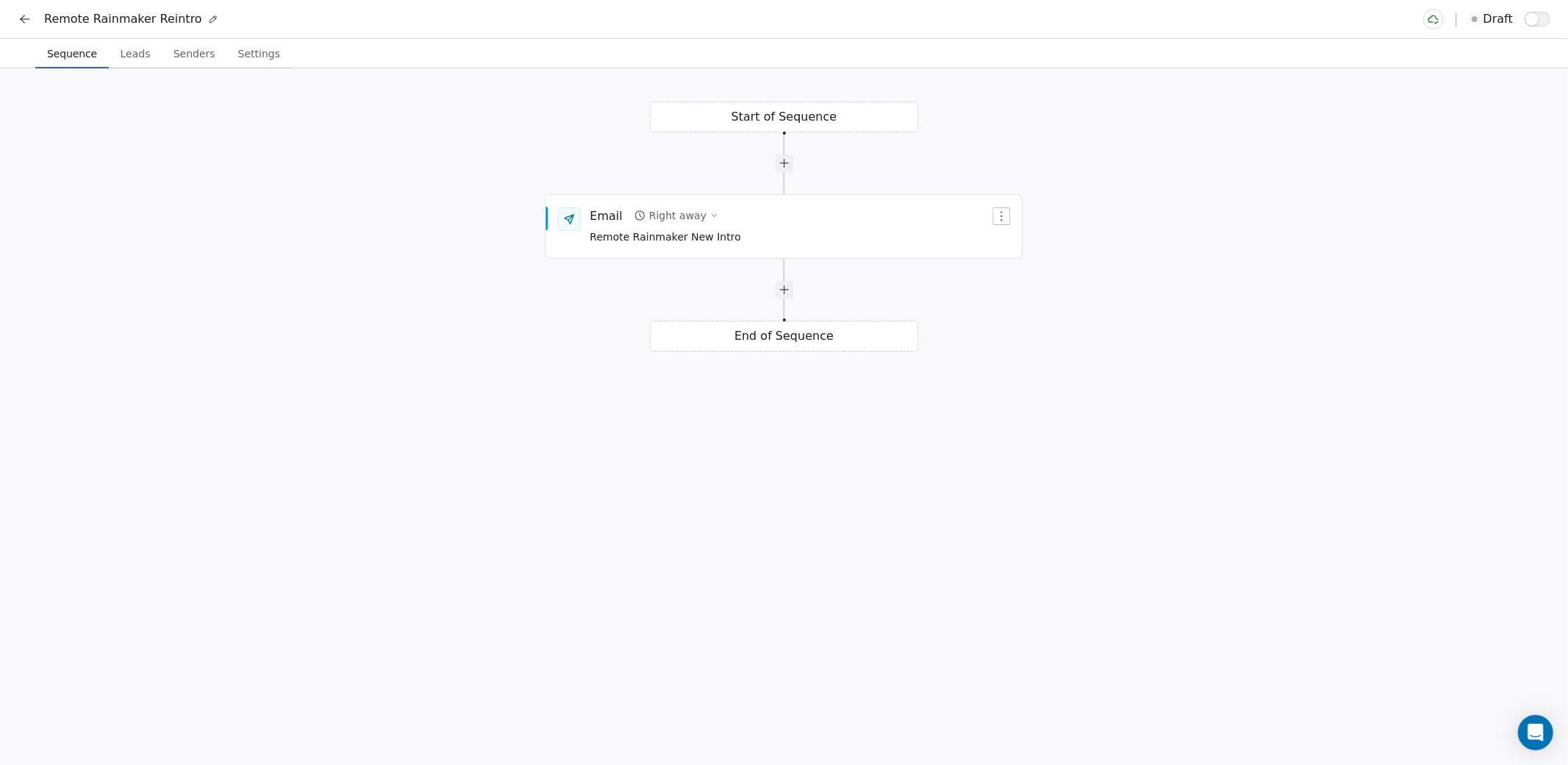
click at [131, 58] on span "Leads" at bounding box center [135, 54] width 42 height 21
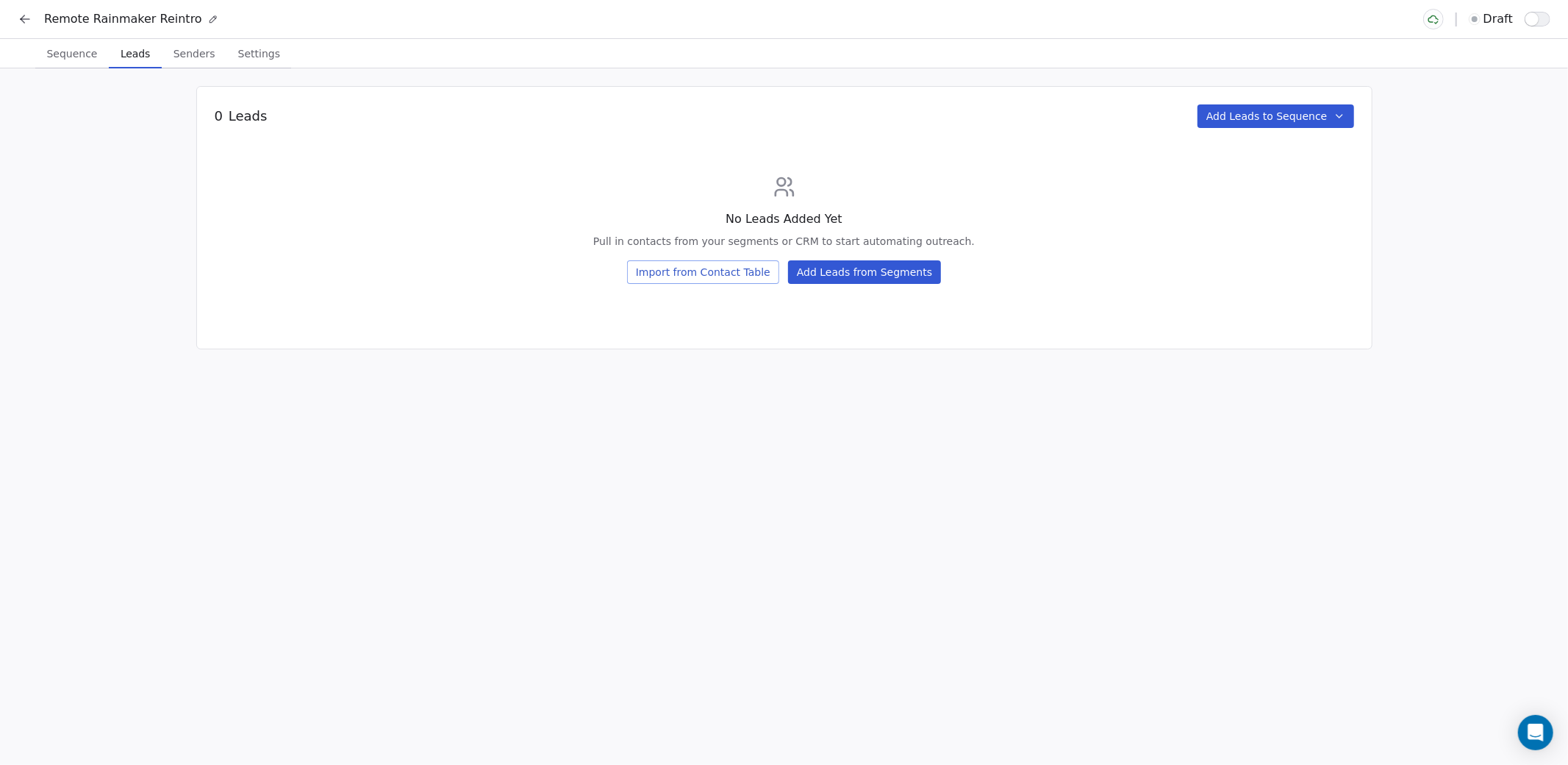
click at [1350, 121] on button "Add Leads to Sequence" at bounding box center [1275, 116] width 156 height 24
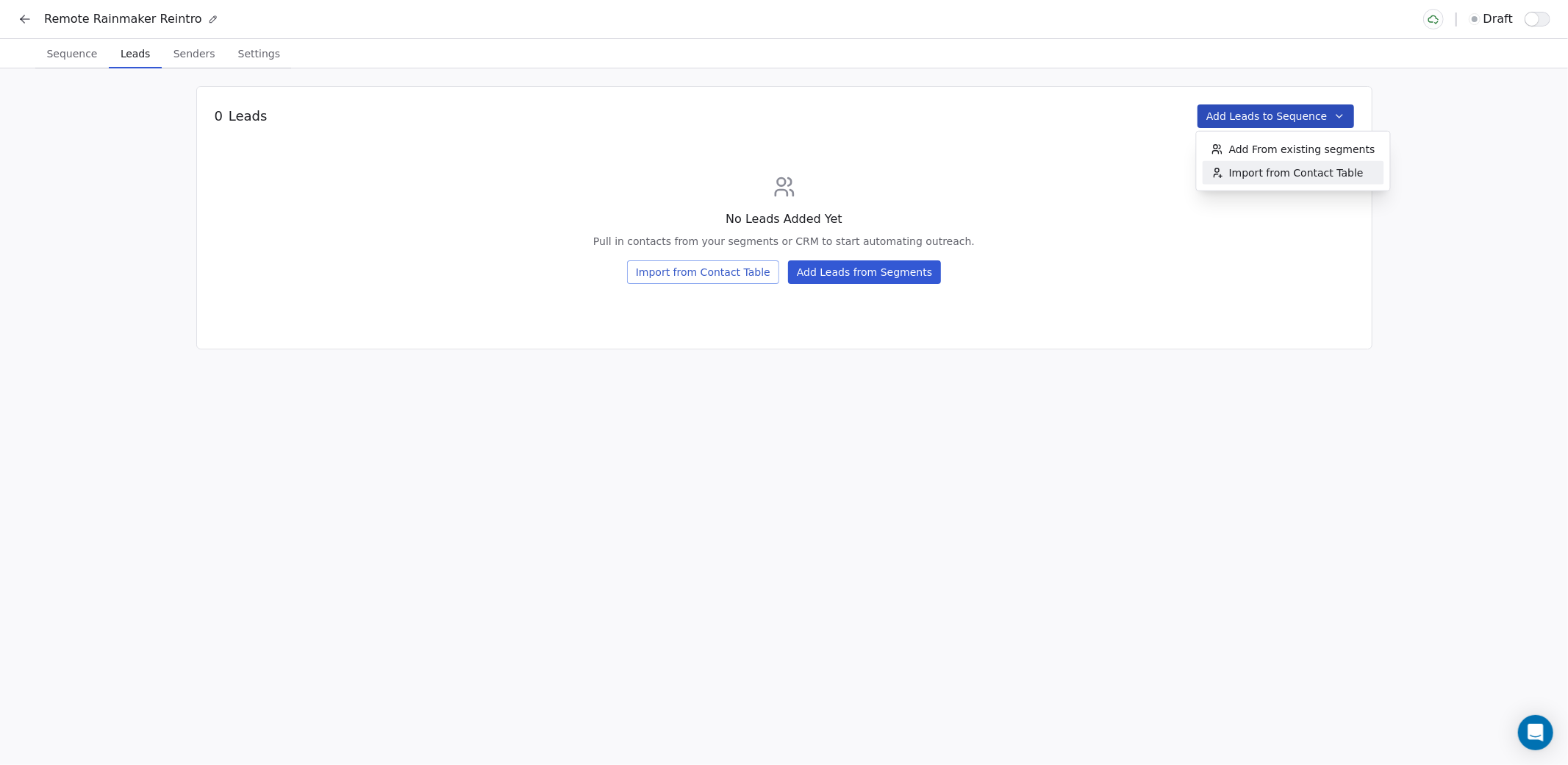
click at [928, 442] on html "Remote Rainmaker Reintro draft Sequence Sequence Leads Leads Senders Senders Se…" at bounding box center [784, 437] width 1568 height 874
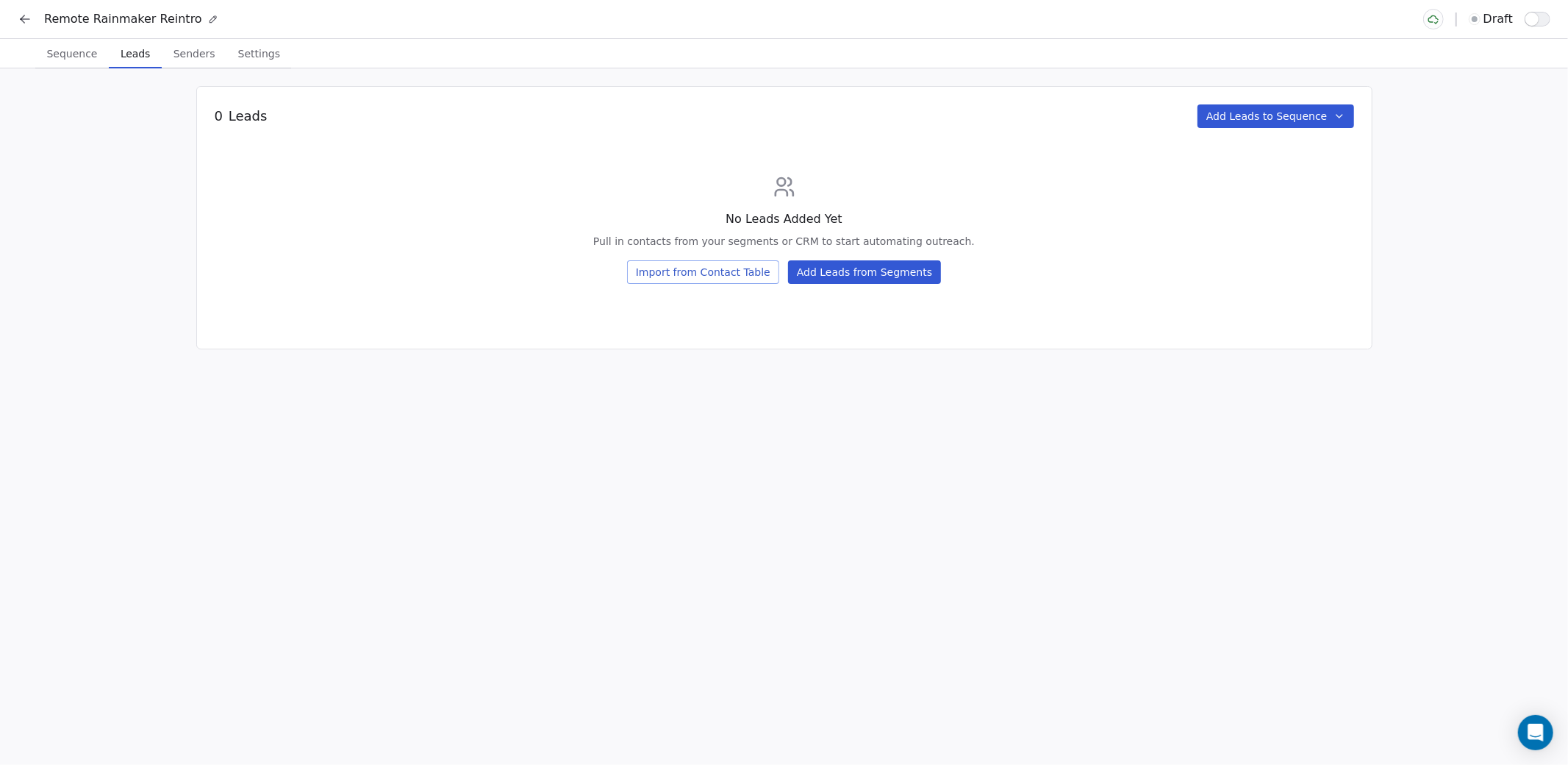
click at [204, 58] on span "Senders" at bounding box center [194, 54] width 54 height 21
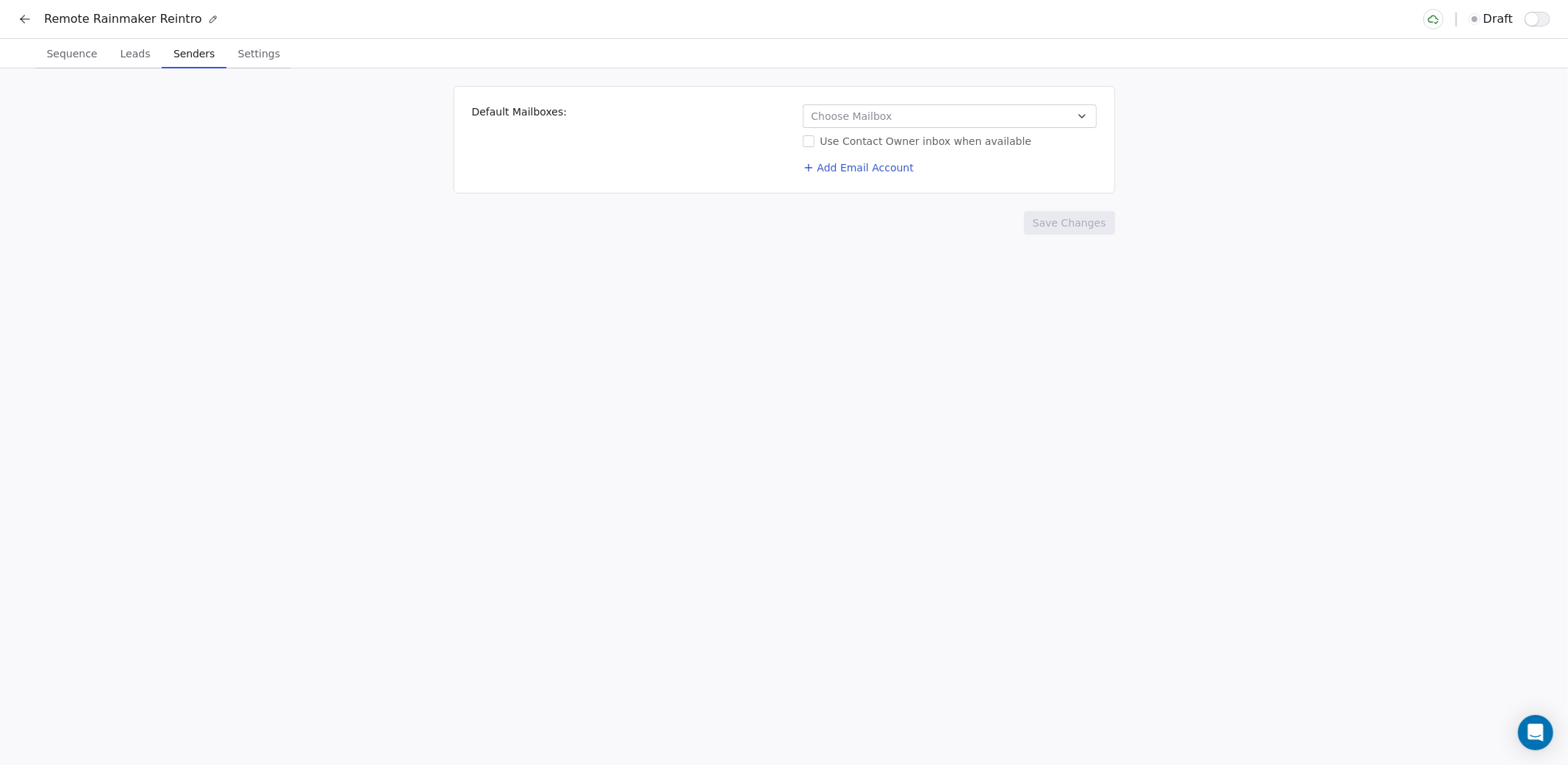
click at [872, 113] on span "Choose Mailbox" at bounding box center [852, 115] width 81 height 15
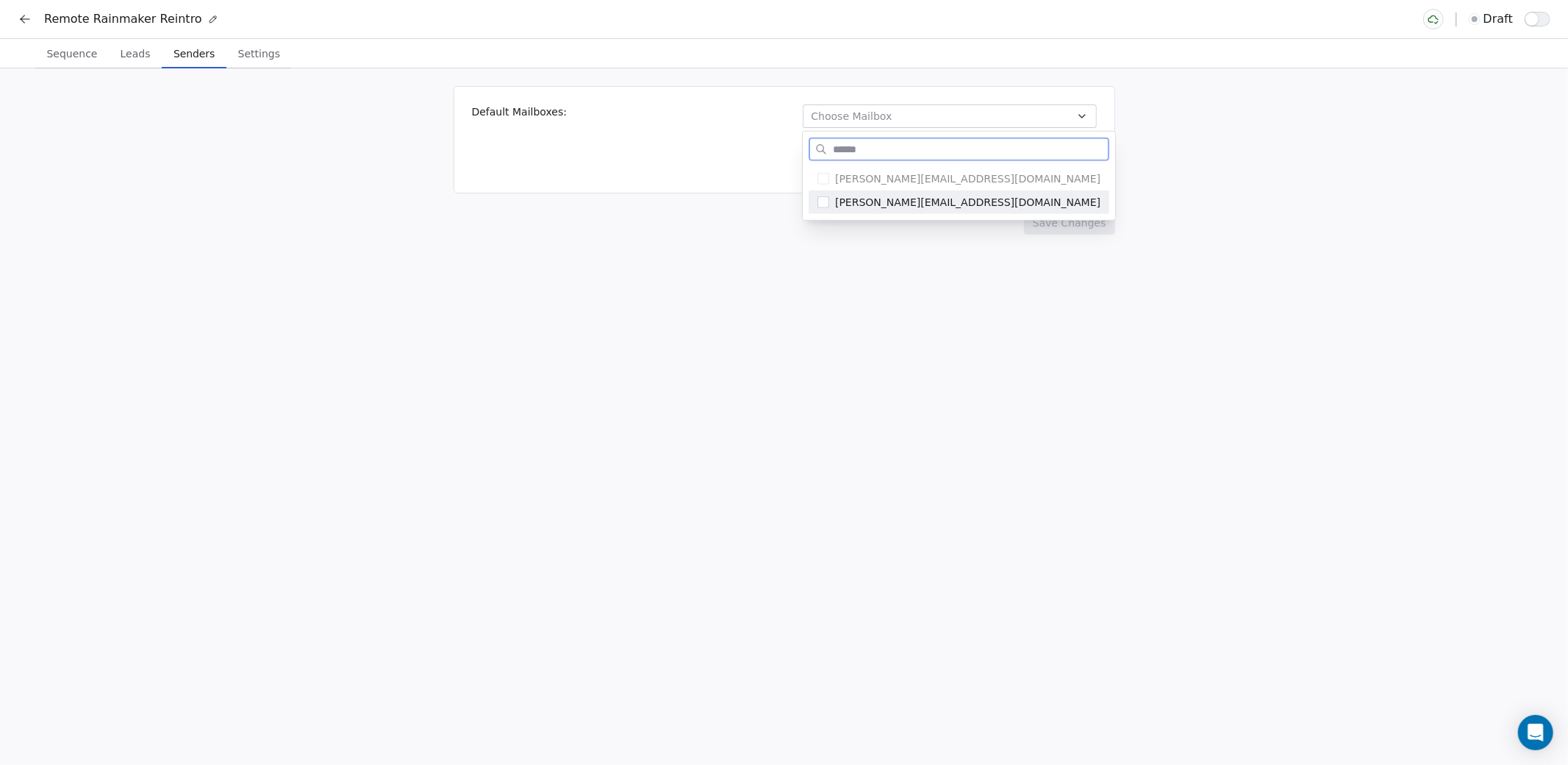
click at [824, 204] on button "Suggestions" at bounding box center [824, 202] width 12 height 12
click at [714, 353] on html "Remote Rainmaker Reintro draft Sequence Sequence Leads Leads Senders Senders Se…" at bounding box center [784, 437] width 1568 height 874
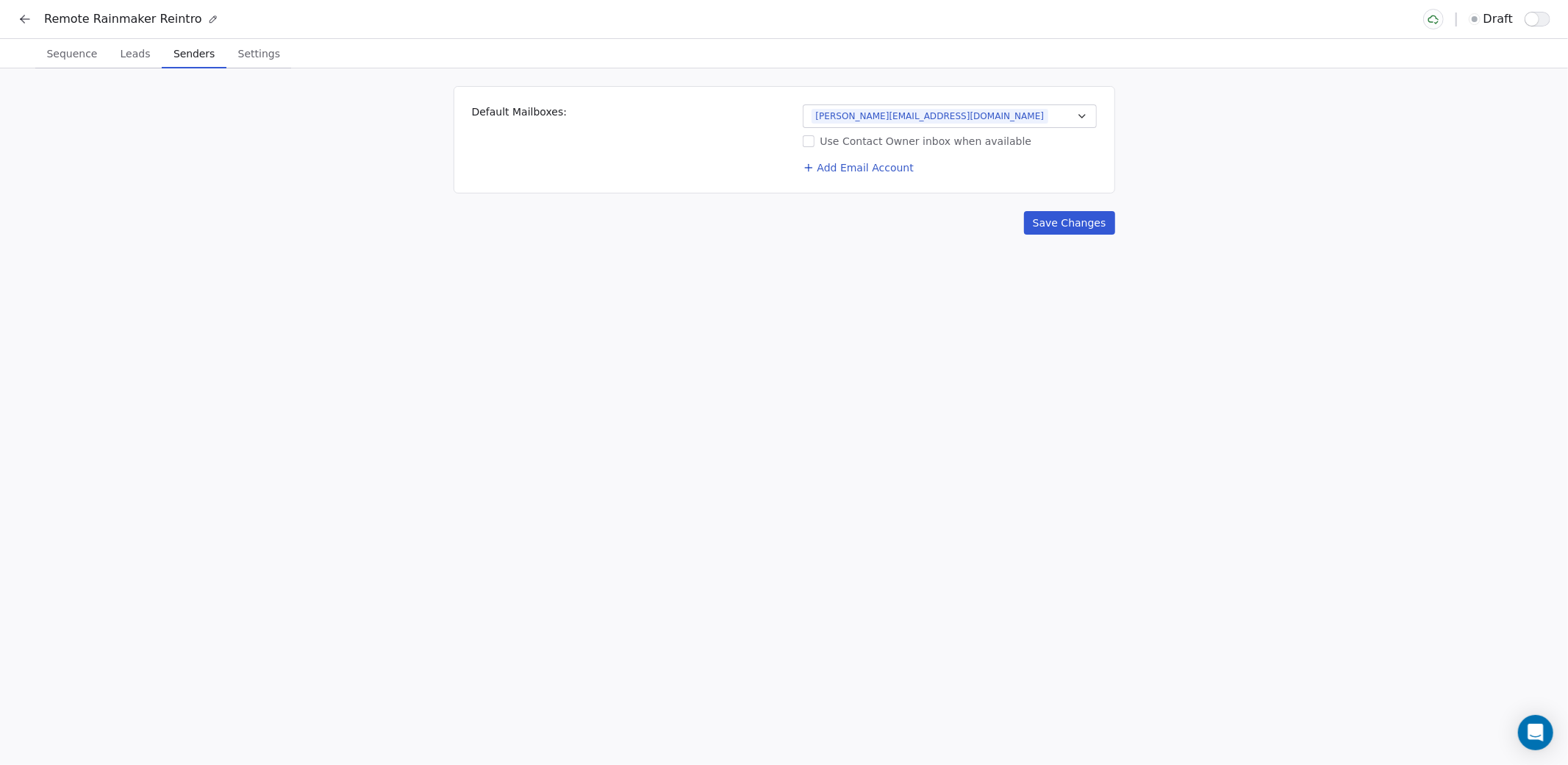
click at [1058, 218] on button "Save Changes" at bounding box center [1070, 223] width 92 height 24
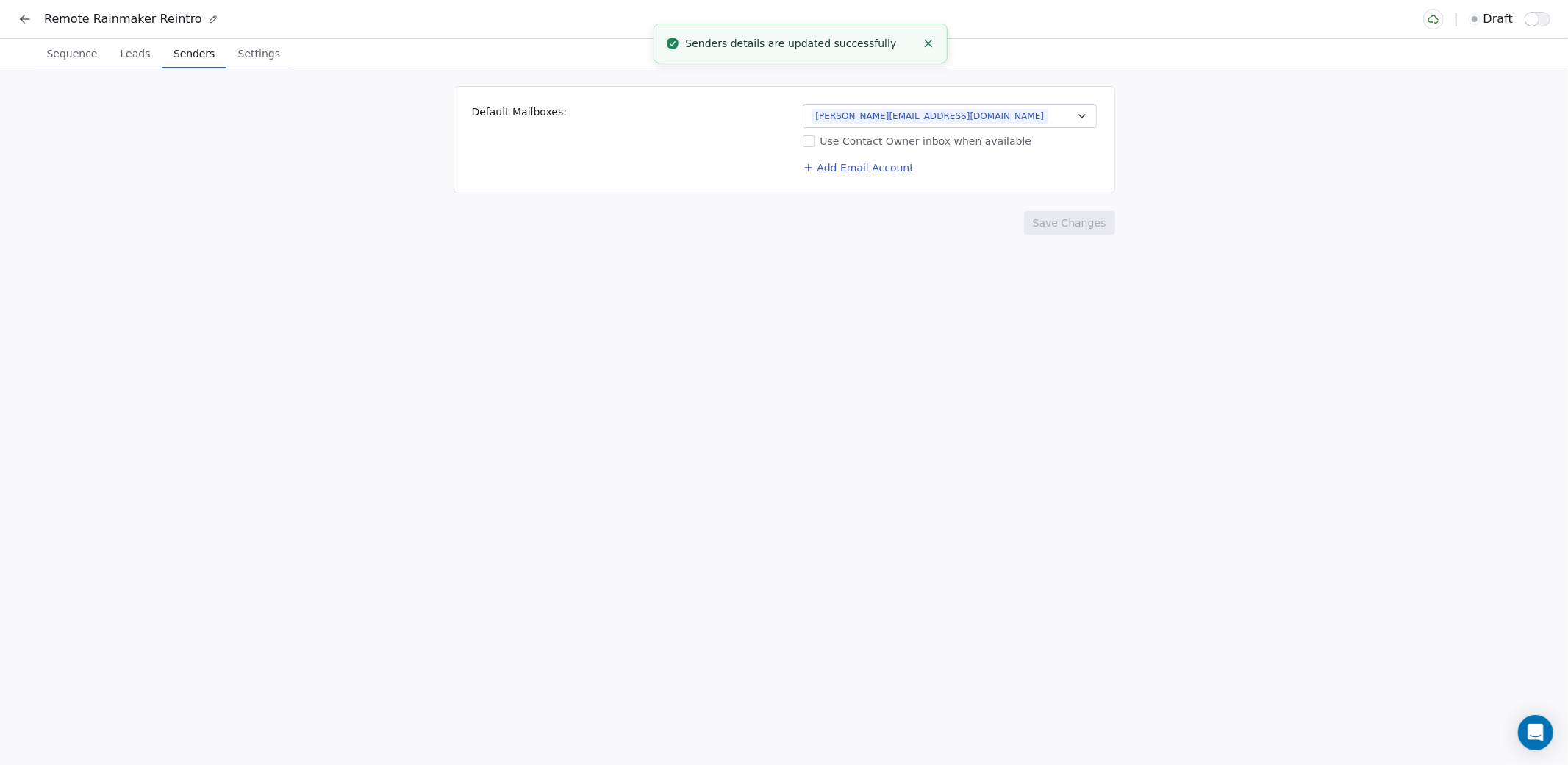
click at [266, 61] on span "Settings" at bounding box center [260, 54] width 54 height 21
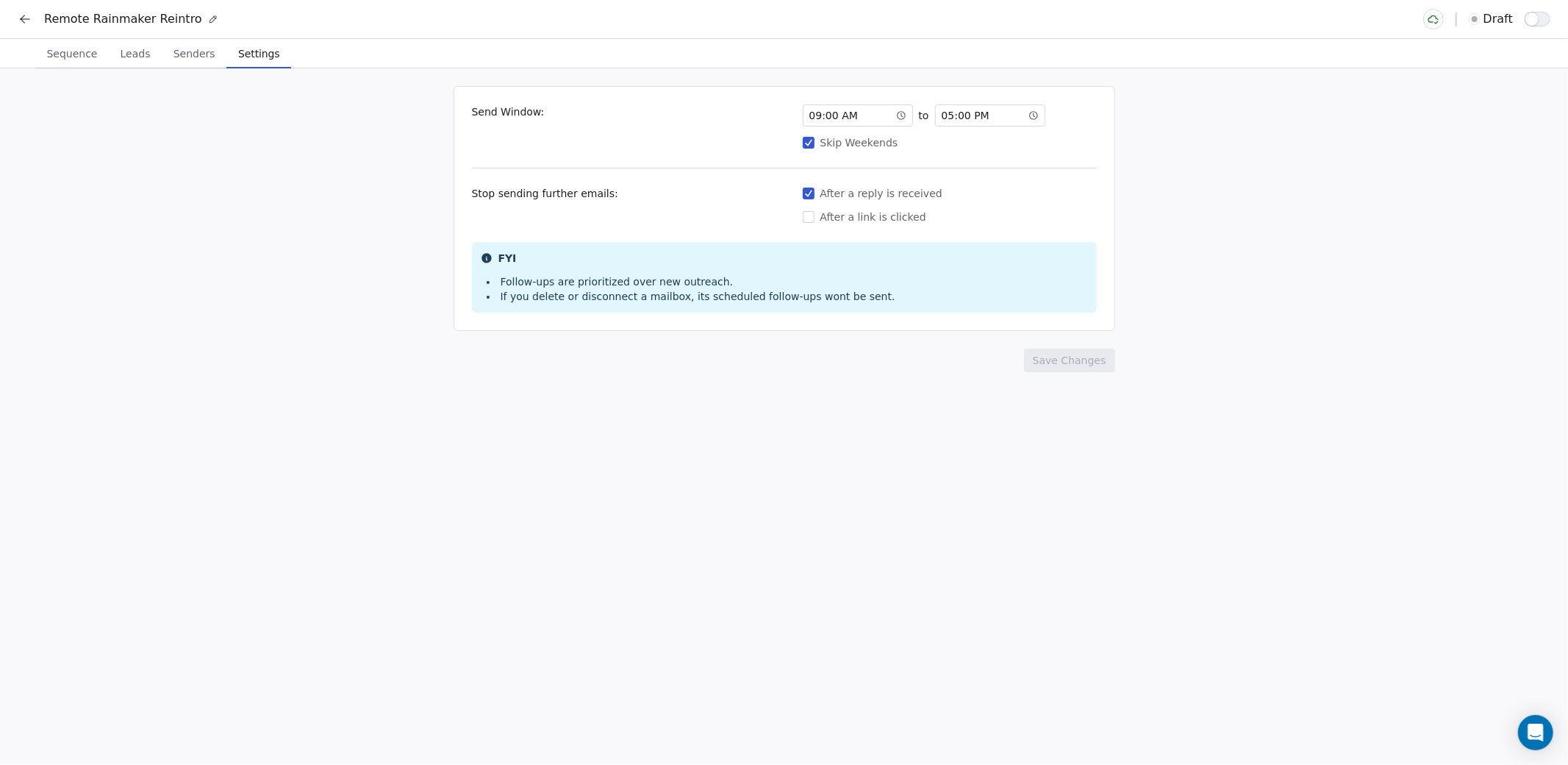
click at [18, 18] on icon at bounding box center [25, 19] width 15 height 15
